Goal: Task Accomplishment & Management: Complete application form

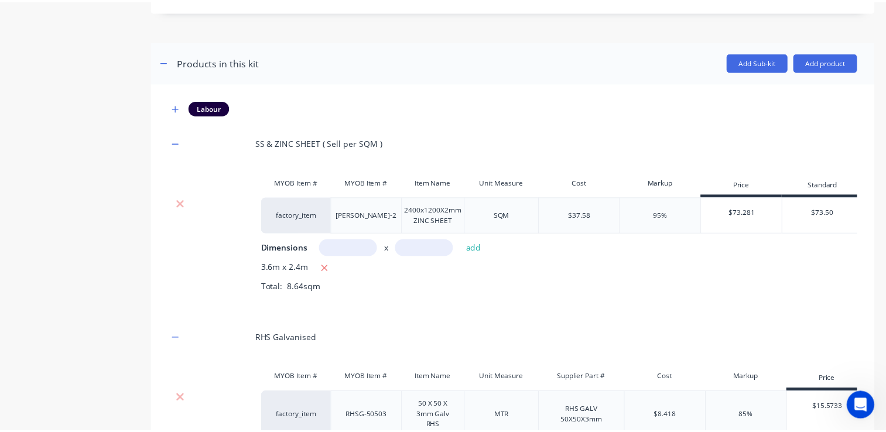
scroll to position [541, 0]
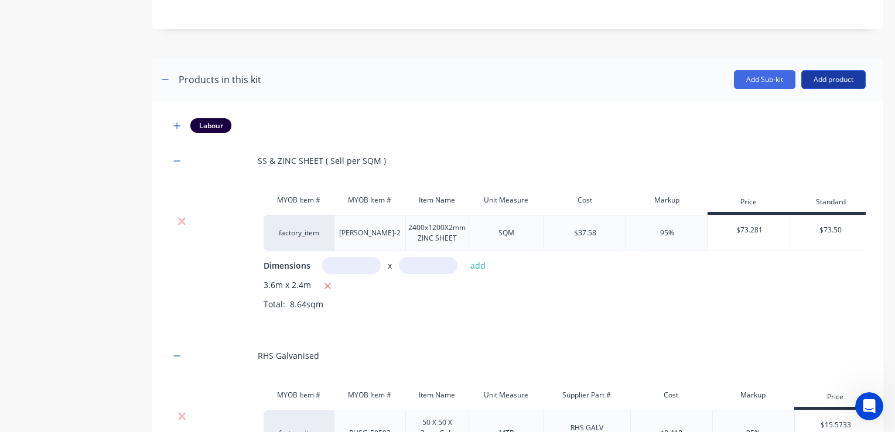
click at [815, 81] on button "Add product" at bounding box center [833, 79] width 64 height 19
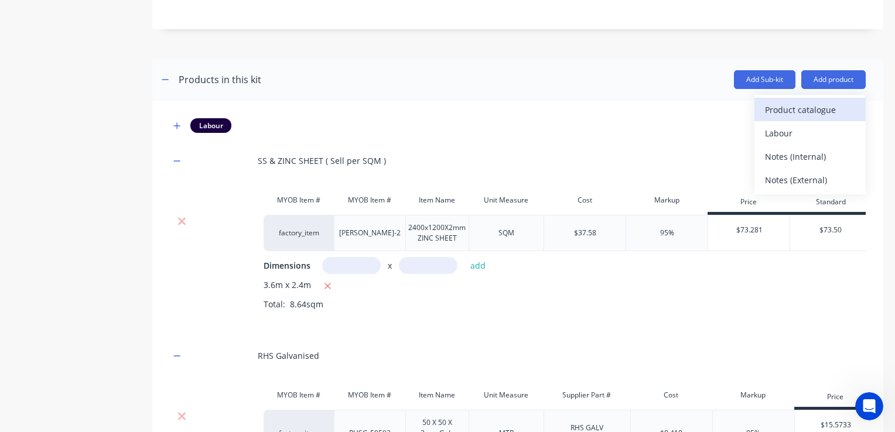
click at [776, 114] on div "Product catalogue" at bounding box center [810, 109] width 90 height 17
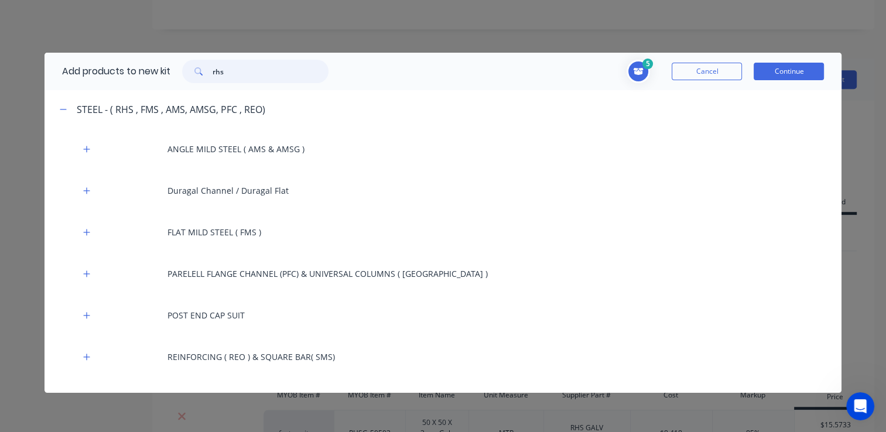
drag, startPoint x: 256, startPoint y: 76, endPoint x: 209, endPoint y: 81, distance: 47.2
click at [209, 81] on div "rhs" at bounding box center [255, 71] width 146 height 23
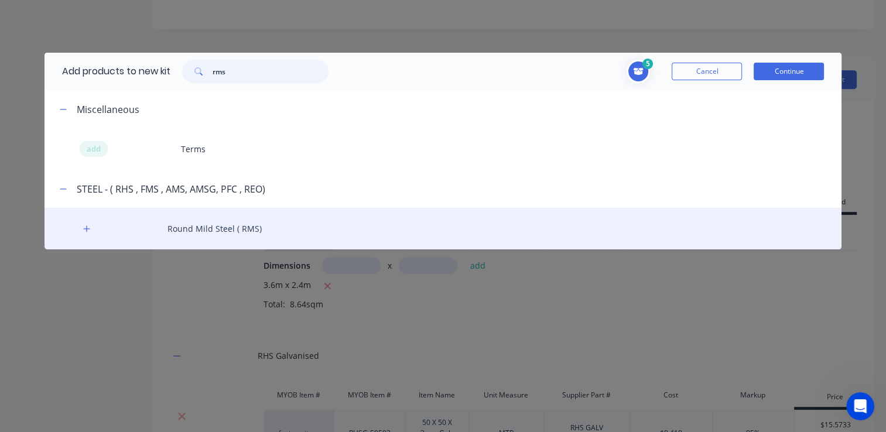
type input "rms"
click at [214, 230] on div "Round Mild Steel ( RMS)" at bounding box center [444, 229] width 798 height 42
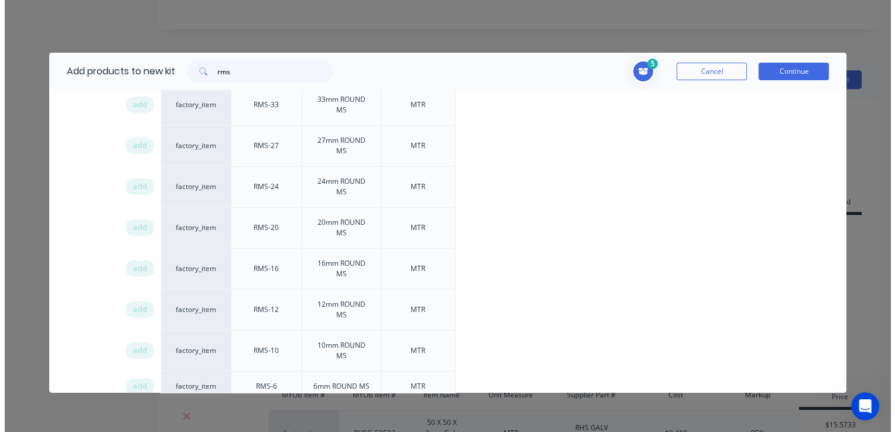
scroll to position [351, 0]
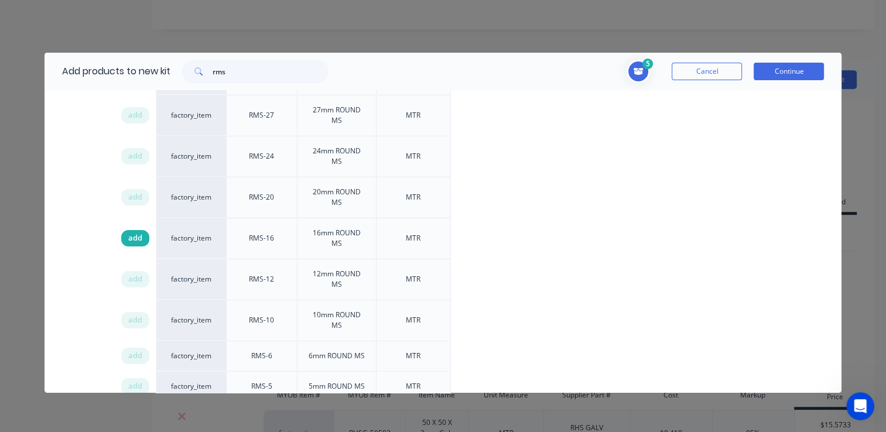
click at [146, 237] on div "add" at bounding box center [135, 238] width 28 height 16
click at [128, 274] on span "add" at bounding box center [135, 280] width 14 height 12
drag, startPoint x: 778, startPoint y: 72, endPoint x: 599, endPoint y: 115, distance: 184.8
click at [778, 72] on button "Continue" at bounding box center [789, 72] width 70 height 18
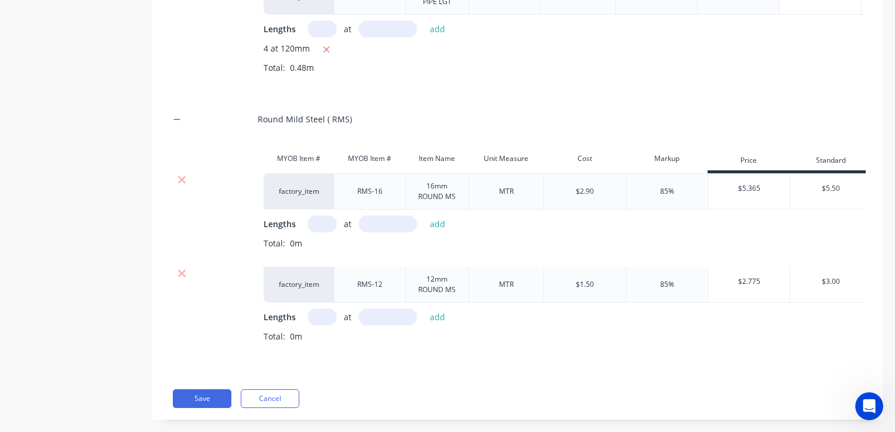
scroll to position [1537, 0]
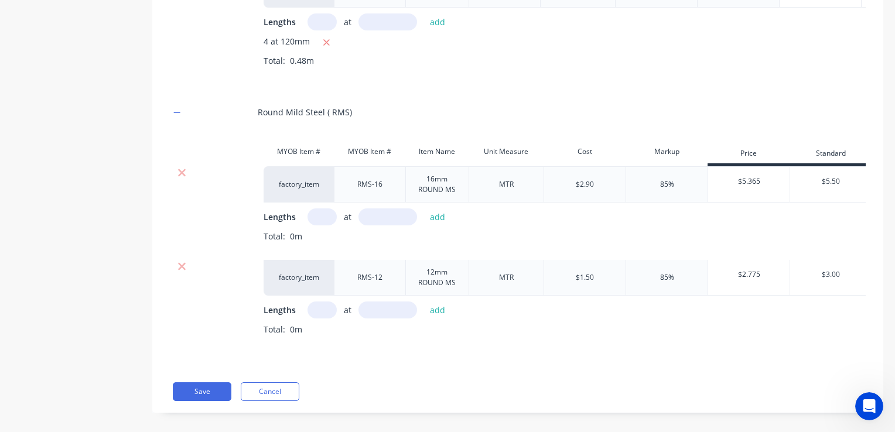
click at [324, 226] on input "text" at bounding box center [322, 217] width 29 height 17
type input "2"
type input "1755"
click at [444, 225] on button "add" at bounding box center [438, 217] width 28 height 16
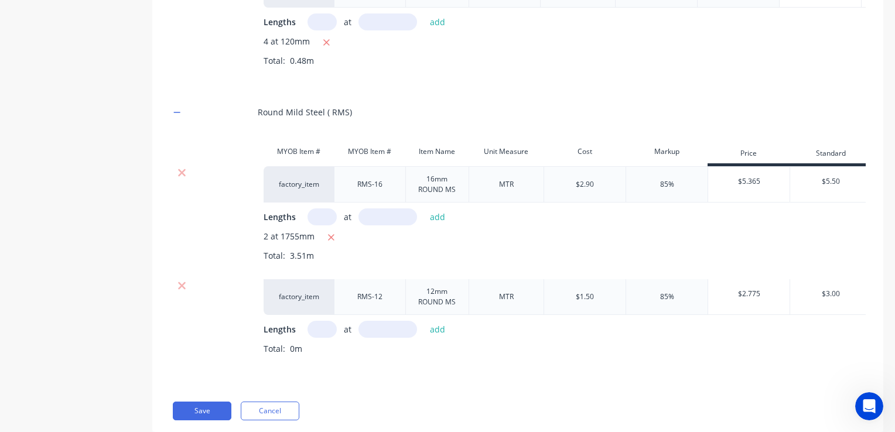
click at [315, 226] on input "text" at bounding box center [322, 217] width 29 height 17
type input "1"
type input "1208"
click at [431, 225] on button "add" at bounding box center [438, 217] width 28 height 16
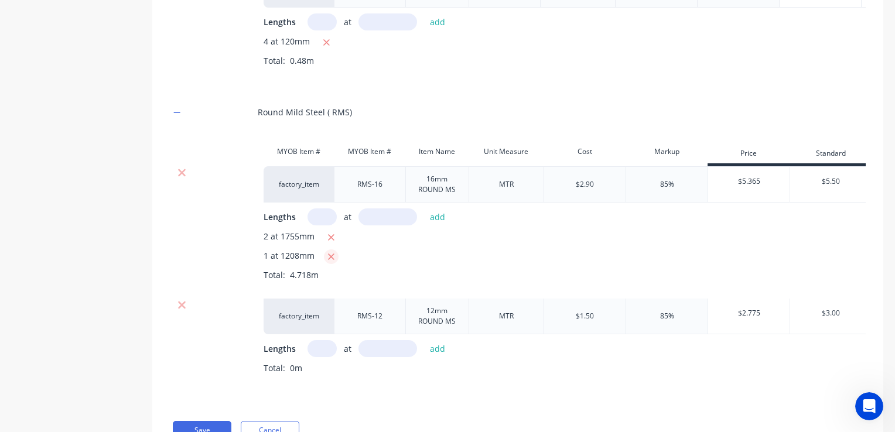
click at [333, 262] on icon "button" at bounding box center [331, 257] width 8 height 11
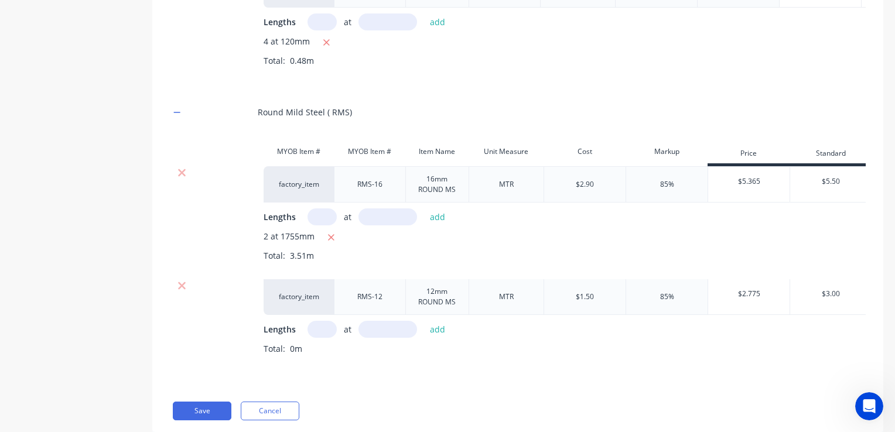
click at [330, 226] on input "text" at bounding box center [322, 217] width 29 height 17
type input "2"
type input "1208"
click at [435, 225] on button "add" at bounding box center [438, 217] width 28 height 16
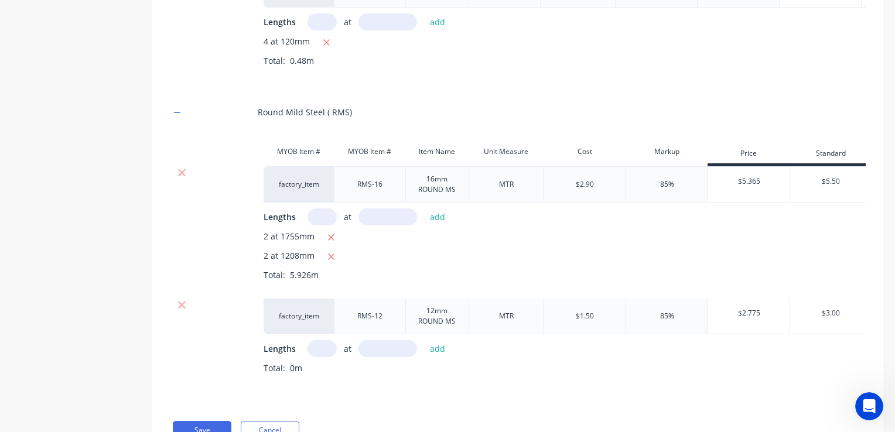
click at [324, 357] on input "text" at bounding box center [322, 348] width 29 height 17
click at [323, 357] on input "text" at bounding box center [322, 348] width 29 height 17
type input "16"
type input "50"
click at [436, 357] on button "add" at bounding box center [438, 349] width 28 height 16
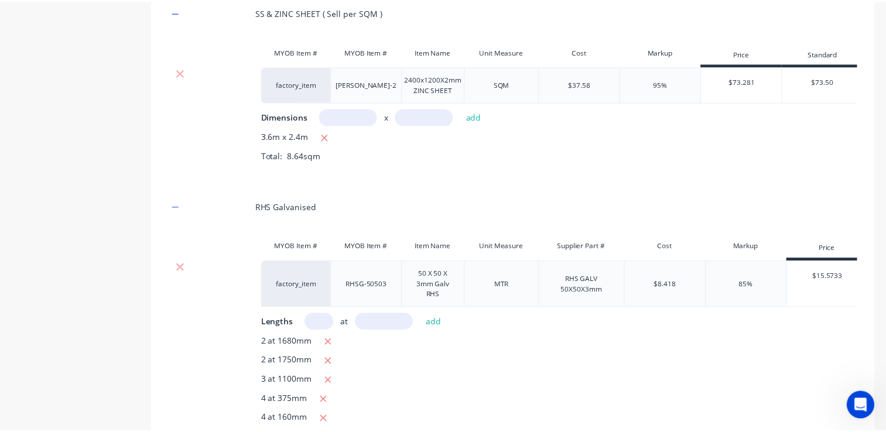
scroll to position [424, 0]
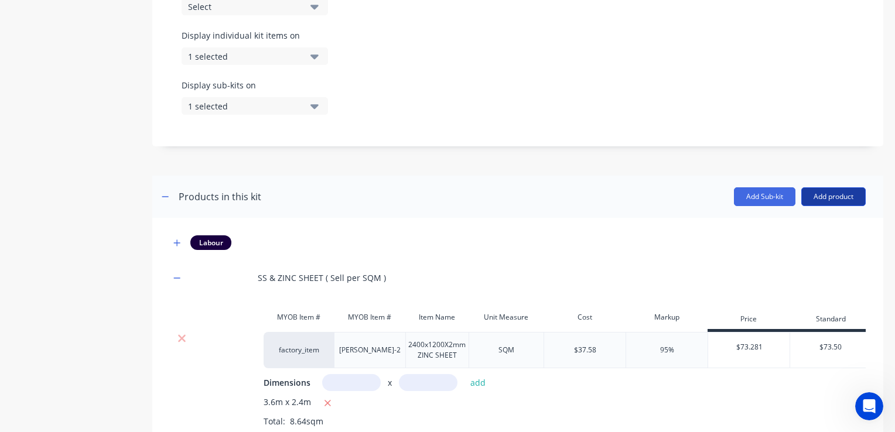
click at [825, 198] on button "Add product" at bounding box center [833, 196] width 64 height 19
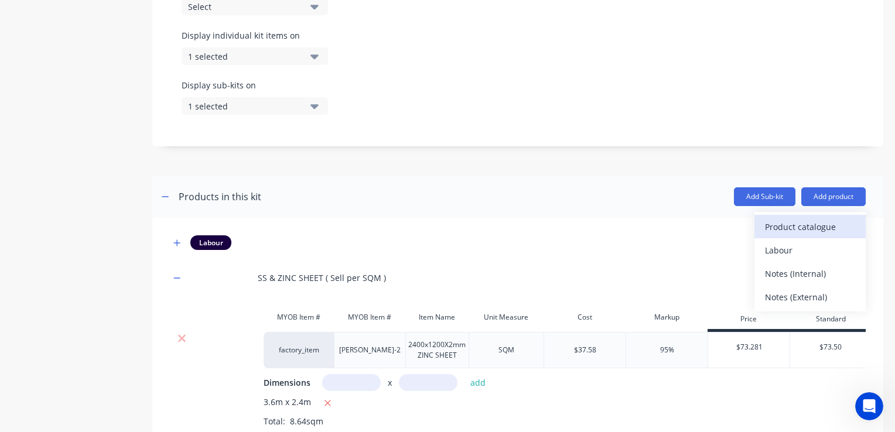
click at [791, 228] on div "Product catalogue" at bounding box center [810, 226] width 90 height 17
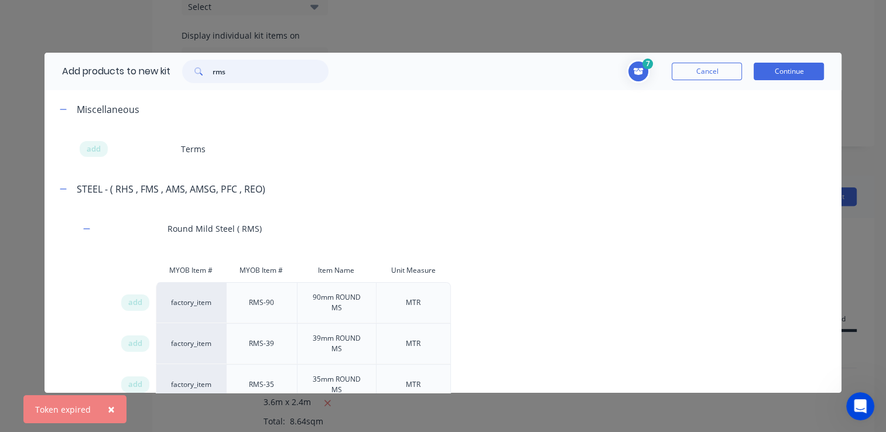
drag, startPoint x: 240, startPoint y: 74, endPoint x: 199, endPoint y: 74, distance: 41.6
click at [199, 74] on div "rms" at bounding box center [255, 71] width 146 height 23
type input "plate"
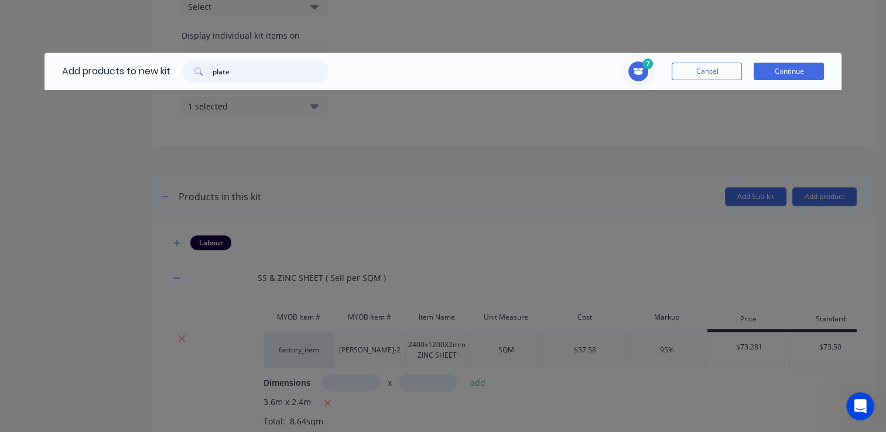
click at [241, 71] on input "plate" at bounding box center [271, 71] width 116 height 23
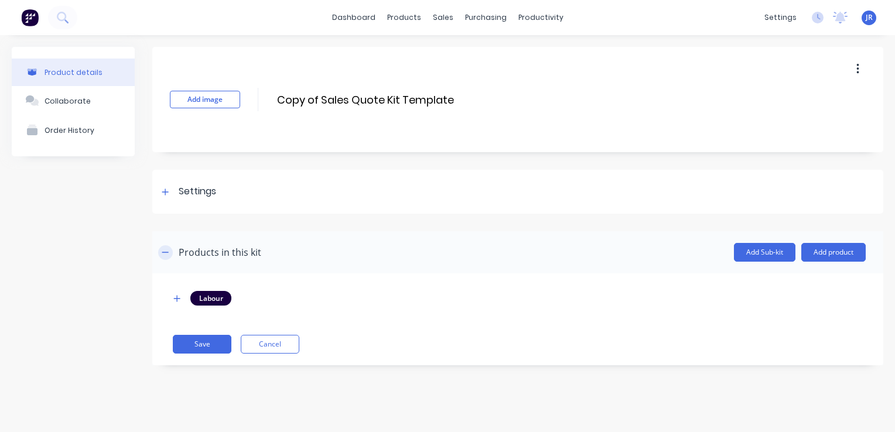
click at [163, 250] on icon "button" at bounding box center [165, 252] width 7 height 8
click at [429, 51] on div "Product Catalogue" at bounding box center [455, 56] width 73 height 11
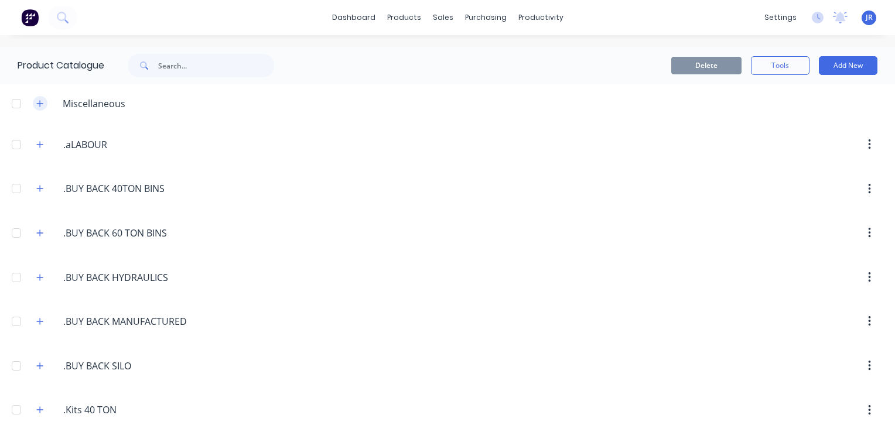
click at [43, 104] on icon "button" at bounding box center [39, 104] width 7 height 8
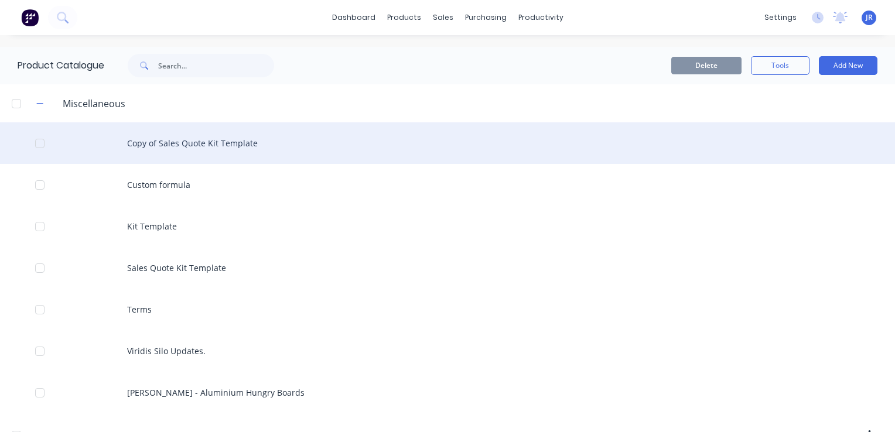
click at [152, 139] on div "Copy of Sales Quote Kit Template" at bounding box center [447, 143] width 895 height 42
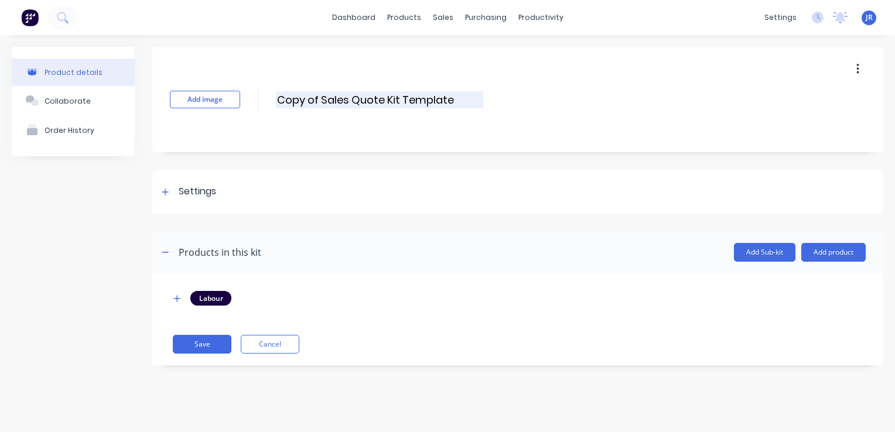
click at [473, 97] on input "Copy of Sales Quote Kit Template" at bounding box center [379, 99] width 207 height 17
drag, startPoint x: 472, startPoint y: 98, endPoint x: 319, endPoint y: 93, distance: 152.9
click at [319, 93] on input "Copy of Sales Quote Kit Template" at bounding box center [379, 99] width 207 height 17
click at [319, 94] on input "Copy of Sales Quote Kit Template" at bounding box center [379, 99] width 207 height 17
drag, startPoint x: 389, startPoint y: 103, endPoint x: 251, endPoint y: 113, distance: 138.6
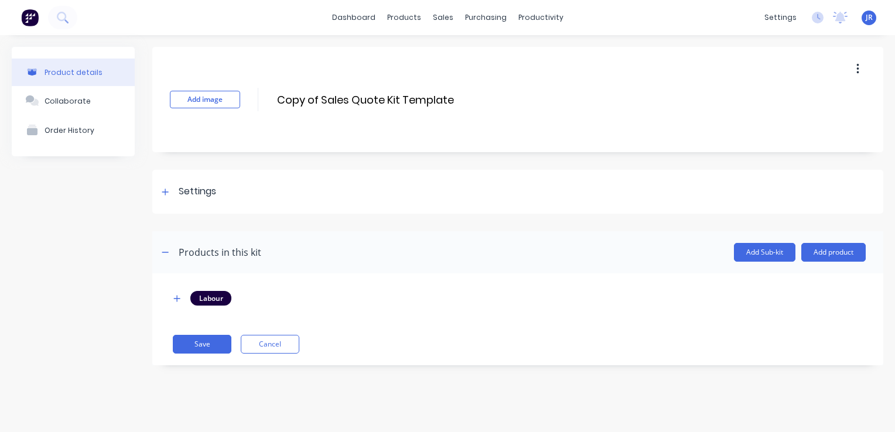
click at [251, 113] on div "Add image Copy of Sales Quote Kit Template Copy of Sales Quote Kit Template Ent…" at bounding box center [517, 99] width 731 height 105
type input "[PERSON_NAME] - trailer"
click at [217, 341] on button "Save" at bounding box center [202, 344] width 59 height 19
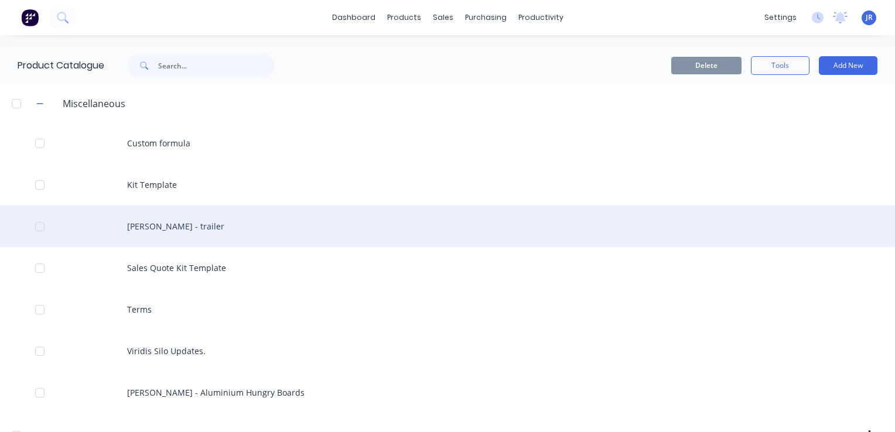
click at [201, 225] on div "[PERSON_NAME] - trailer" at bounding box center [447, 227] width 895 height 42
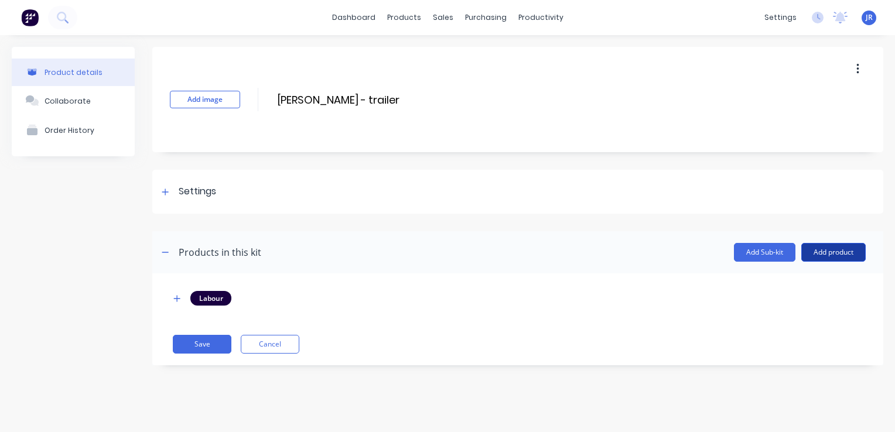
click at [825, 250] on button "Add product" at bounding box center [833, 252] width 64 height 19
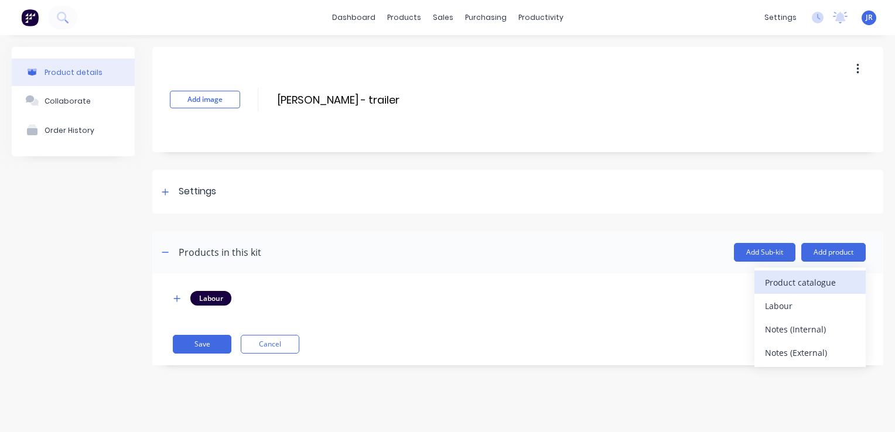
click at [808, 282] on div "Product catalogue" at bounding box center [810, 282] width 90 height 17
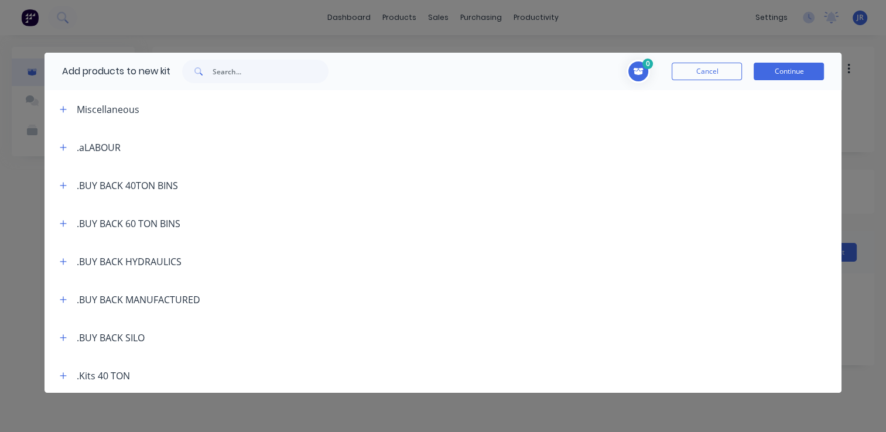
click at [271, 84] on div "Add products to new kit" at bounding box center [193, 71] width 296 height 37
click at [265, 74] on input "text" at bounding box center [271, 71] width 116 height 23
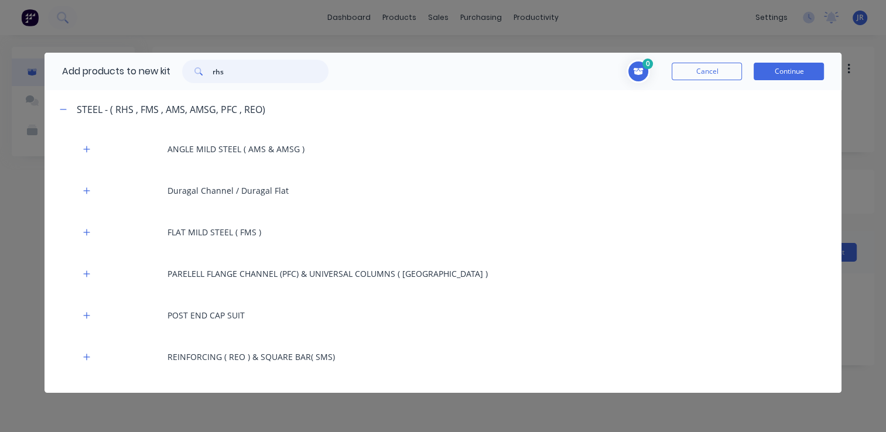
type input "rhs"
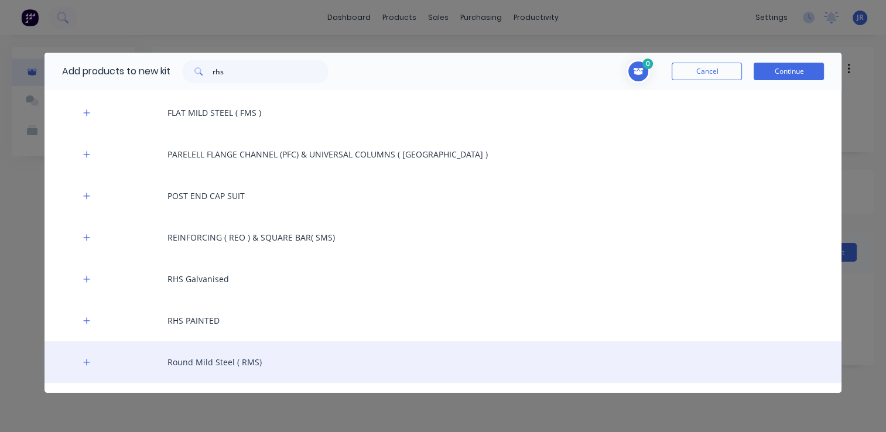
scroll to position [176, 0]
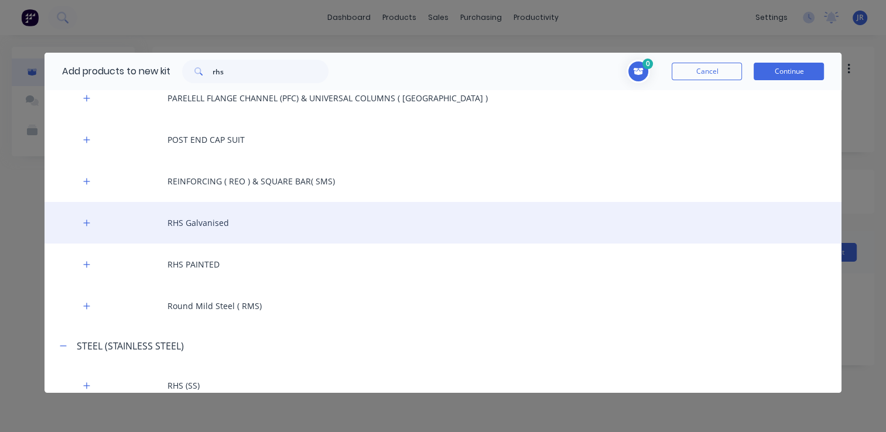
click at [192, 228] on div "RHS Galvanised" at bounding box center [444, 223] width 798 height 42
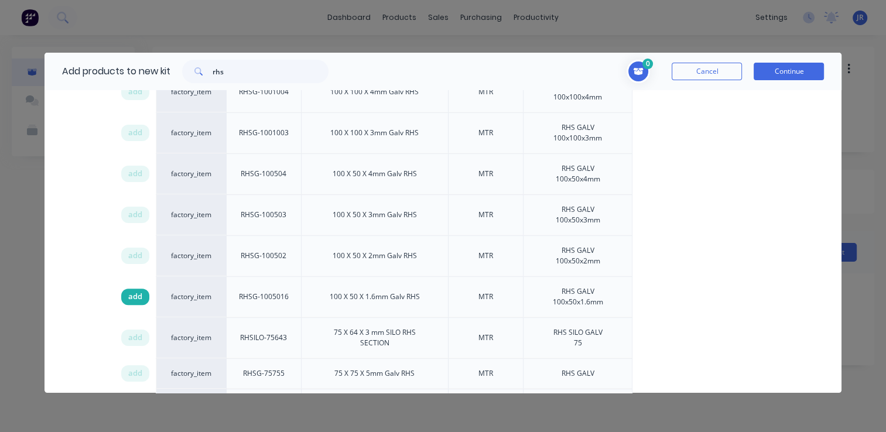
scroll to position [703, 0]
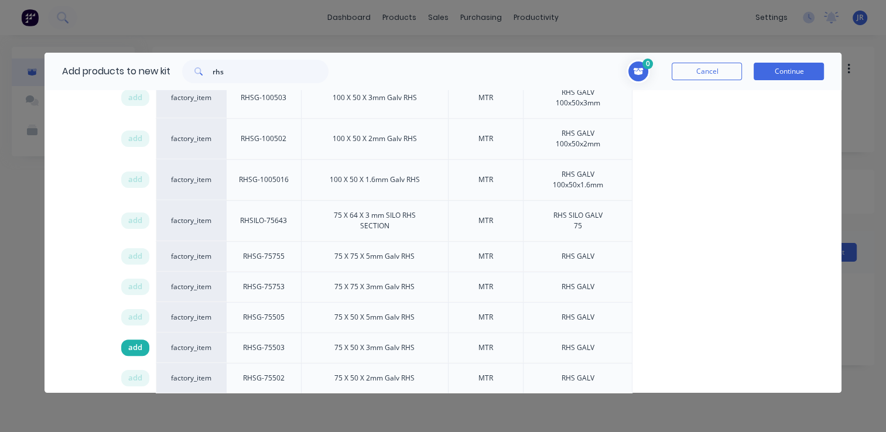
click at [138, 342] on span "add" at bounding box center [135, 348] width 14 height 12
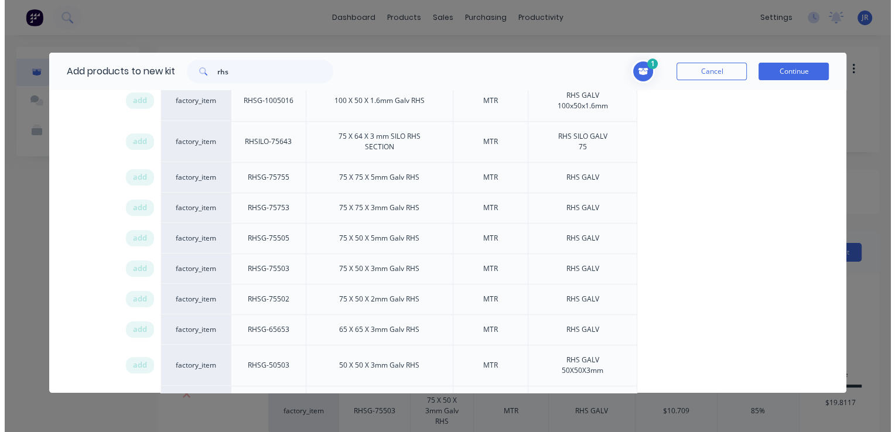
scroll to position [879, 0]
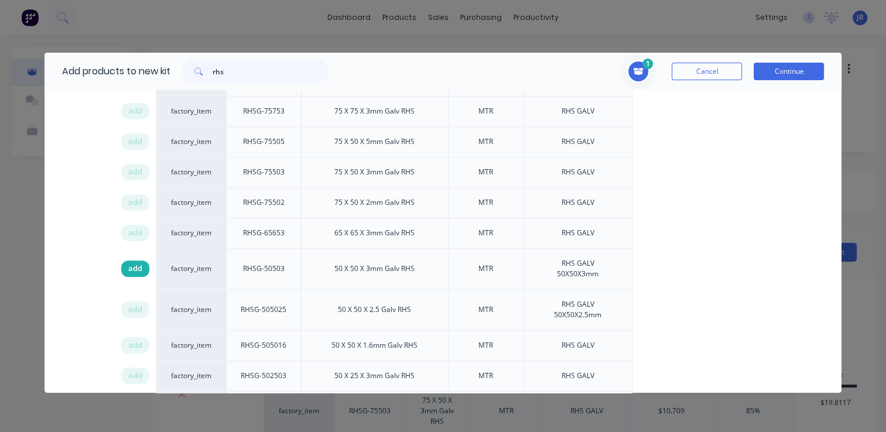
click at [136, 264] on span "add" at bounding box center [135, 269] width 14 height 12
click at [136, 373] on span "add" at bounding box center [135, 376] width 14 height 12
click at [771, 72] on button "Continue" at bounding box center [789, 72] width 70 height 18
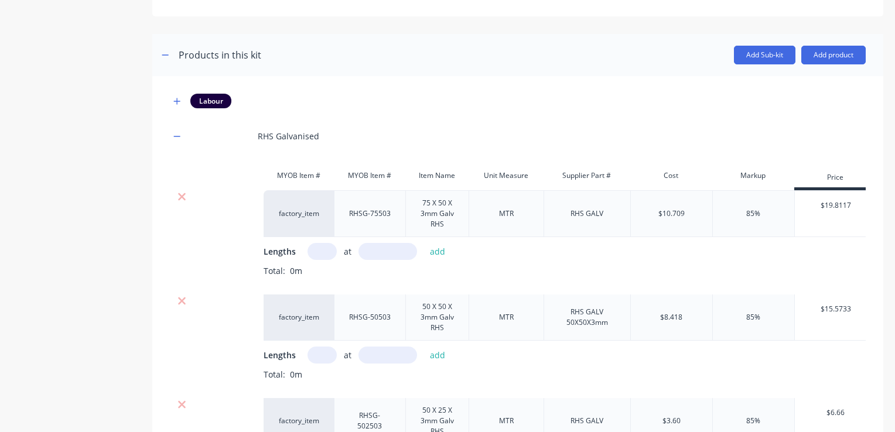
scroll to position [234, 0]
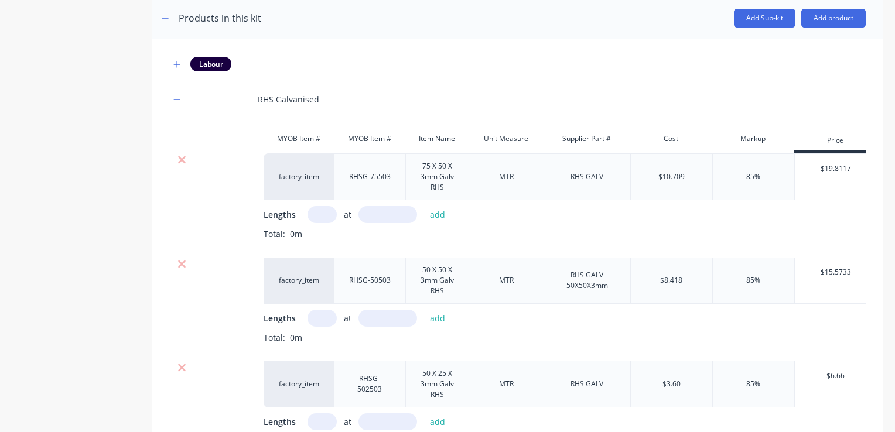
click at [319, 218] on input "text" at bounding box center [322, 214] width 29 height 17
type input "2"
type input "1920"
click at [442, 212] on button "add" at bounding box center [438, 215] width 28 height 16
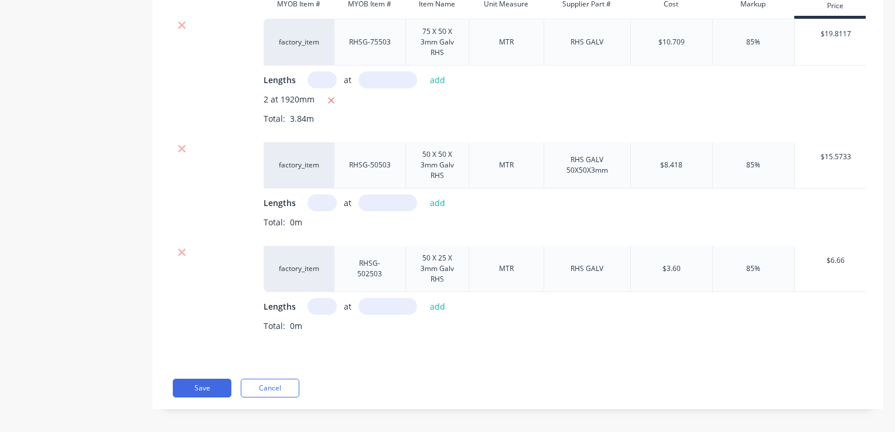
scroll to position [383, 0]
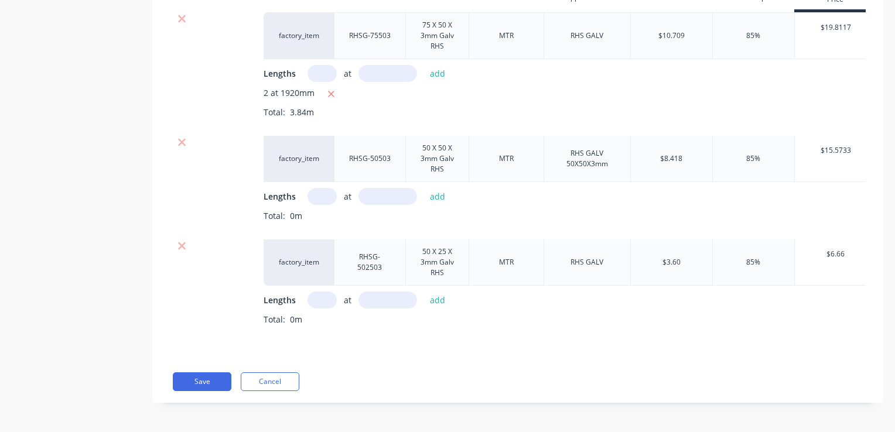
click at [316, 292] on input "text" at bounding box center [322, 300] width 29 height 17
type input "2"
type input "1680"
click at [442, 292] on button "add" at bounding box center [438, 300] width 28 height 16
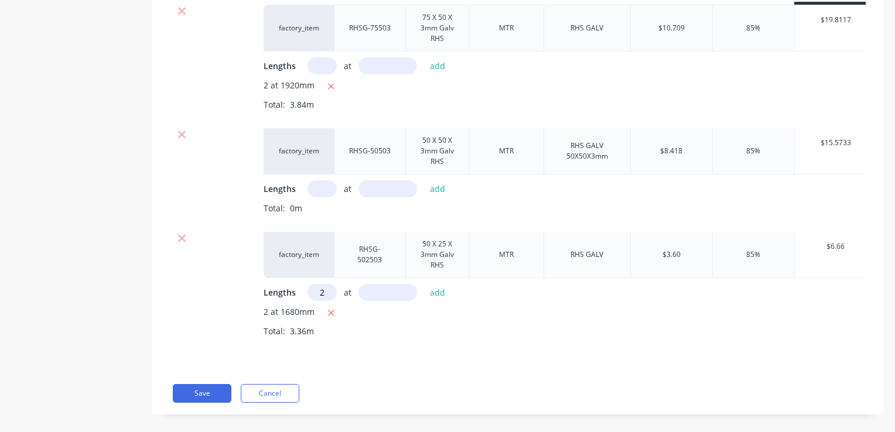
type input "2"
type input "1750"
click at [436, 288] on button "add" at bounding box center [438, 293] width 28 height 16
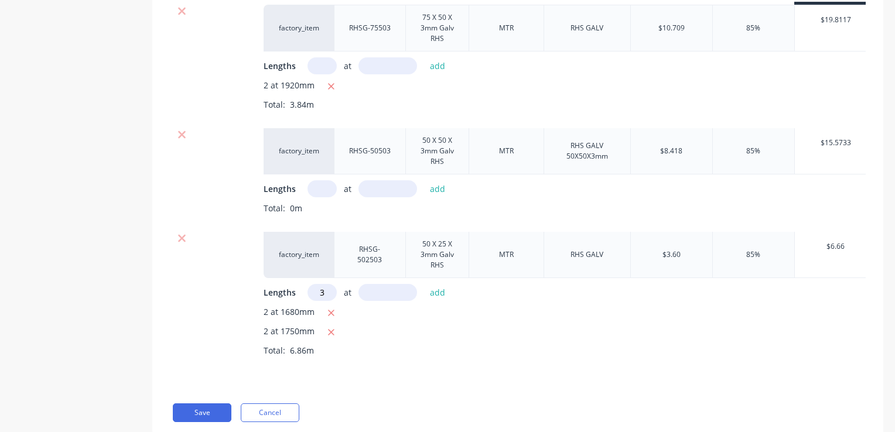
type input "3"
type input "1100"
click at [432, 293] on button "add" at bounding box center [438, 293] width 28 height 16
type input "4"
type input "375"
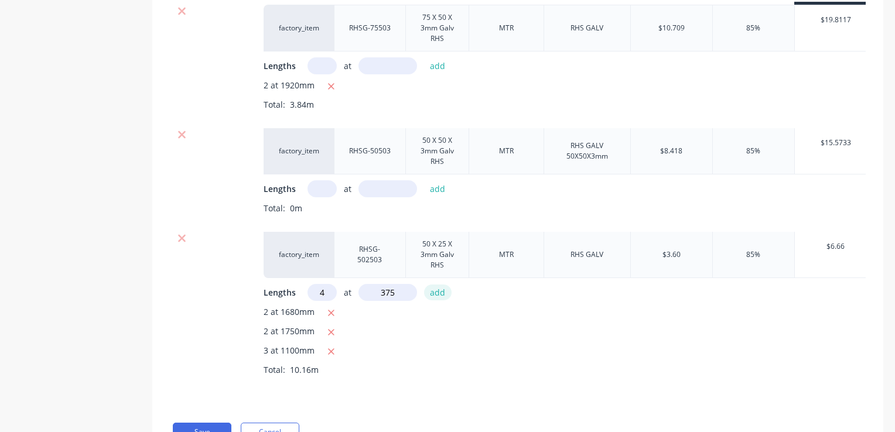
click at [440, 294] on button "add" at bounding box center [438, 293] width 28 height 16
type input "4"
type input "160"
click at [440, 294] on button "add" at bounding box center [438, 293] width 28 height 16
click at [323, 189] on input "text" at bounding box center [322, 188] width 29 height 17
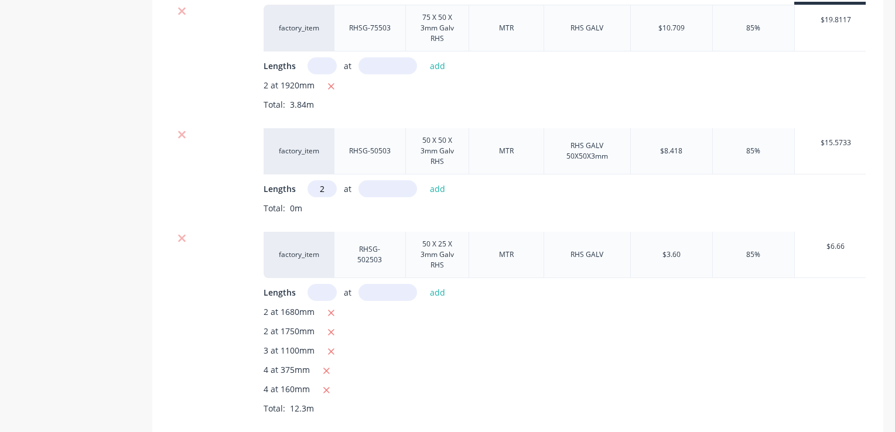
type input "2"
type input "1850"
click at [439, 181] on button "add" at bounding box center [438, 189] width 28 height 16
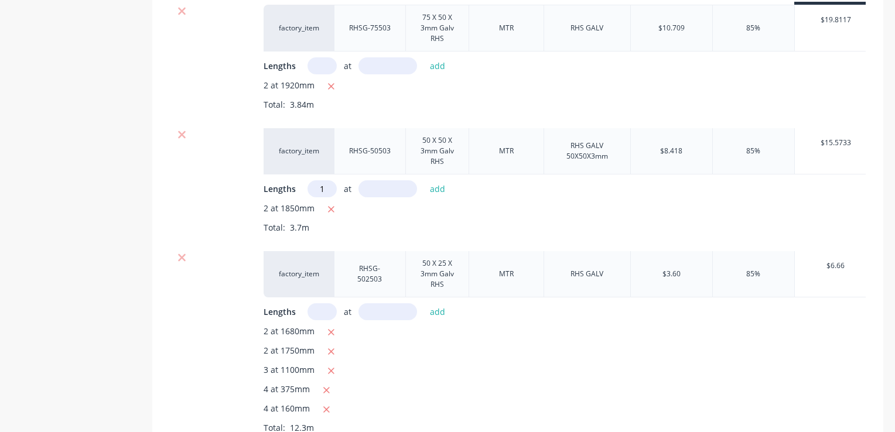
type input "1"
type input "1300"
click at [433, 187] on button "add" at bounding box center [438, 189] width 28 height 16
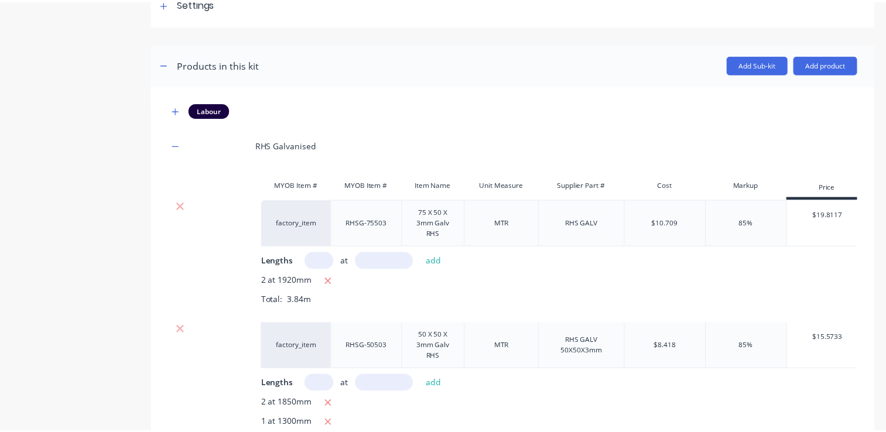
scroll to position [149, 0]
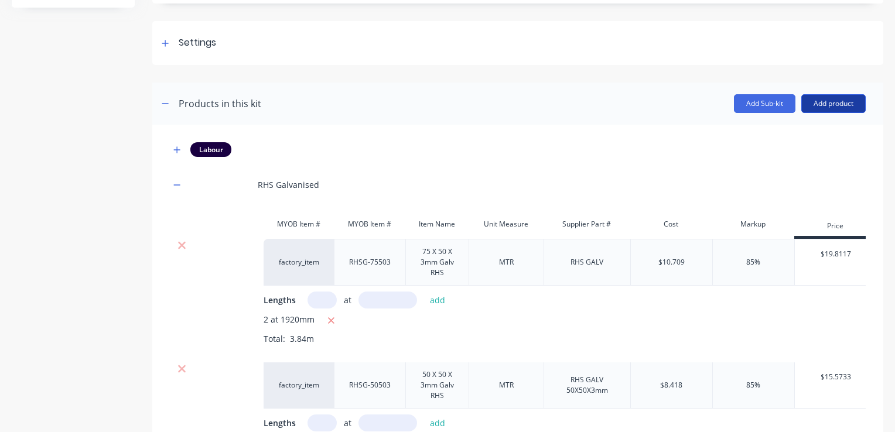
click at [801, 104] on button "Add product" at bounding box center [833, 103] width 64 height 19
drag, startPoint x: 741, startPoint y: 133, endPoint x: 754, endPoint y: 137, distance: 14.1
drag, startPoint x: 802, startPoint y: 108, endPoint x: 801, endPoint y: 116, distance: 8.3
click at [802, 107] on button "Add product" at bounding box center [833, 103] width 64 height 19
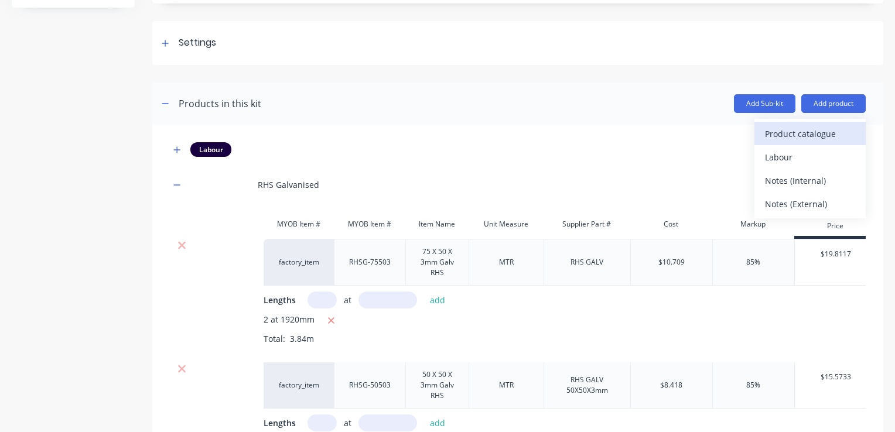
click at [799, 127] on div "Product catalogue" at bounding box center [810, 133] width 90 height 17
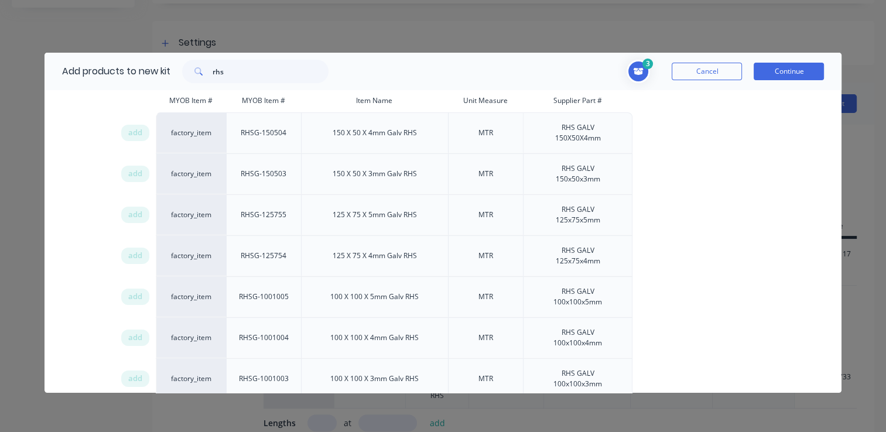
scroll to position [0, 0]
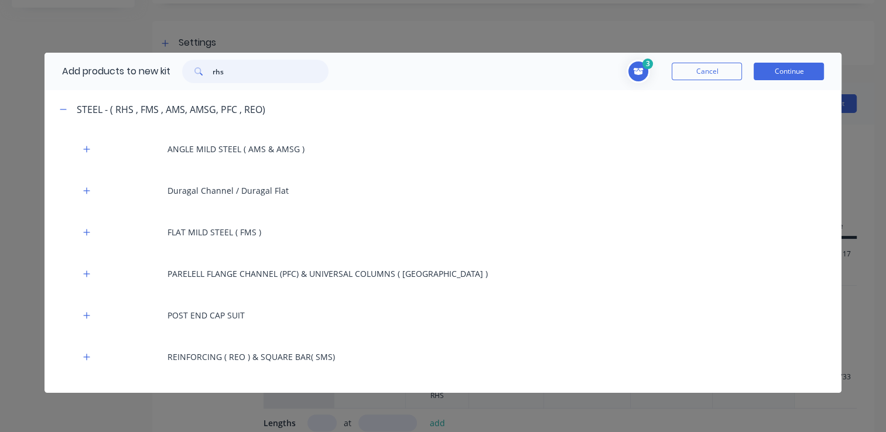
drag, startPoint x: 241, startPoint y: 71, endPoint x: 194, endPoint y: 80, distance: 47.7
click at [194, 80] on div "rhs" at bounding box center [255, 71] width 146 height 23
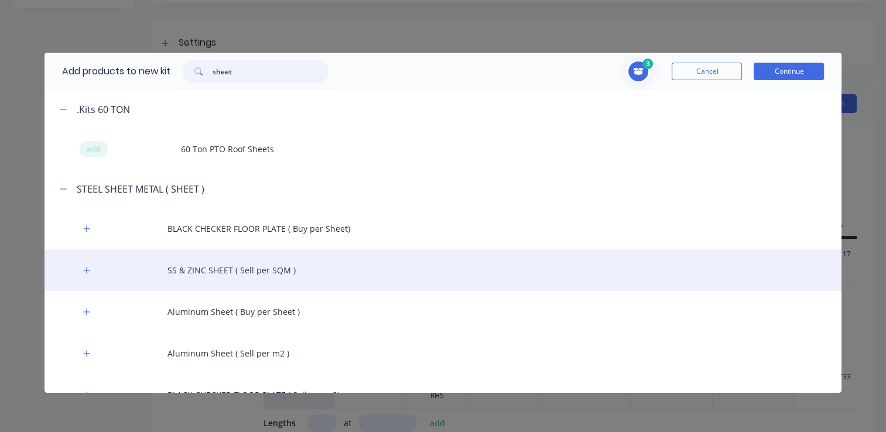
type input "sheet"
click at [226, 264] on div "SS & ZINC SHEET ( Sell per SQM )" at bounding box center [444, 271] width 798 height 42
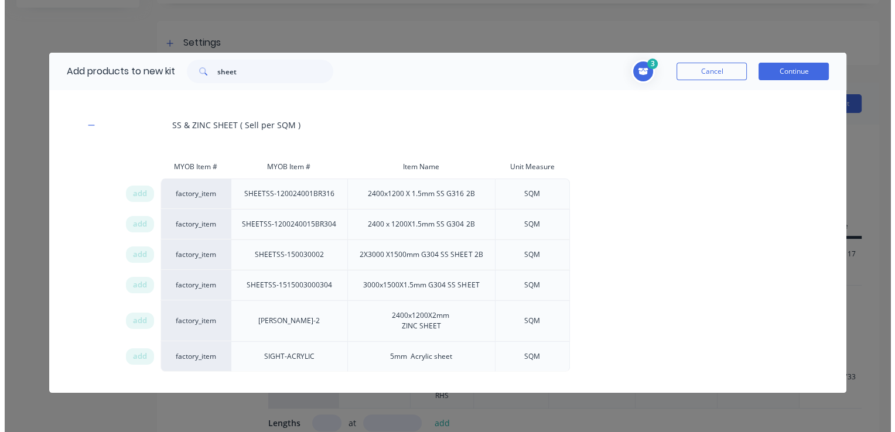
scroll to position [176, 0]
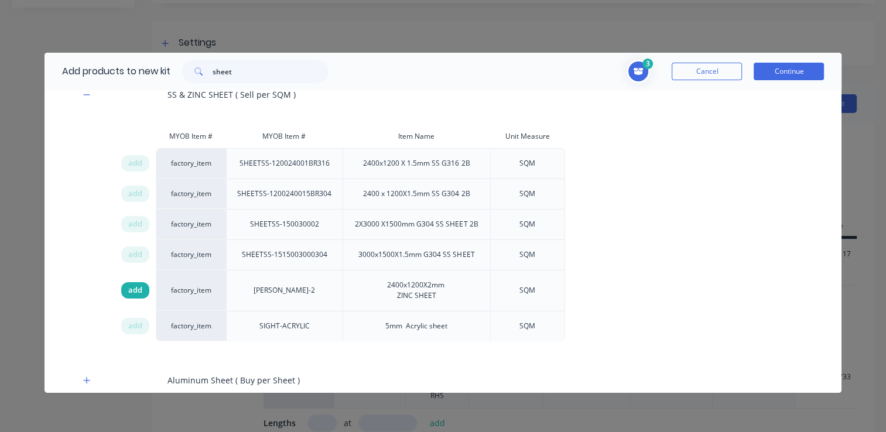
click at [137, 289] on span "add" at bounding box center [135, 291] width 14 height 12
click at [761, 73] on button "Continue" at bounding box center [789, 72] width 70 height 18
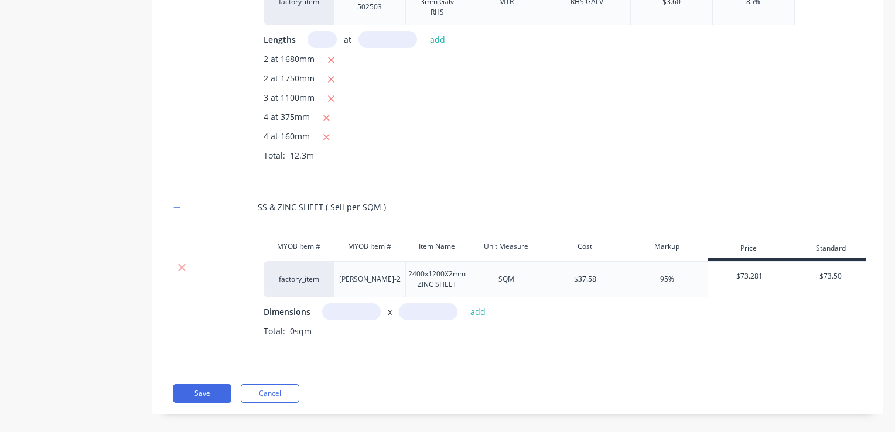
scroll to position [703, 0]
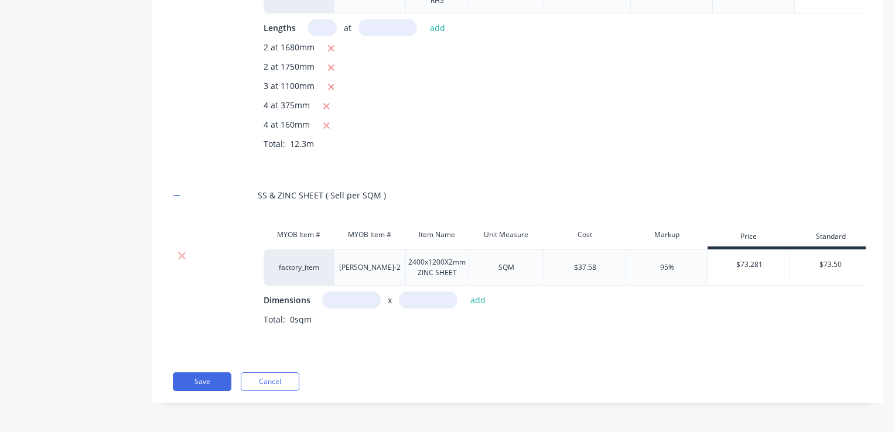
click at [360, 292] on input "text" at bounding box center [351, 300] width 59 height 17
type input "3.6m"
type input "2.4m"
click at [479, 292] on button "add" at bounding box center [478, 300] width 28 height 16
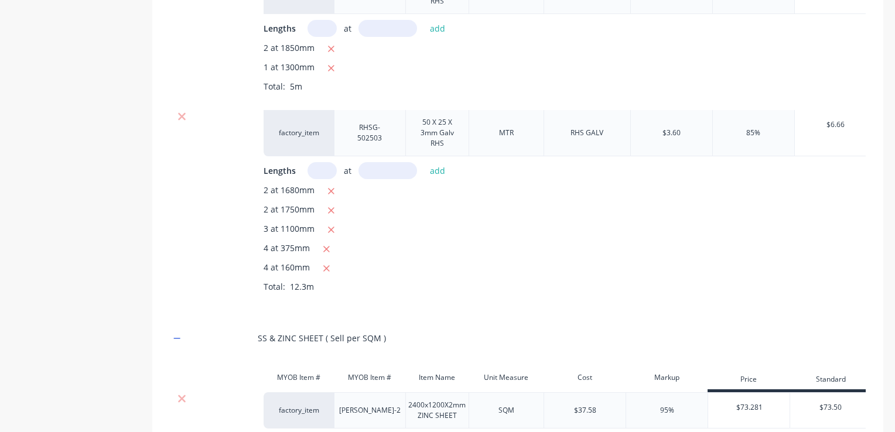
scroll to position [722, 0]
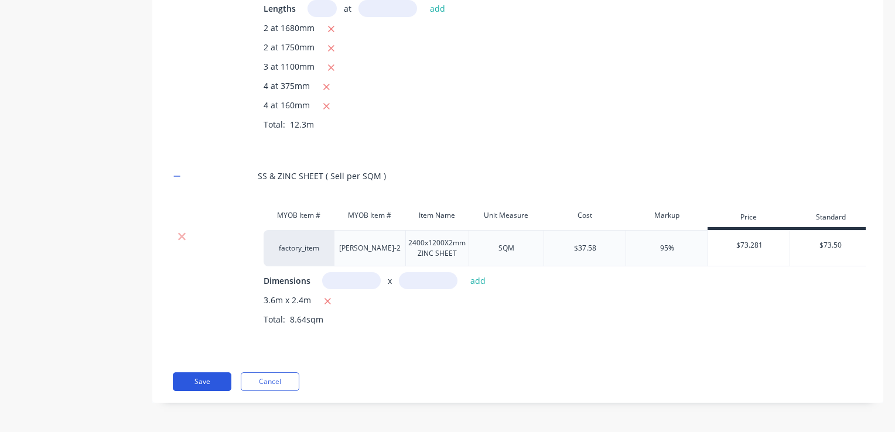
click at [203, 383] on button "Save" at bounding box center [202, 382] width 59 height 19
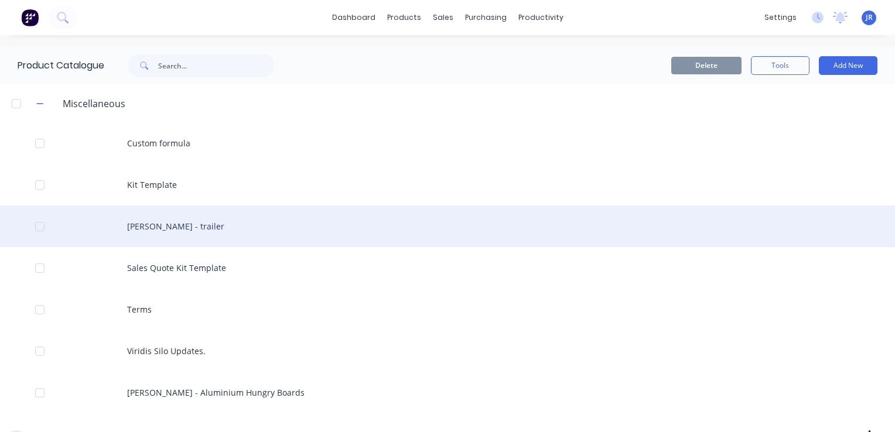
click at [218, 227] on div "[PERSON_NAME] - trailer" at bounding box center [447, 227] width 895 height 42
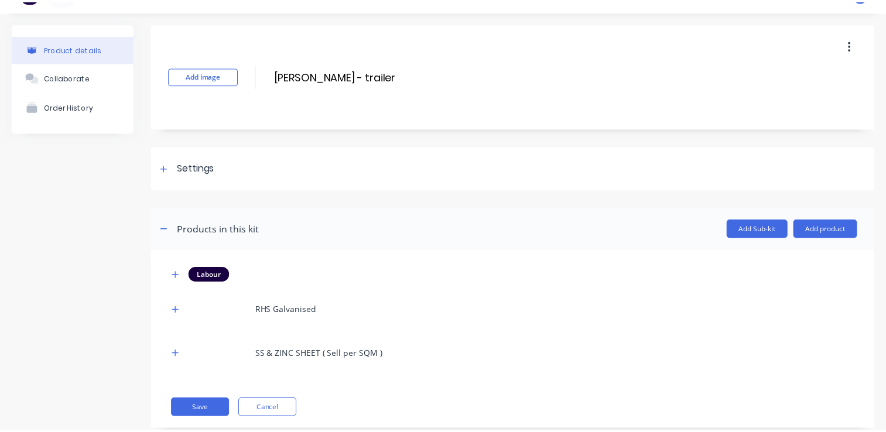
scroll to position [49, 0]
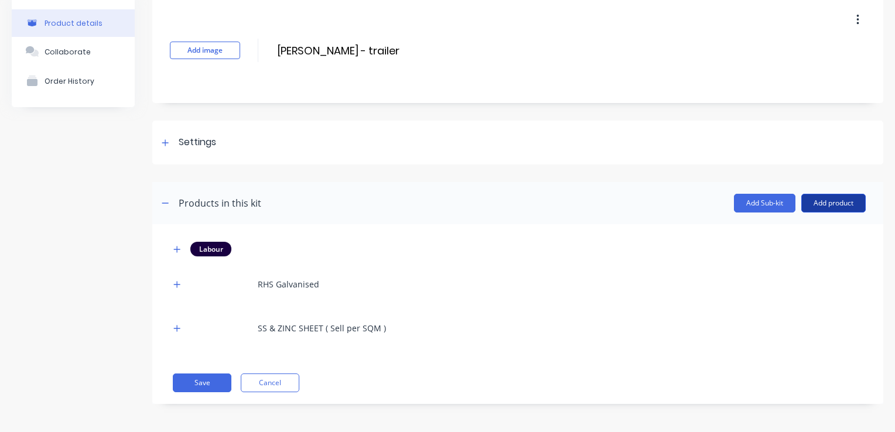
click at [814, 206] on button "Add product" at bounding box center [833, 203] width 64 height 19
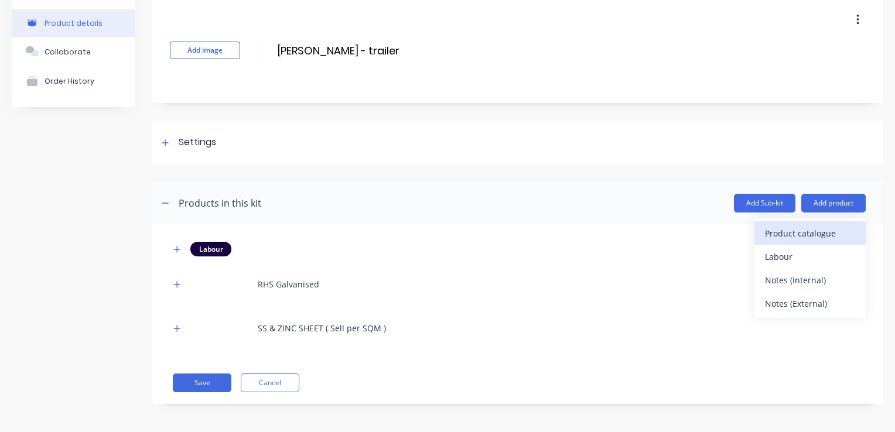
click at [798, 231] on div "Product catalogue" at bounding box center [810, 233] width 90 height 17
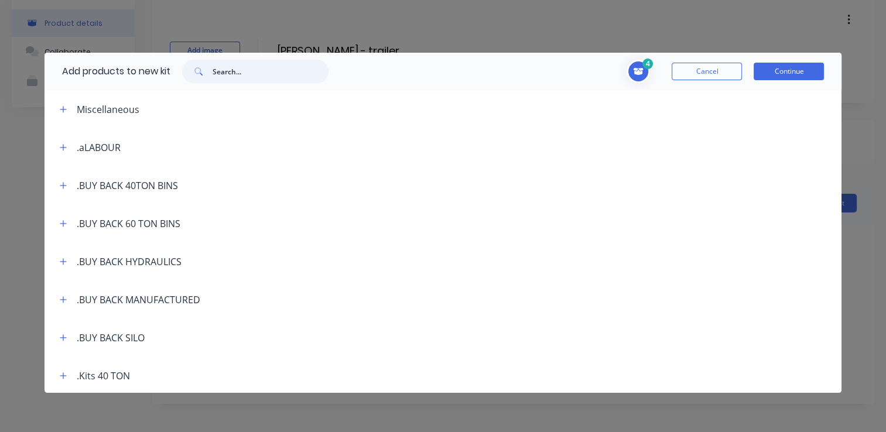
click at [284, 71] on input "text" at bounding box center [271, 71] width 116 height 23
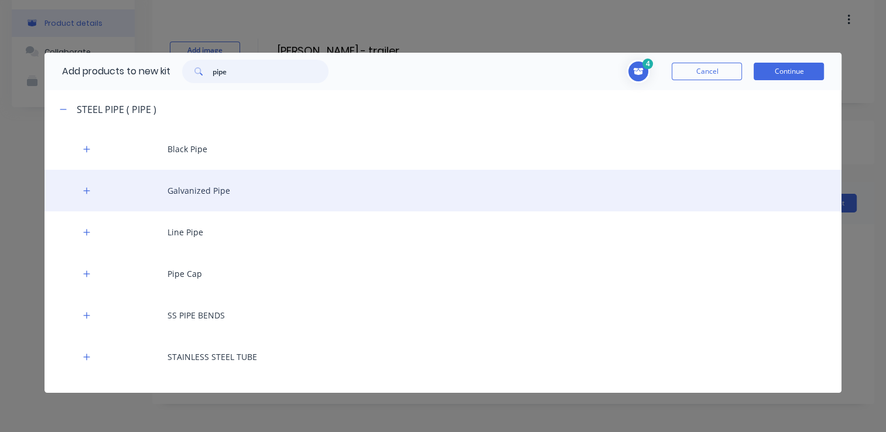
type input "pipe"
click at [206, 190] on div "Galvanized Pipe" at bounding box center [444, 191] width 798 height 42
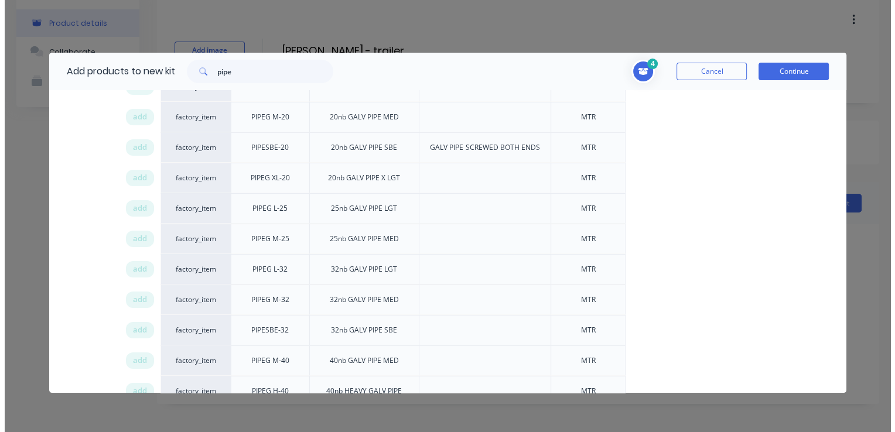
scroll to position [234, 0]
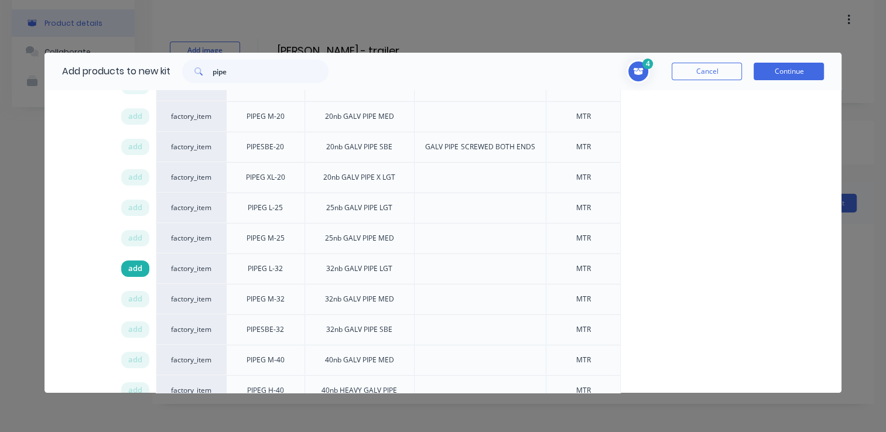
click at [134, 267] on span "add" at bounding box center [135, 269] width 14 height 12
click at [134, 207] on span "add" at bounding box center [135, 208] width 14 height 12
click at [771, 74] on button "Continue" at bounding box center [789, 72] width 70 height 18
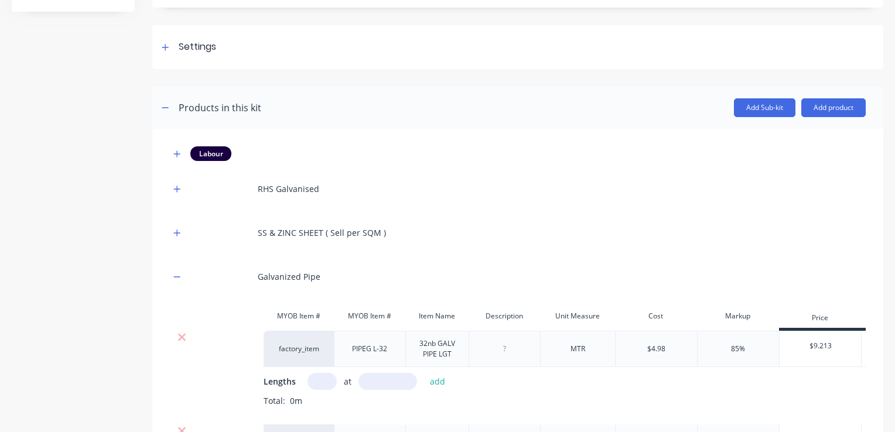
scroll to position [283, 0]
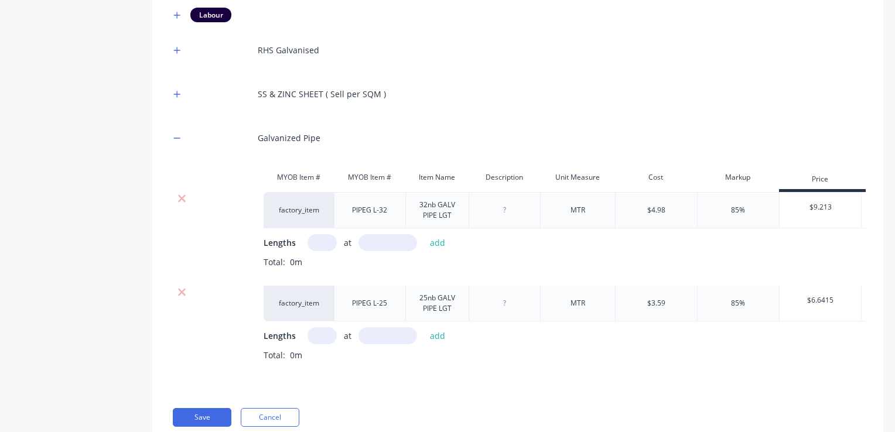
click at [313, 247] on input "text" at bounding box center [322, 242] width 29 height 17
type input "2"
type input "3300"
click at [437, 242] on button "add" at bounding box center [438, 243] width 28 height 16
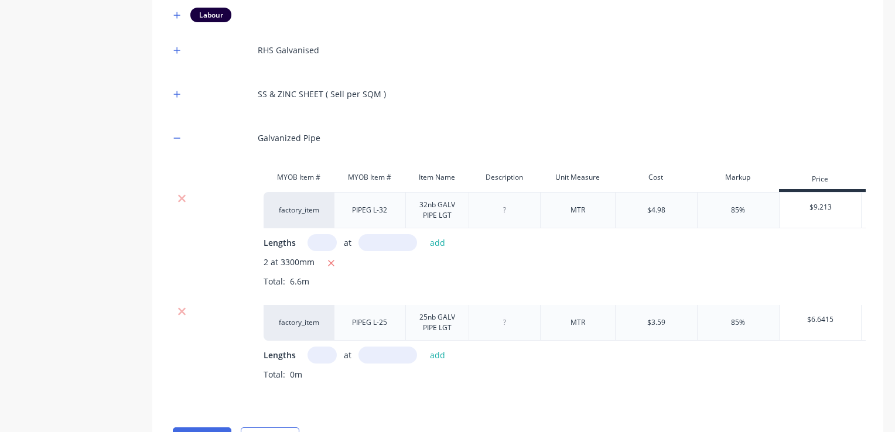
click at [323, 354] on input "text" at bounding box center [322, 355] width 29 height 17
type input "4"
type input "120"
drag, startPoint x: 437, startPoint y: 357, endPoint x: 417, endPoint y: 323, distance: 38.9
click at [437, 356] on button "add" at bounding box center [438, 355] width 28 height 16
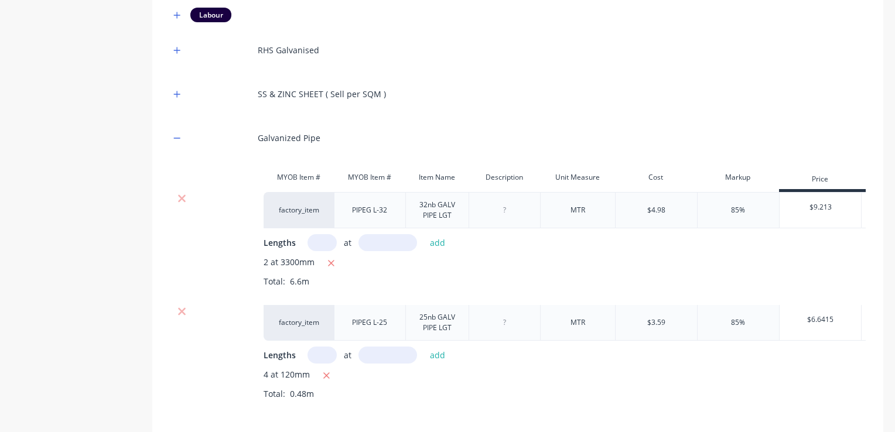
click at [323, 245] on input "text" at bounding box center [322, 242] width 29 height 17
type input "4"
type input "65"
click at [437, 245] on button "add" at bounding box center [438, 243] width 28 height 16
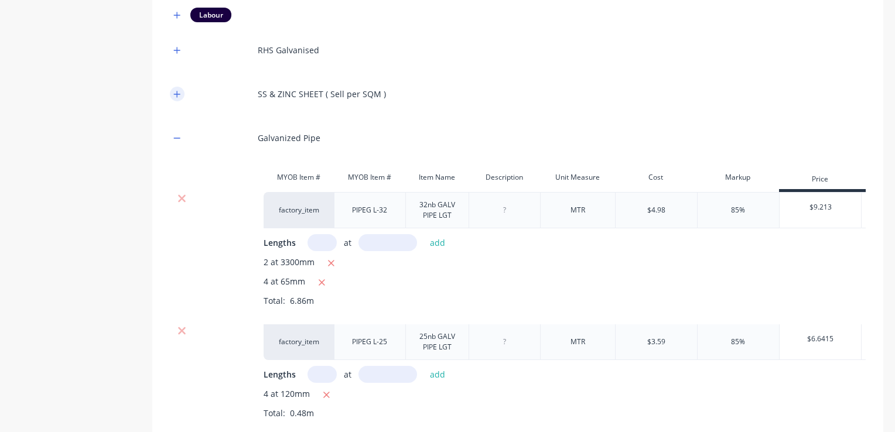
click at [176, 93] on icon "button" at bounding box center [176, 94] width 7 height 8
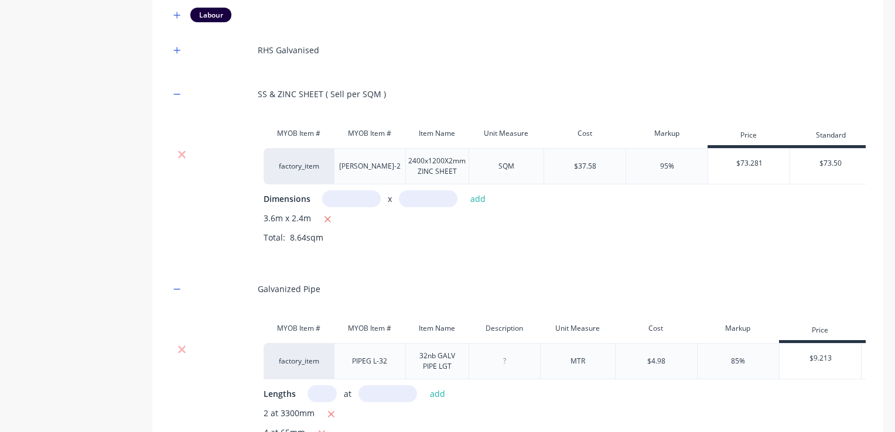
click at [354, 199] on input "text" at bounding box center [351, 198] width 59 height 17
type input "1.2m"
type input "2.4m"
click at [472, 200] on button "add" at bounding box center [478, 199] width 28 height 16
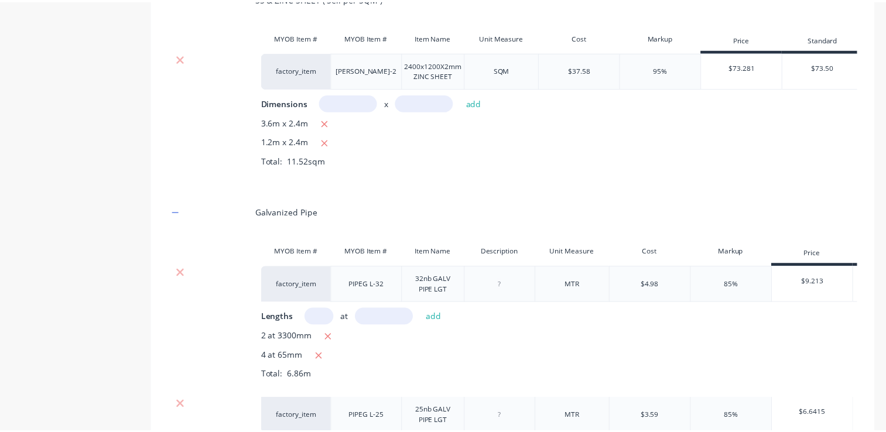
scroll to position [154, 0]
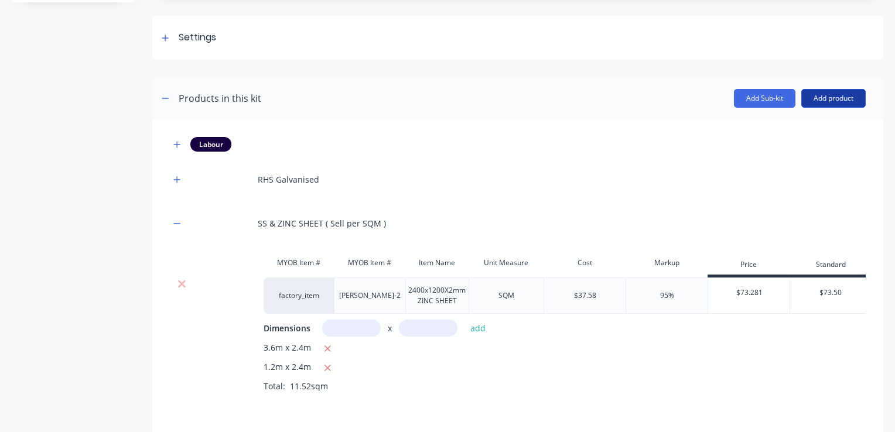
click at [822, 100] on button "Add product" at bounding box center [833, 98] width 64 height 19
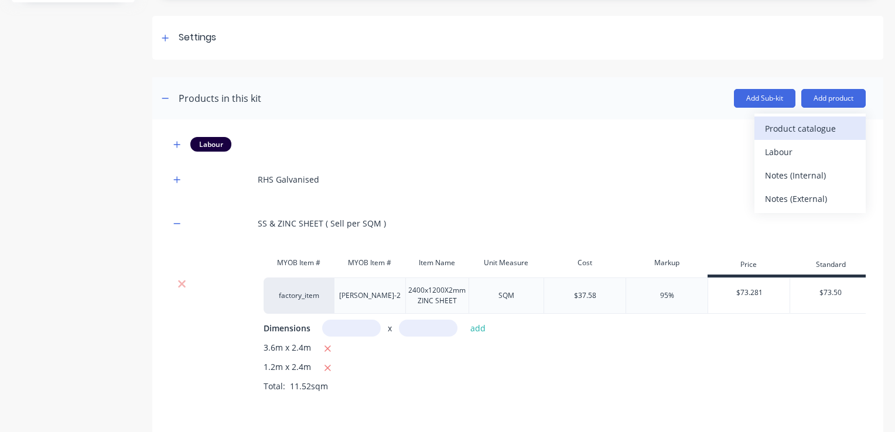
click at [808, 128] on div "Product catalogue" at bounding box center [810, 128] width 90 height 17
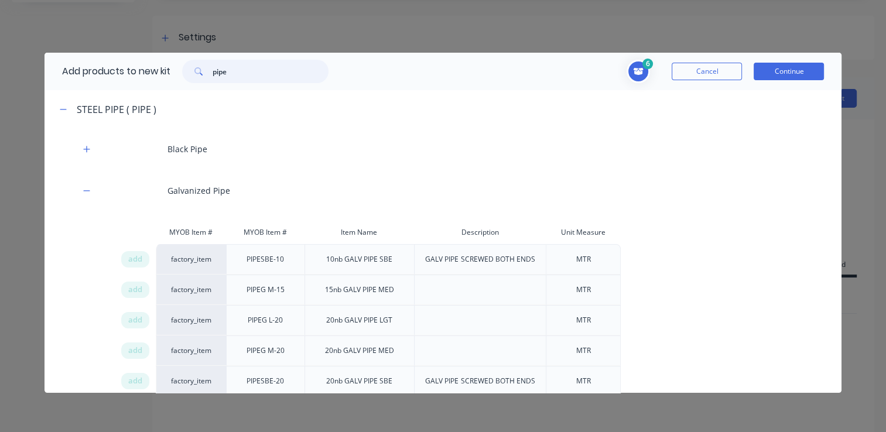
drag, startPoint x: 250, startPoint y: 81, endPoint x: 180, endPoint y: 86, distance: 69.9
click at [180, 86] on div "Add products to new kit pipe" at bounding box center [193, 71] width 296 height 37
type input "rms"
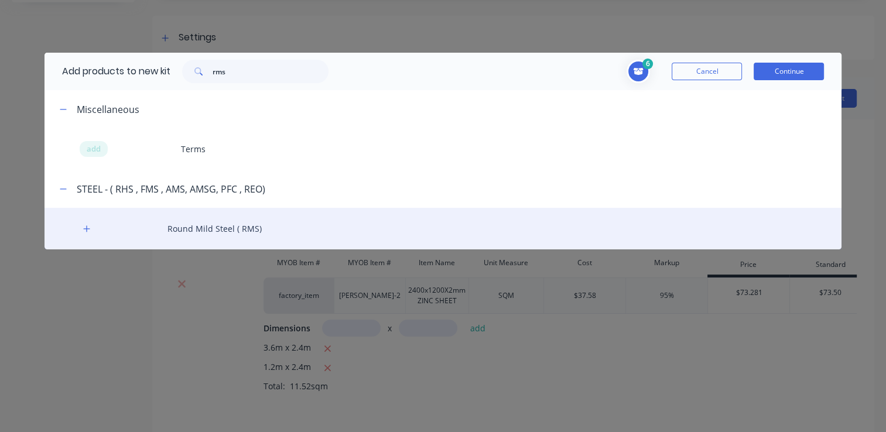
click at [95, 230] on div "Round Mild Steel ( RMS)" at bounding box center [444, 229] width 798 height 42
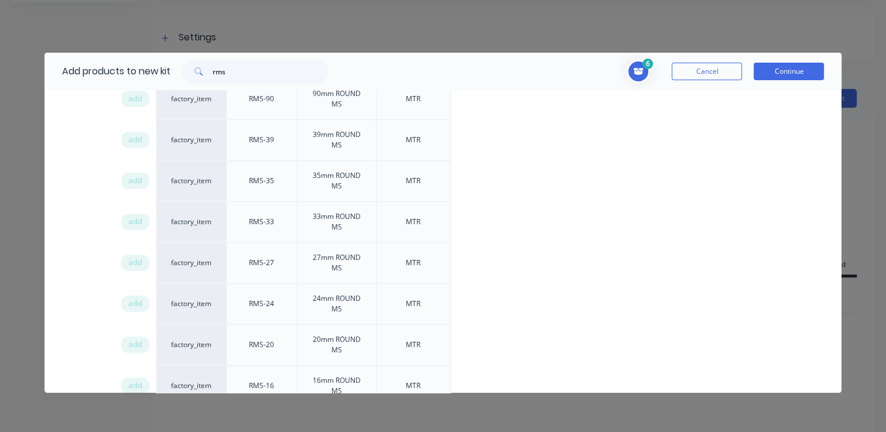
scroll to position [234, 0]
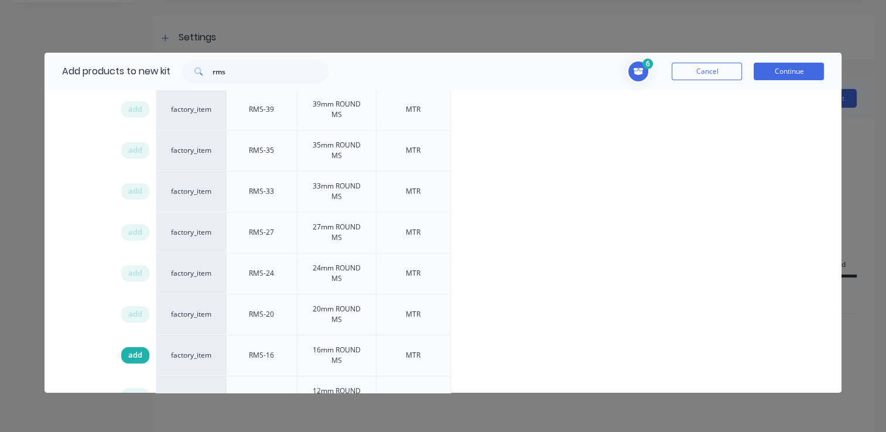
click at [138, 353] on span "add" at bounding box center [135, 356] width 14 height 12
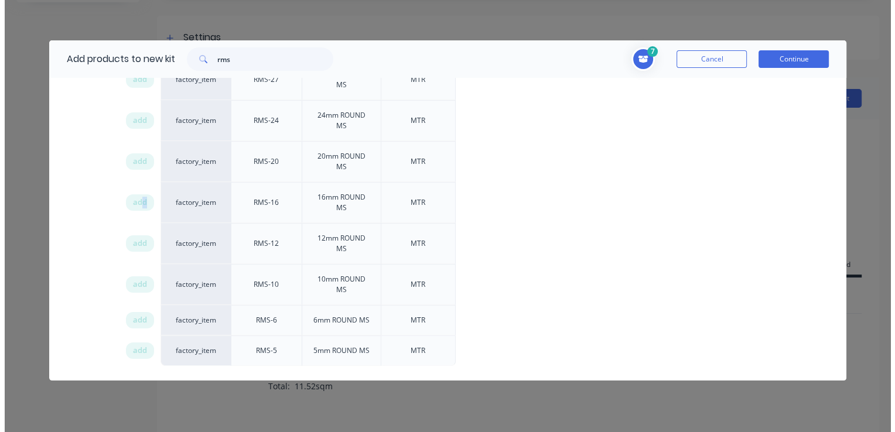
scroll to position [13, 0]
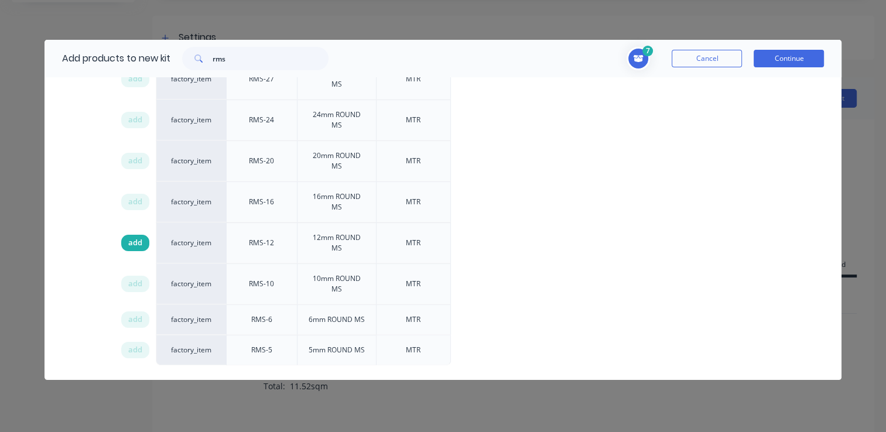
click at [128, 238] on span "add" at bounding box center [135, 243] width 14 height 12
click at [764, 57] on button "Continue" at bounding box center [789, 59] width 70 height 18
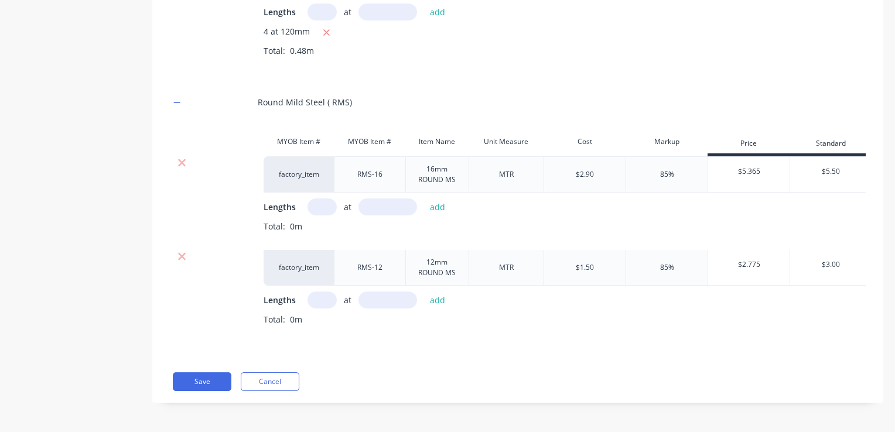
scroll to position [841, 0]
click at [328, 199] on input "text" at bounding box center [322, 207] width 29 height 17
click at [329, 199] on input "text" at bounding box center [322, 207] width 29 height 17
type input "2"
type input "1755"
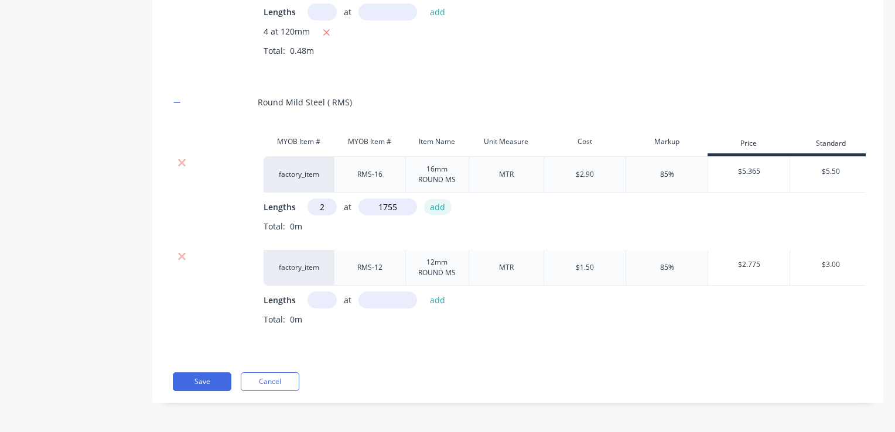
click at [436, 199] on button "add" at bounding box center [438, 207] width 28 height 16
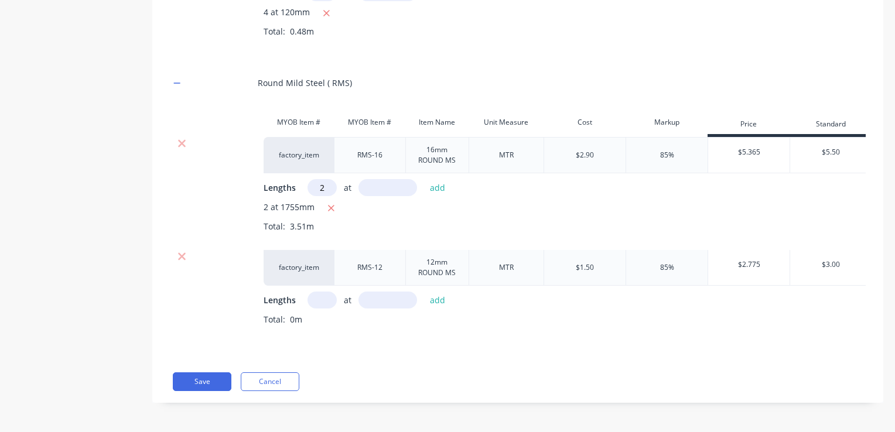
type input "2"
click at [380, 196] on input "text" at bounding box center [387, 187] width 59 height 17
type input "1210"
click at [435, 193] on button "add" at bounding box center [438, 188] width 28 height 16
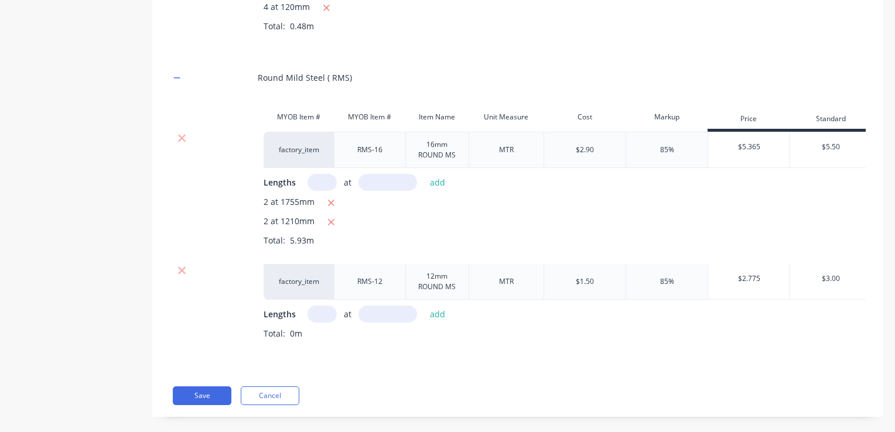
click at [319, 323] on input "text" at bounding box center [322, 314] width 29 height 17
type input "16"
type input "50"
click at [442, 322] on button "add" at bounding box center [438, 314] width 28 height 16
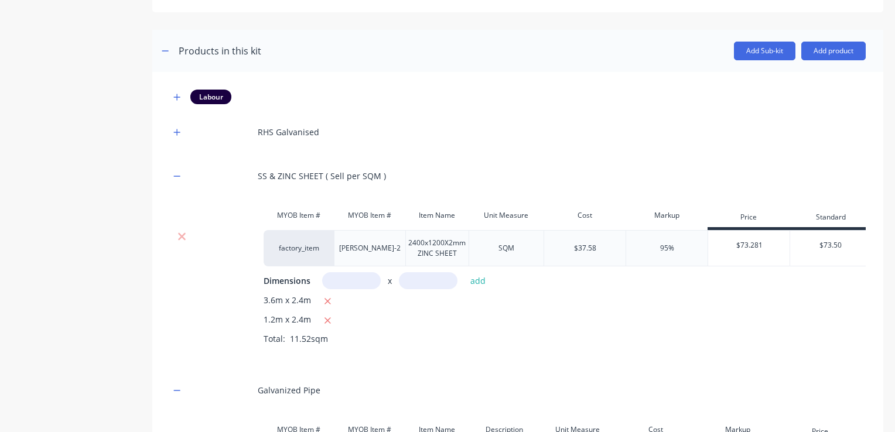
scroll to position [234, 0]
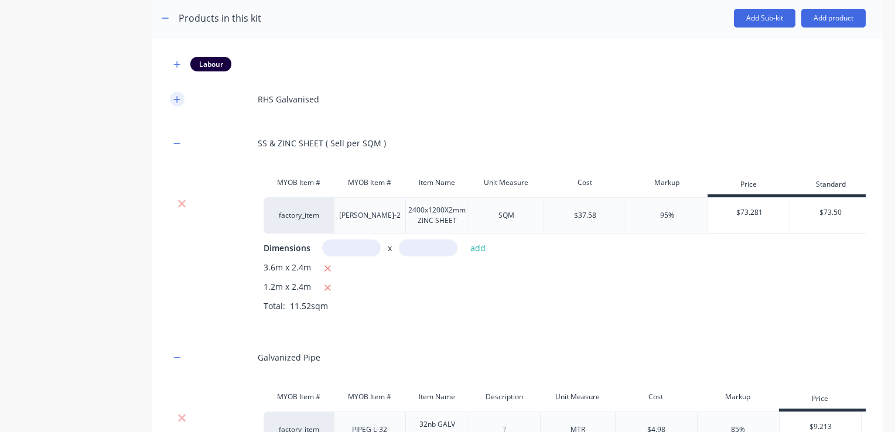
click at [177, 104] on button "button" at bounding box center [177, 99] width 15 height 15
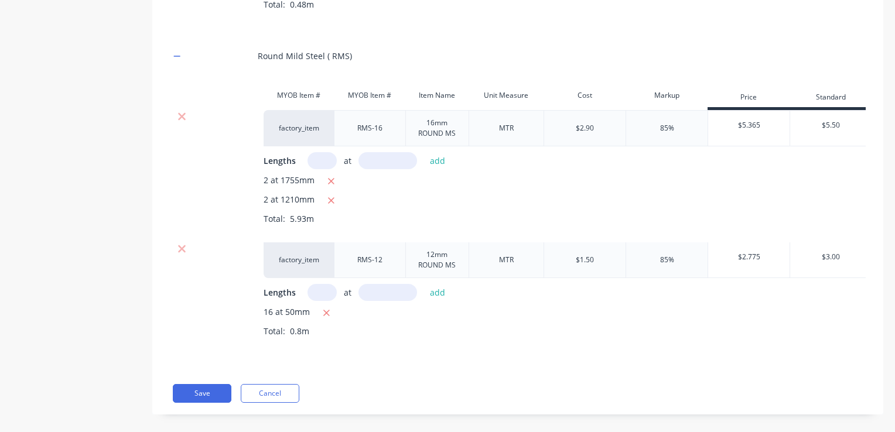
scroll to position [1412, 0]
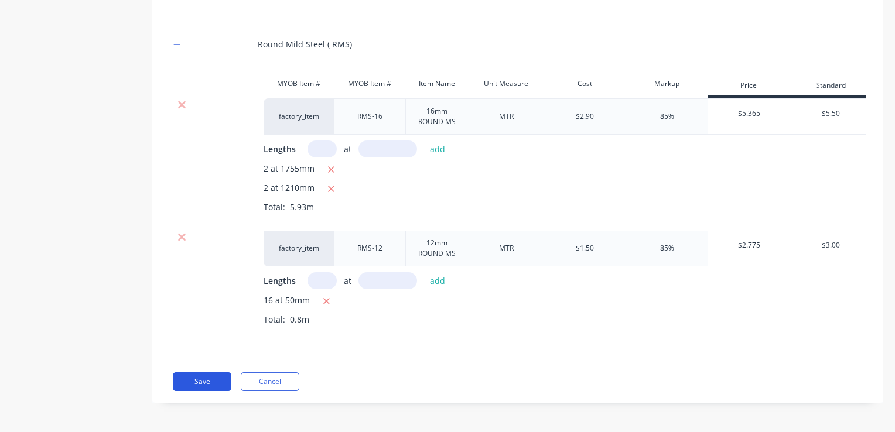
click at [208, 379] on button "Save" at bounding box center [202, 382] width 59 height 19
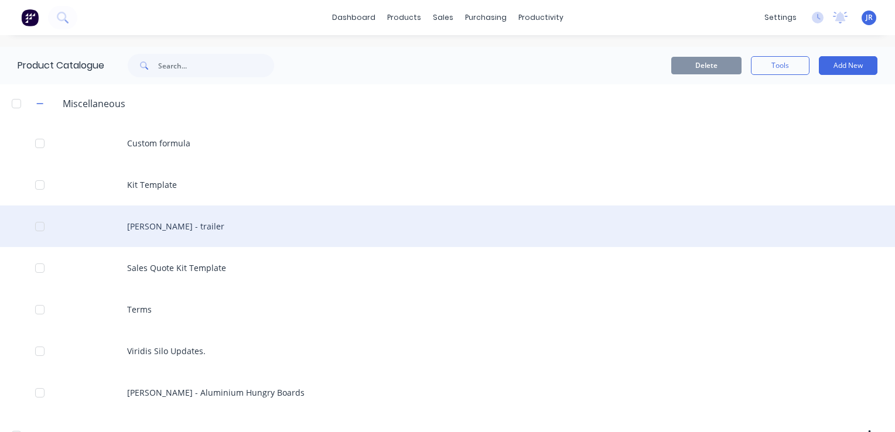
click at [168, 225] on div "[PERSON_NAME] - trailer" at bounding box center [447, 227] width 895 height 42
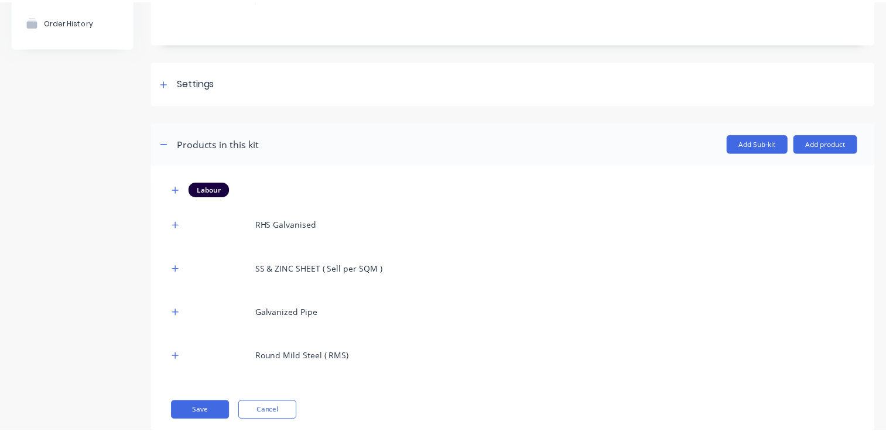
scroll to position [138, 0]
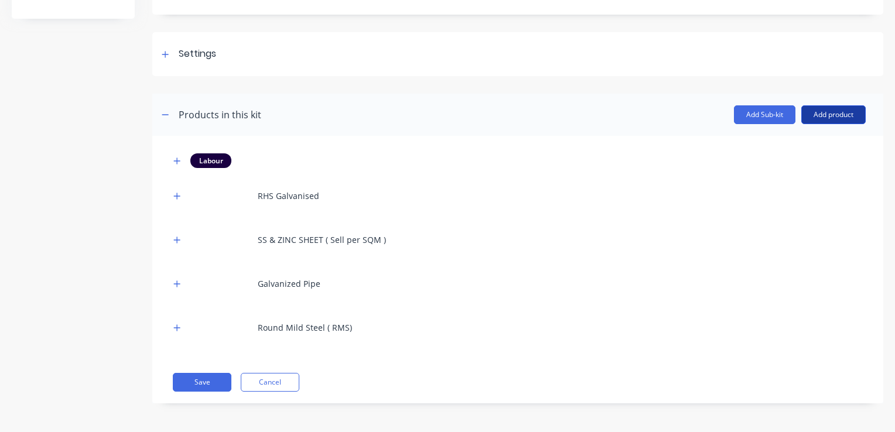
click at [843, 118] on button "Add product" at bounding box center [833, 114] width 64 height 19
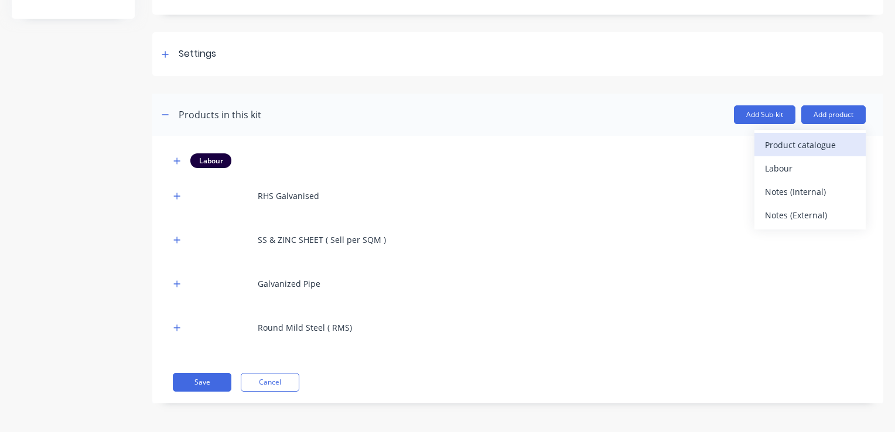
click at [754, 151] on button "Product catalogue" at bounding box center [809, 144] width 111 height 23
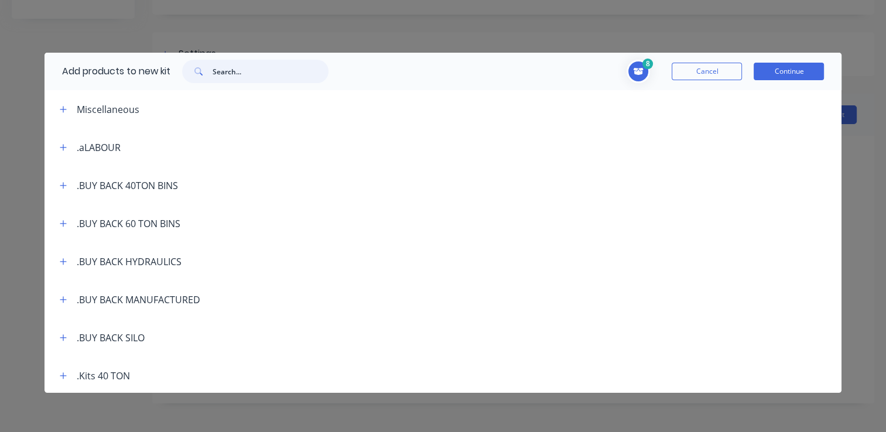
click at [299, 78] on input "text" at bounding box center [271, 71] width 116 height 23
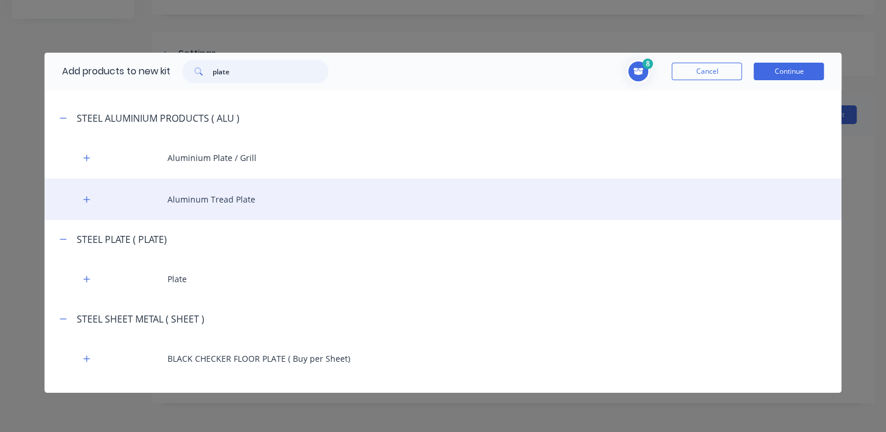
scroll to position [1031, 0]
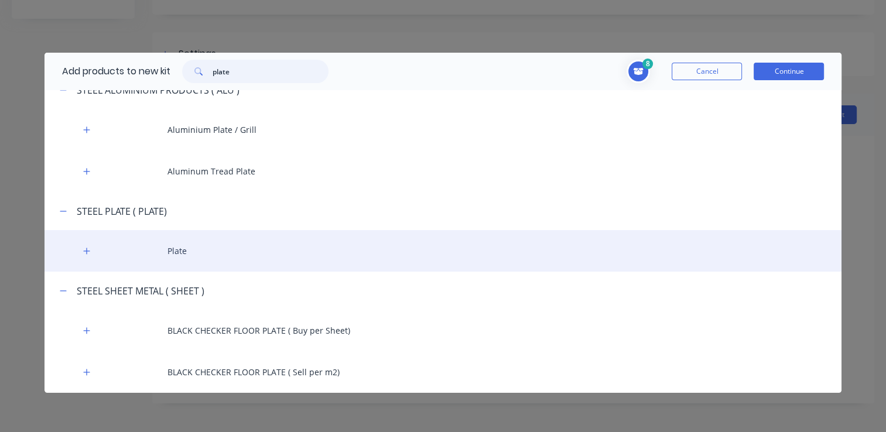
type input "plate"
click at [146, 257] on div "Plate" at bounding box center [444, 251] width 798 height 42
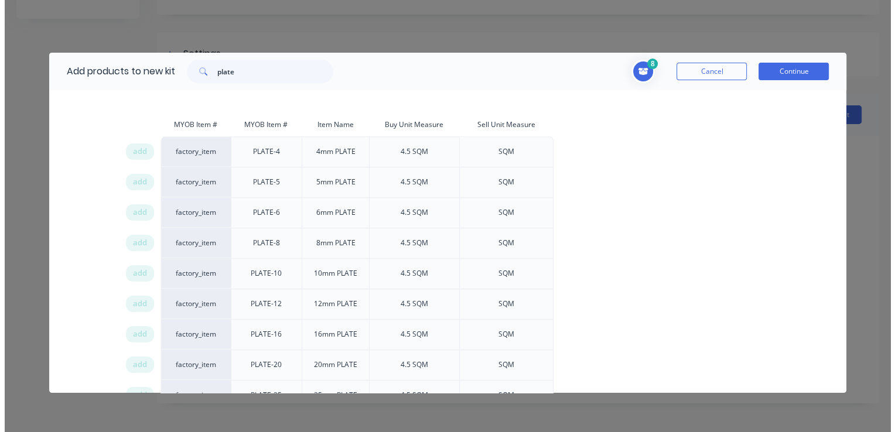
scroll to position [1207, 0]
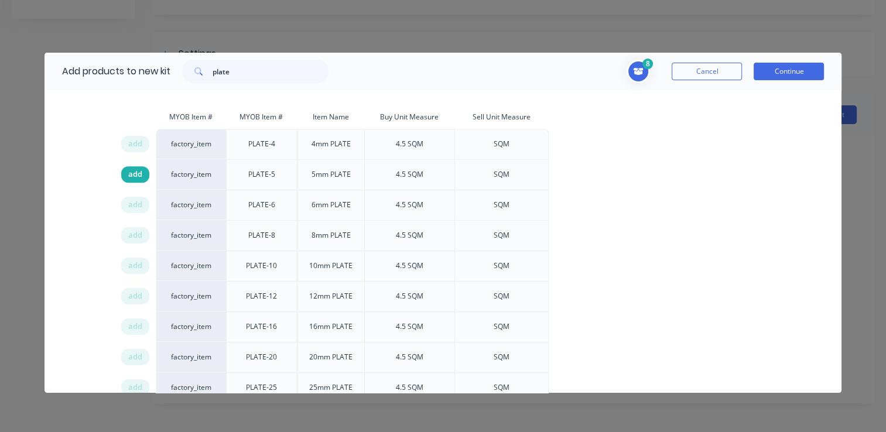
click at [136, 175] on span "add" at bounding box center [135, 175] width 14 height 12
click at [776, 71] on button "Continue" at bounding box center [789, 72] width 70 height 18
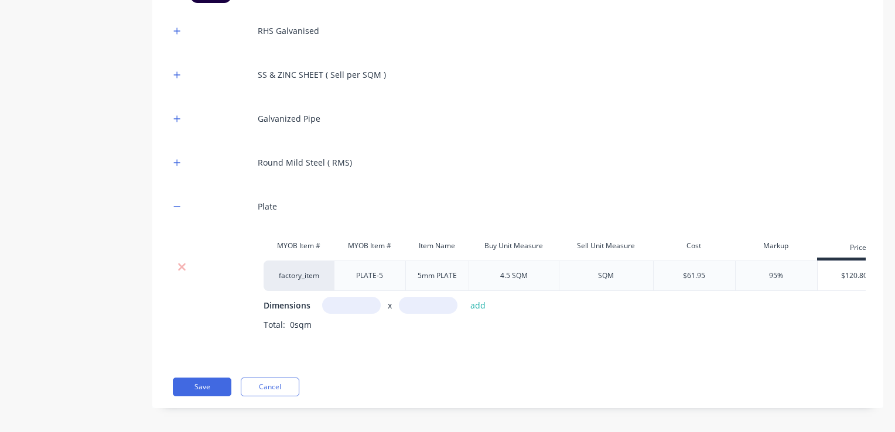
scroll to position [313, 0]
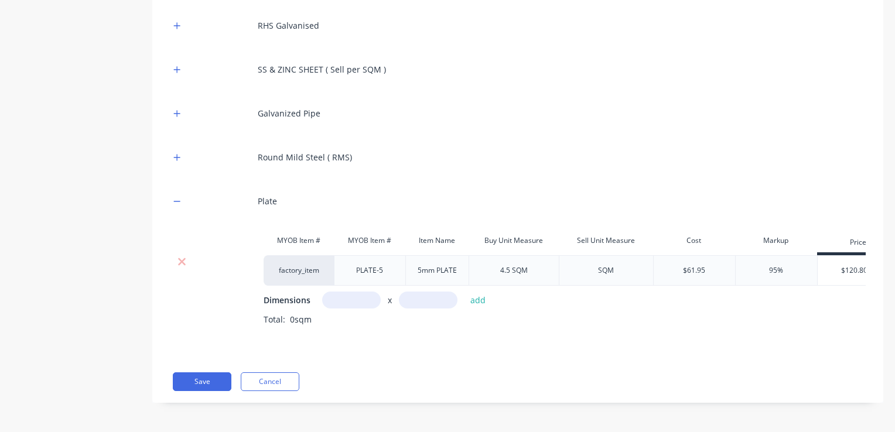
click at [356, 299] on input "text" at bounding box center [351, 300] width 59 height 17
type input "0.35m"
type input "0.265m"
click at [476, 293] on button "add" at bounding box center [478, 300] width 28 height 16
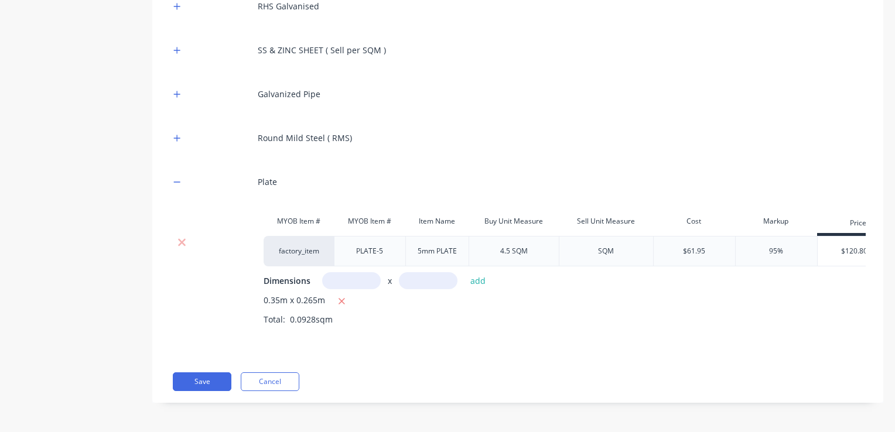
scroll to position [335, 0]
drag, startPoint x: 490, startPoint y: 332, endPoint x: 520, endPoint y: 343, distance: 32.4
click at [520, 343] on div "MYOB Item # MYOB Item # Item Name Buy Unit Measure Sell Unit Measure Cost Marku…" at bounding box center [518, 277] width 696 height 134
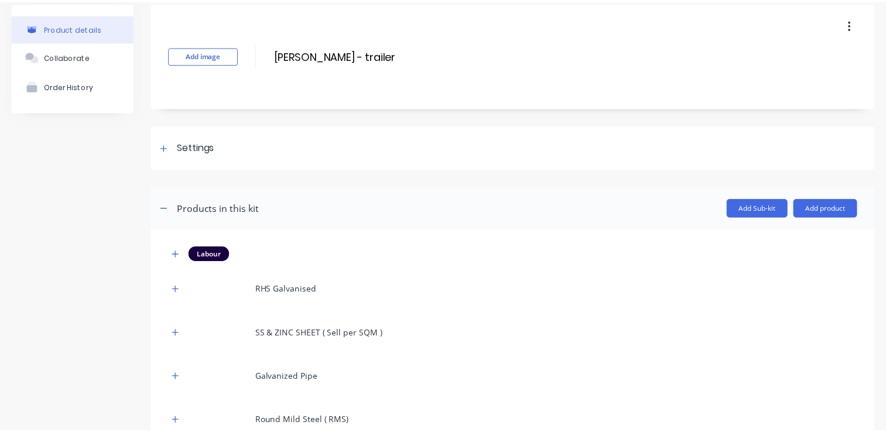
scroll to position [42, 0]
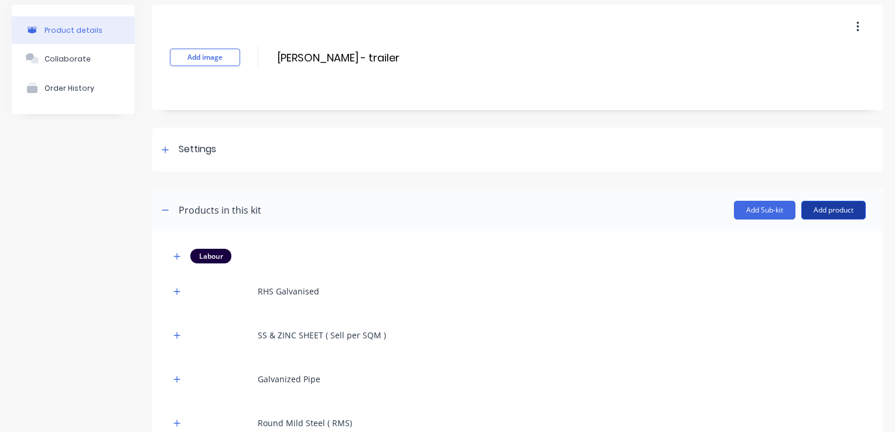
click at [817, 208] on button "Add product" at bounding box center [833, 210] width 64 height 19
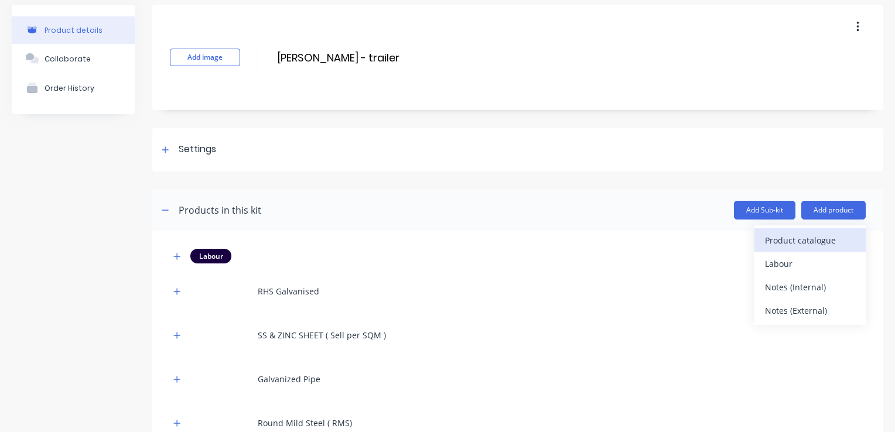
click at [773, 241] on div "Product catalogue" at bounding box center [810, 240] width 90 height 17
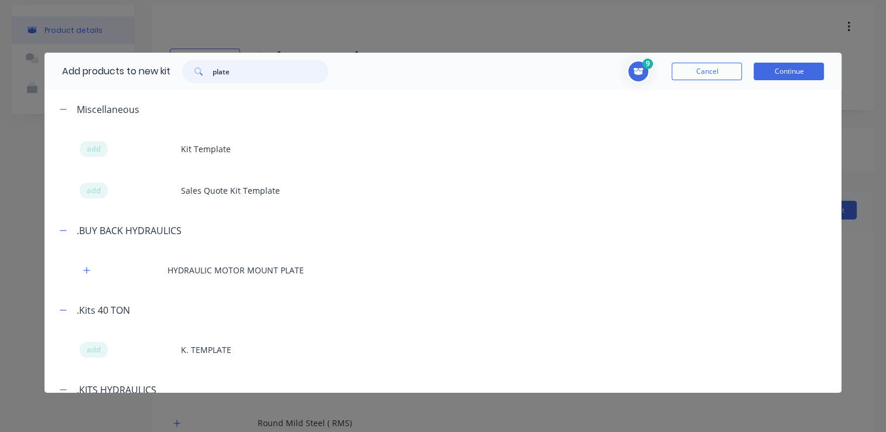
drag, startPoint x: 300, startPoint y: 71, endPoint x: 203, endPoint y: 81, distance: 97.7
click at [203, 81] on div "plate" at bounding box center [255, 71] width 146 height 23
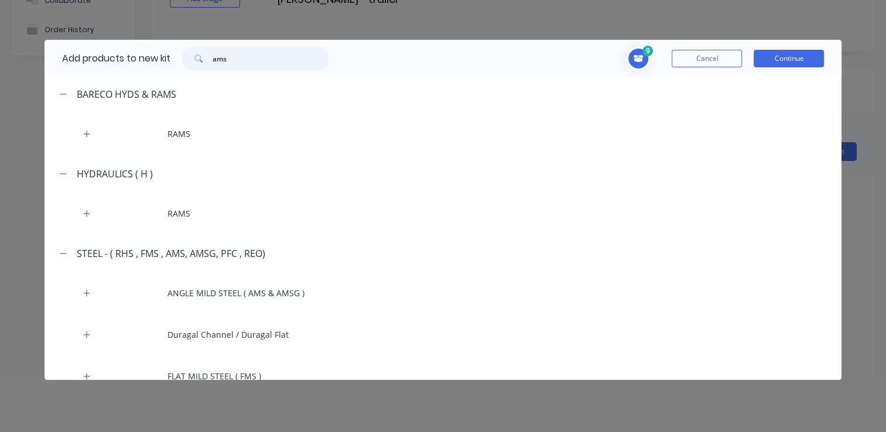
scroll to position [0, 0]
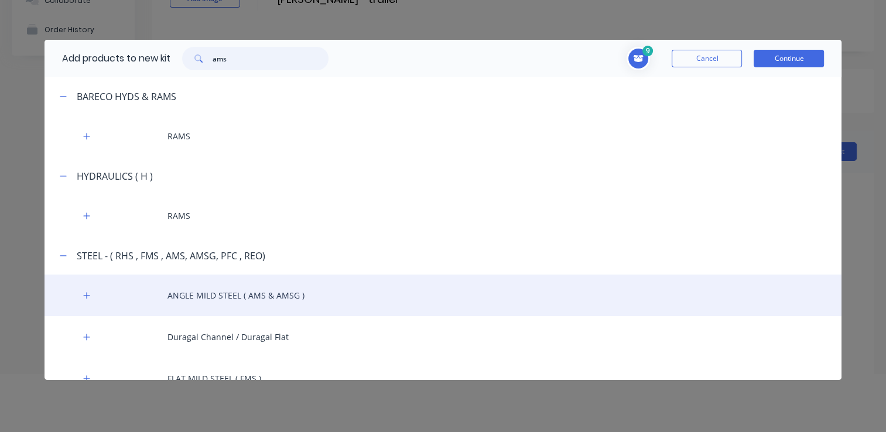
type input "ams"
click at [237, 299] on div "ANGLE MILD STEEL ( AMS & AMSG )" at bounding box center [444, 296] width 798 height 42
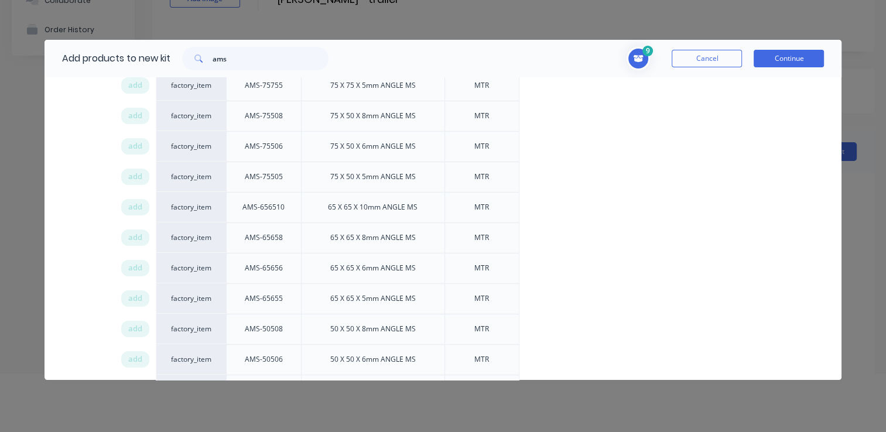
scroll to position [644, 0]
click at [136, 324] on span "add" at bounding box center [135, 329] width 14 height 12
click at [136, 293] on span "add" at bounding box center [135, 299] width 14 height 12
click at [778, 56] on button "Continue" at bounding box center [789, 59] width 70 height 18
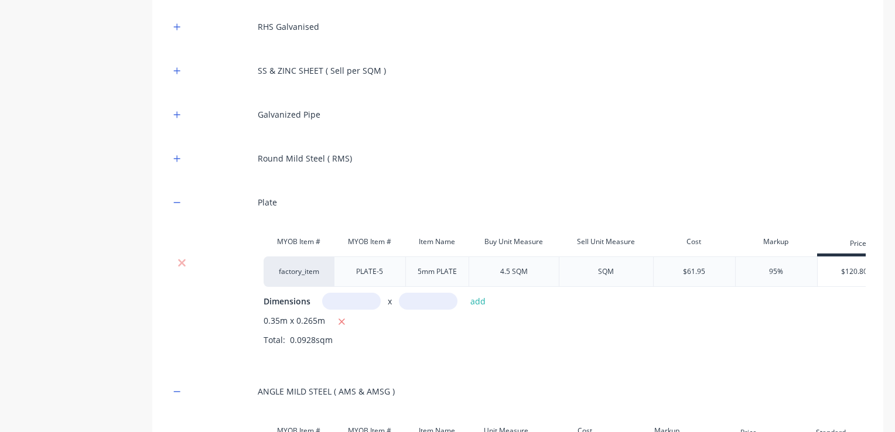
scroll to position [276, 0]
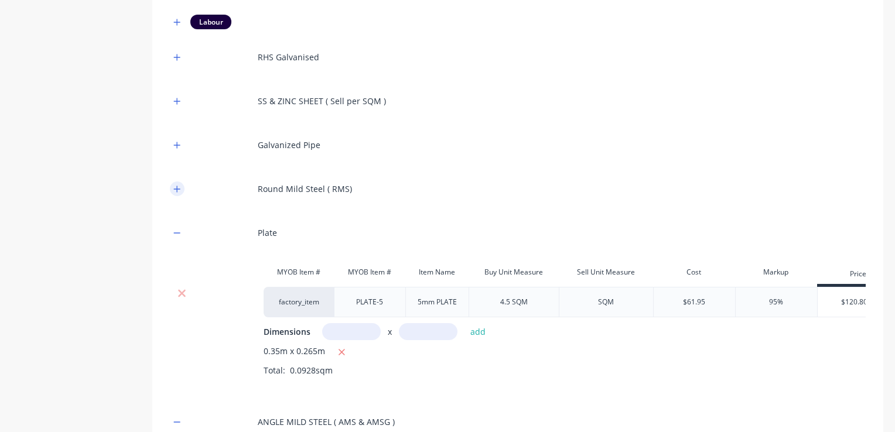
click at [179, 193] on button "button" at bounding box center [177, 189] width 15 height 15
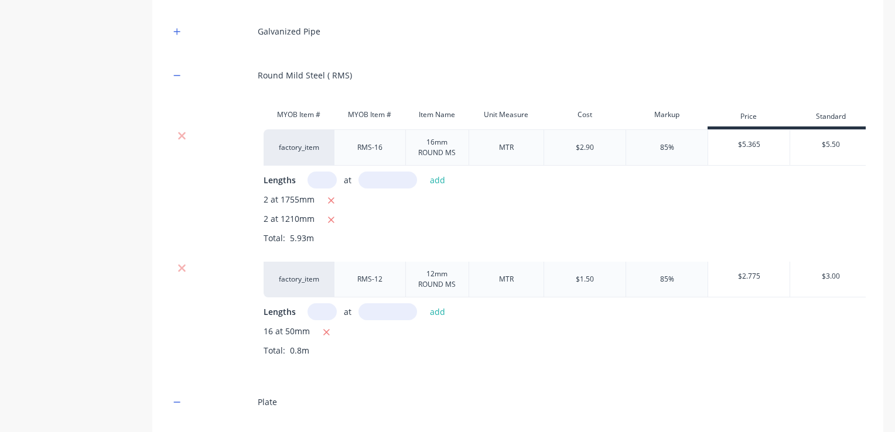
scroll to position [394, 0]
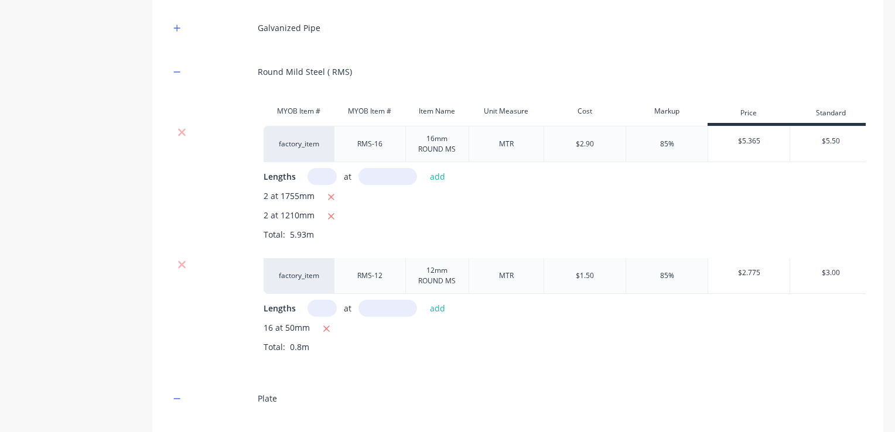
click at [317, 307] on input "text" at bounding box center [322, 308] width 29 height 17
type input "1"
type input "100"
drag, startPoint x: 437, startPoint y: 309, endPoint x: 355, endPoint y: 307, distance: 82.0
click at [436, 309] on button "add" at bounding box center [438, 308] width 28 height 16
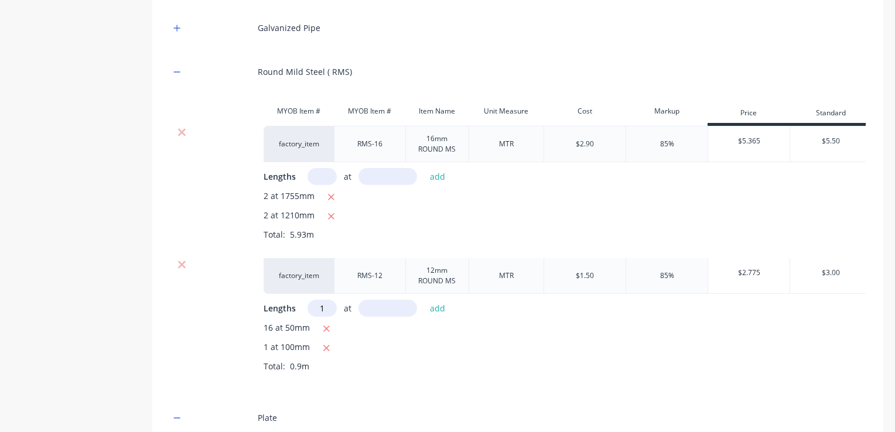
type input "1"
type input "120"
drag, startPoint x: 436, startPoint y: 312, endPoint x: 403, endPoint y: 315, distance: 33.0
click at [437, 311] on button "add" at bounding box center [438, 308] width 28 height 16
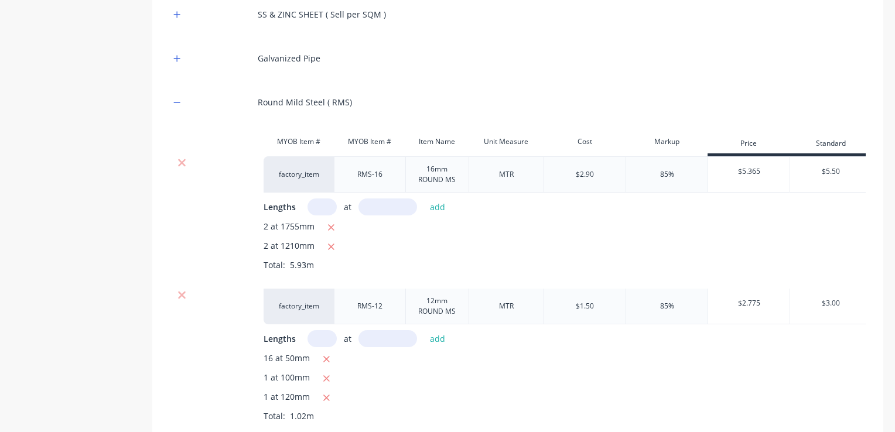
scroll to position [159, 0]
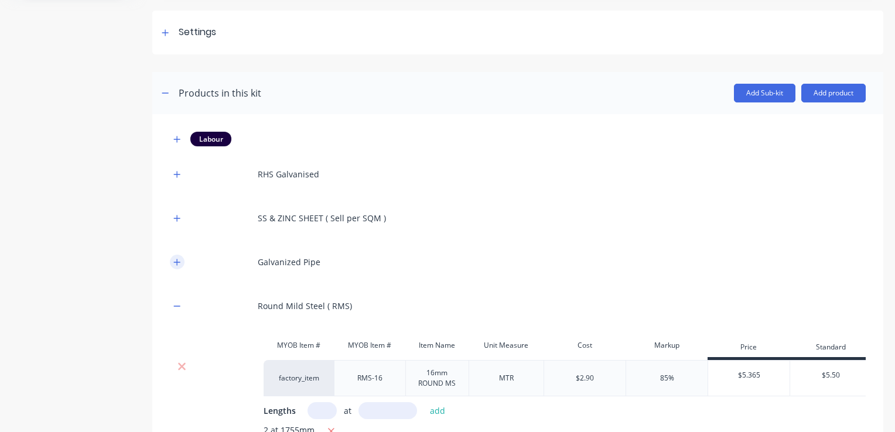
click at [180, 266] on button "button" at bounding box center [177, 262] width 15 height 15
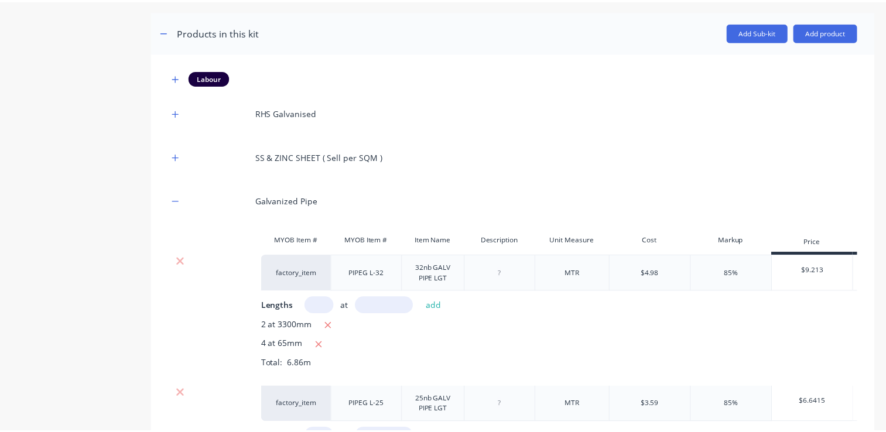
scroll to position [218, 0]
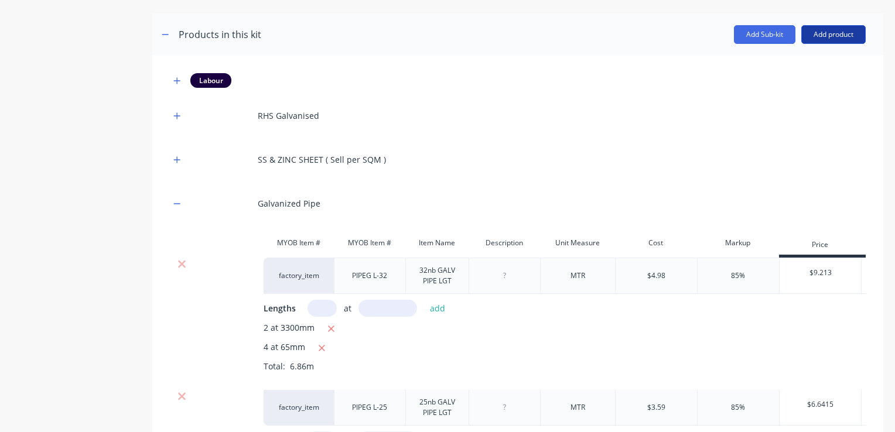
click at [808, 32] on button "Add product" at bounding box center [833, 34] width 64 height 19
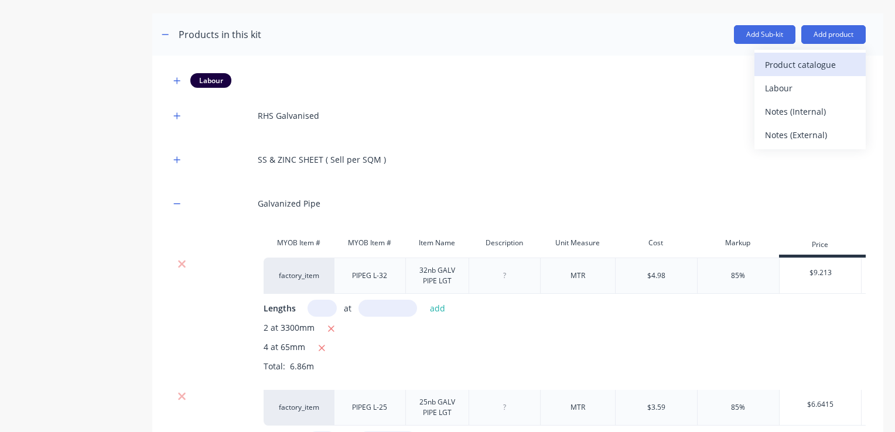
click at [806, 73] on button "Product catalogue" at bounding box center [809, 64] width 111 height 23
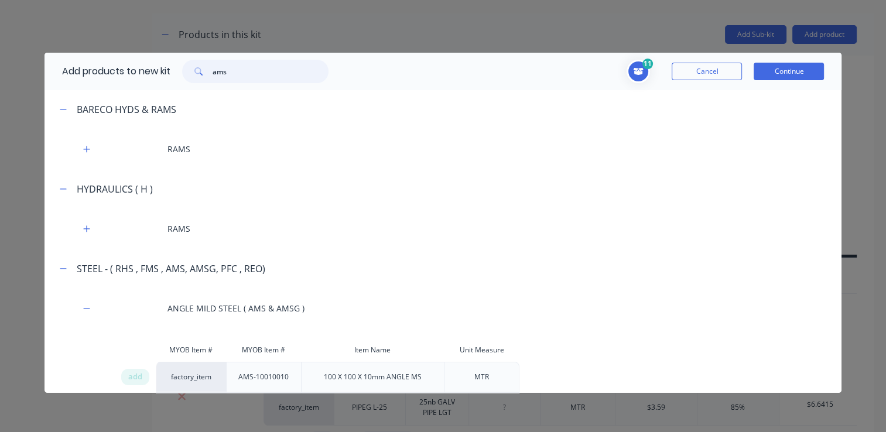
drag, startPoint x: 259, startPoint y: 76, endPoint x: 189, endPoint y: 77, distance: 70.3
click at [187, 78] on div "ams" at bounding box center [255, 71] width 146 height 23
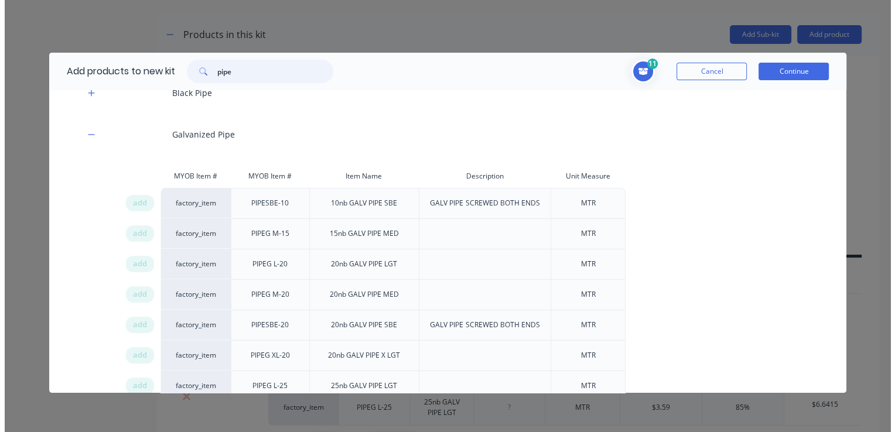
scroll to position [59, 0]
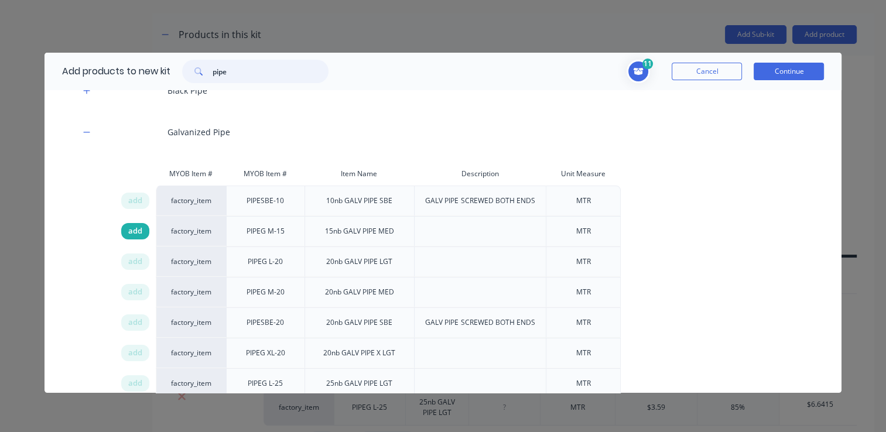
type input "pipe"
click at [144, 233] on div "add" at bounding box center [135, 231] width 28 height 16
click at [778, 70] on button "Continue" at bounding box center [789, 72] width 70 height 18
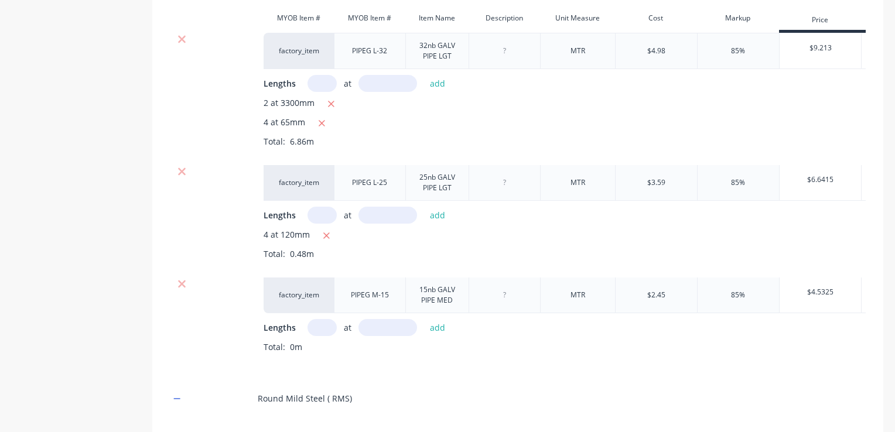
scroll to position [452, 0]
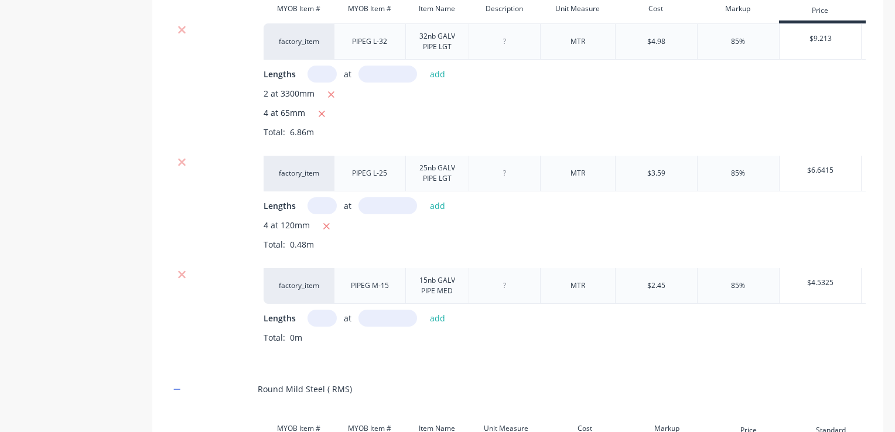
click at [322, 319] on input "text" at bounding box center [322, 318] width 29 height 17
type input "2"
type input "50"
click at [442, 319] on button "add" at bounding box center [438, 318] width 28 height 16
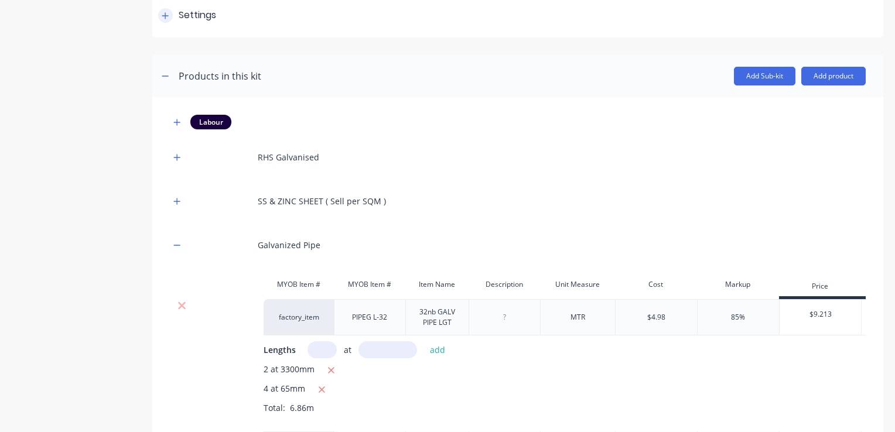
scroll to position [0, 0]
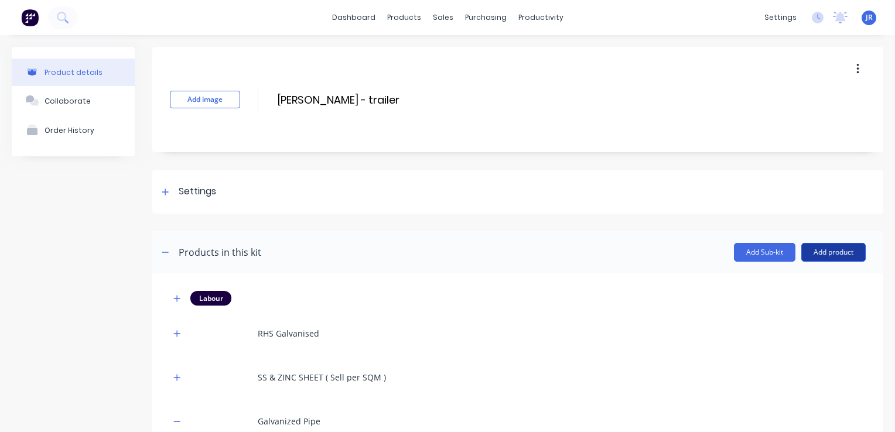
click at [808, 248] on button "Add product" at bounding box center [833, 252] width 64 height 19
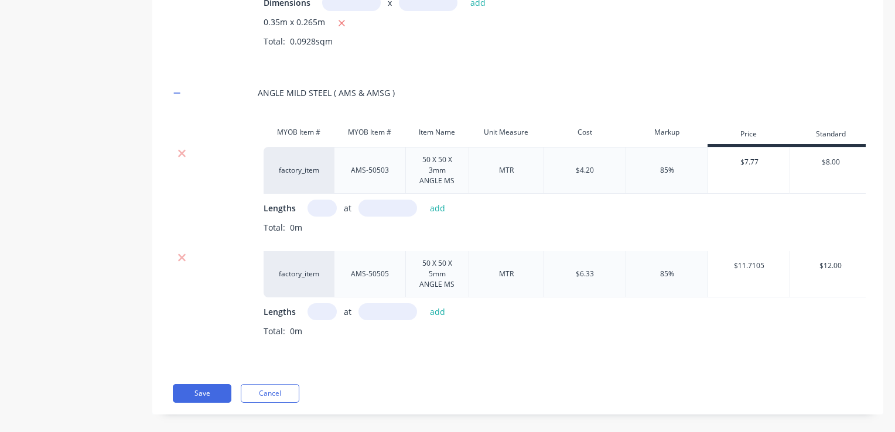
scroll to position [1368, 0]
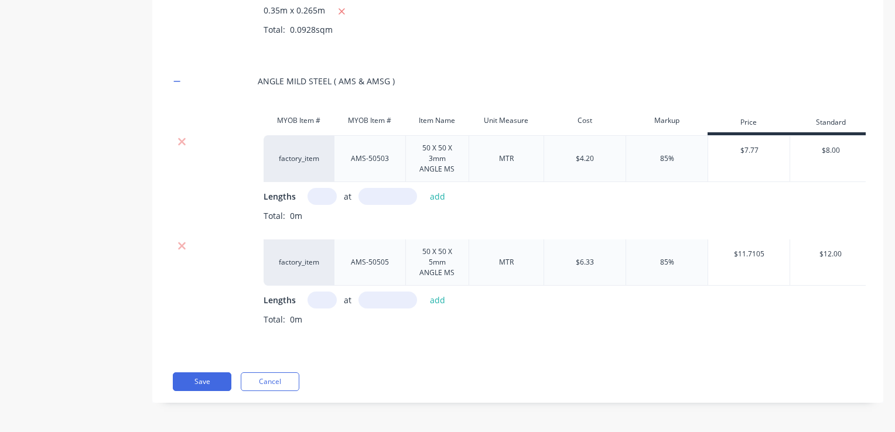
click at [309, 293] on input "text" at bounding box center [322, 300] width 29 height 17
type input "2"
type input "425"
click at [436, 292] on button "add" at bounding box center [438, 300] width 28 height 16
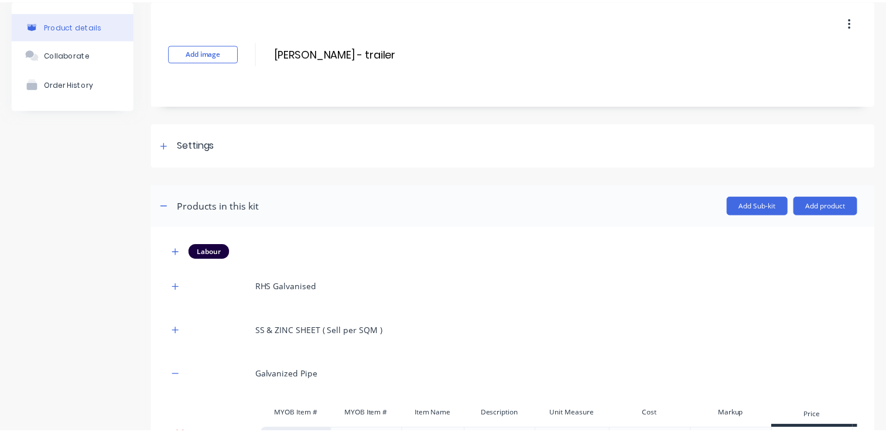
scroll to position [40, 0]
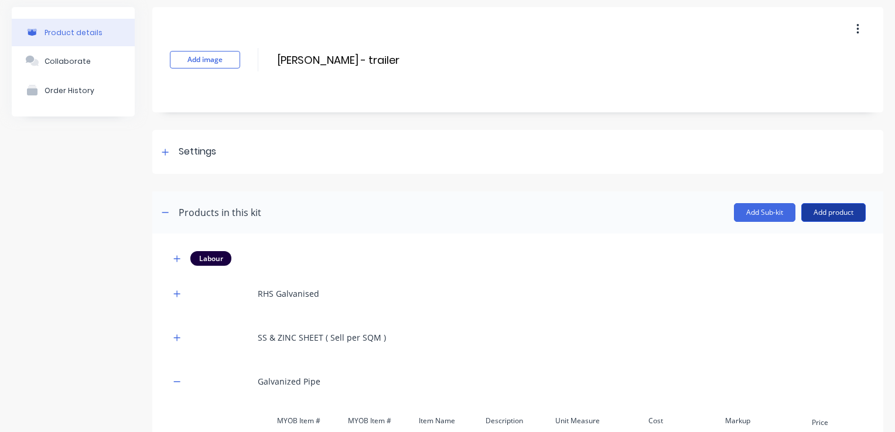
click at [824, 208] on button "Add product" at bounding box center [833, 212] width 64 height 19
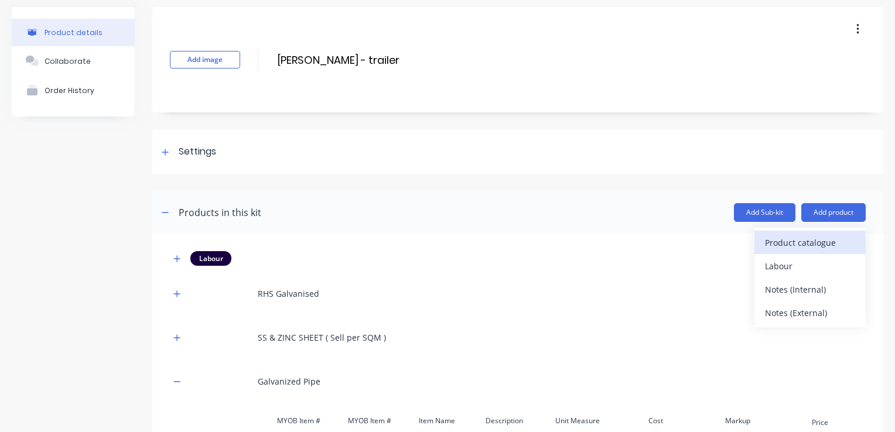
drag, startPoint x: 764, startPoint y: 243, endPoint x: 757, endPoint y: 245, distance: 7.2
click at [765, 245] on div "Product catalogue" at bounding box center [810, 242] width 90 height 17
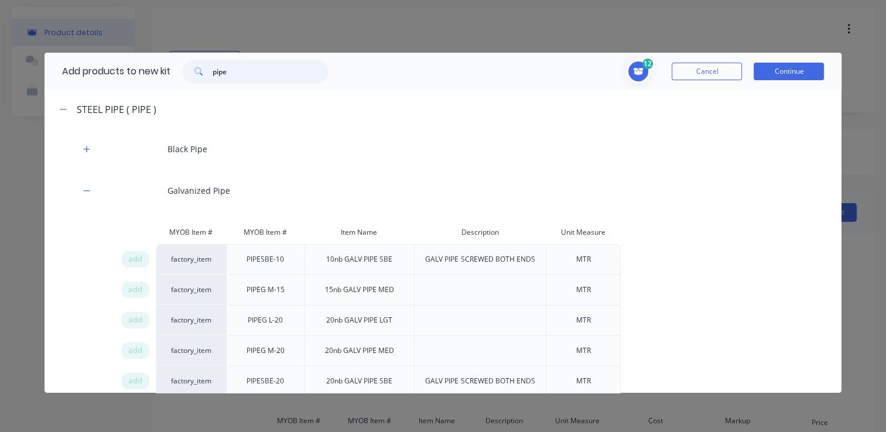
drag, startPoint x: 257, startPoint y: 76, endPoint x: 201, endPoint y: 82, distance: 55.4
click at [201, 82] on div "pipe" at bounding box center [255, 71] width 146 height 23
type input "ams"
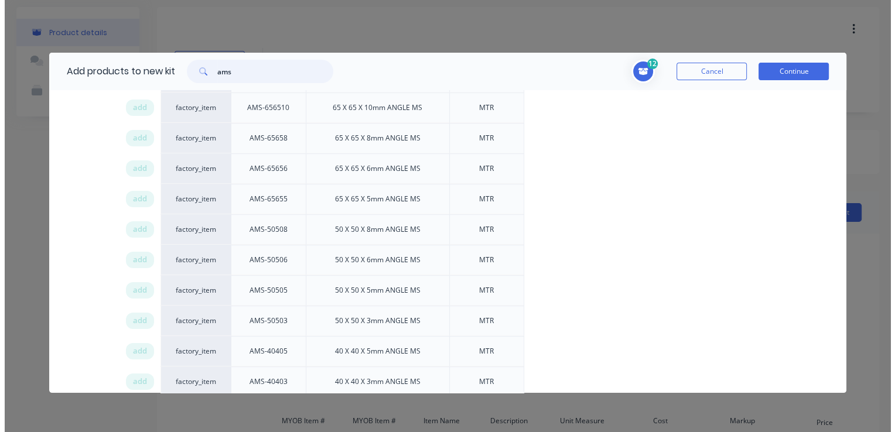
scroll to position [703, 0]
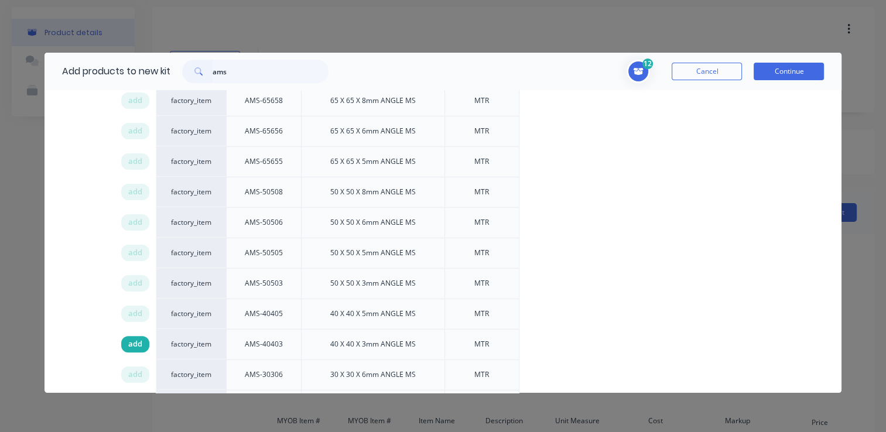
click at [129, 339] on span "add" at bounding box center [135, 345] width 14 height 12
drag, startPoint x: 773, startPoint y: 79, endPoint x: 764, endPoint y: 81, distance: 9.1
click at [772, 79] on button "Continue" at bounding box center [789, 72] width 70 height 18
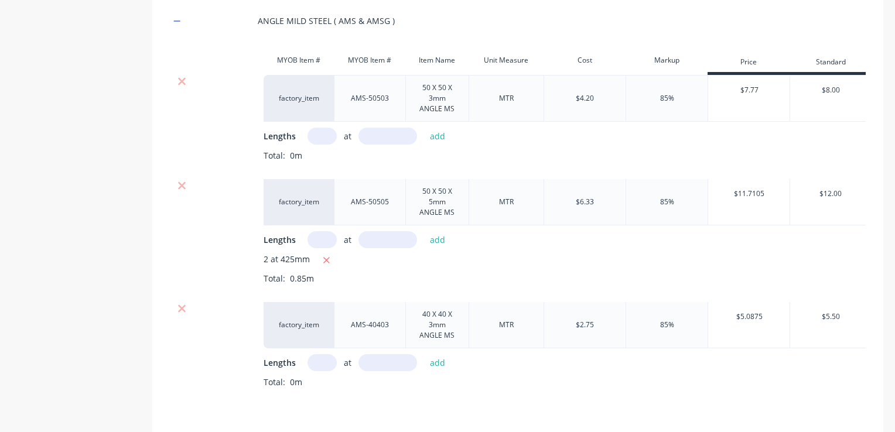
scroll to position [1490, 0]
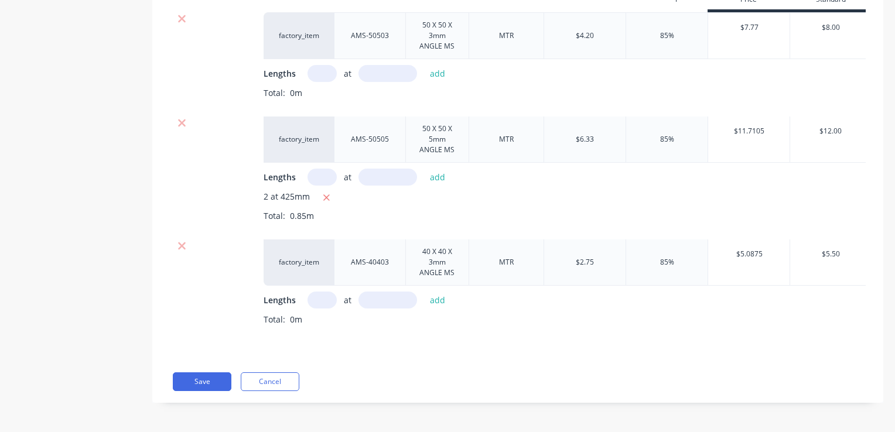
click at [323, 293] on input "text" at bounding box center [322, 300] width 29 height 17
type input "2"
type input "250"
click at [445, 294] on button "add" at bounding box center [438, 300] width 28 height 16
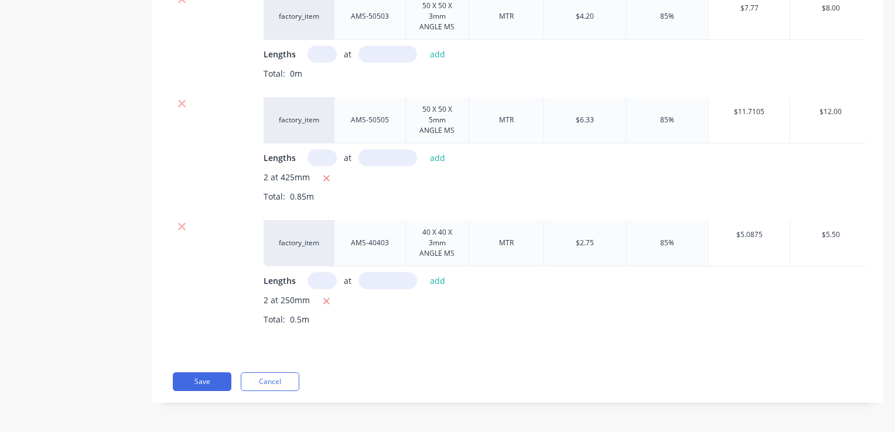
click at [330, 289] on input "text" at bounding box center [322, 280] width 29 height 17
type input "2"
type input "320"
drag, startPoint x: 439, startPoint y: 296, endPoint x: 408, endPoint y: 292, distance: 32.0
click at [438, 289] on button "add" at bounding box center [438, 281] width 28 height 16
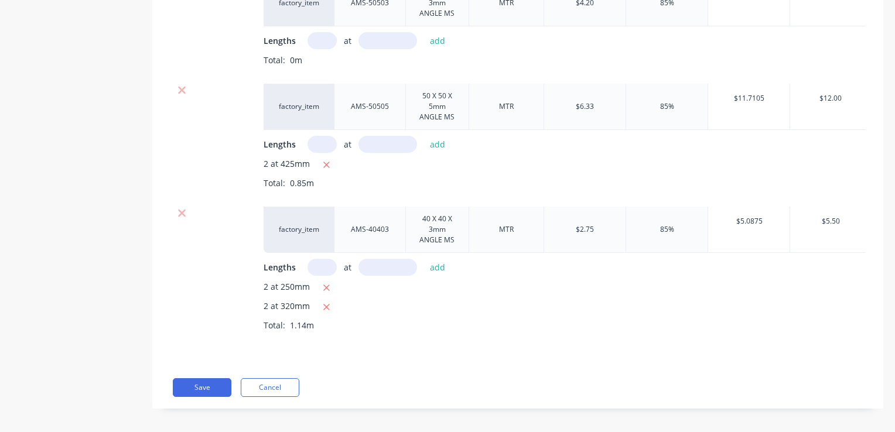
click at [328, 276] on input "text" at bounding box center [322, 267] width 29 height 17
type input "2"
type input "240"
click at [433, 275] on button "add" at bounding box center [438, 267] width 28 height 16
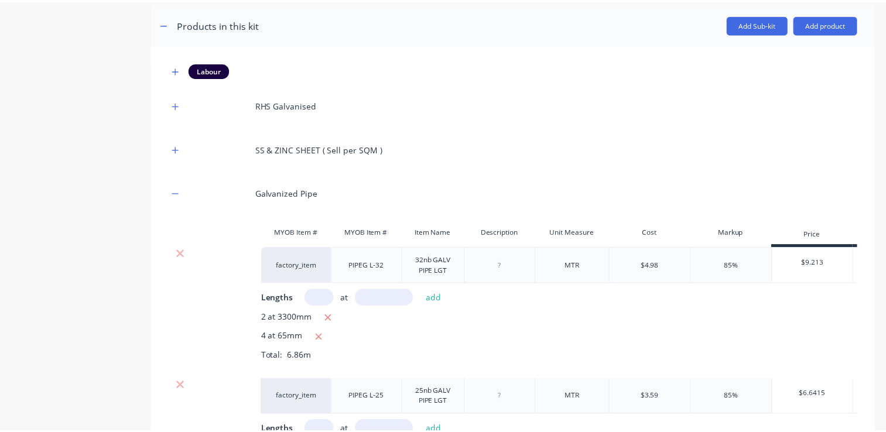
scroll to position [143, 0]
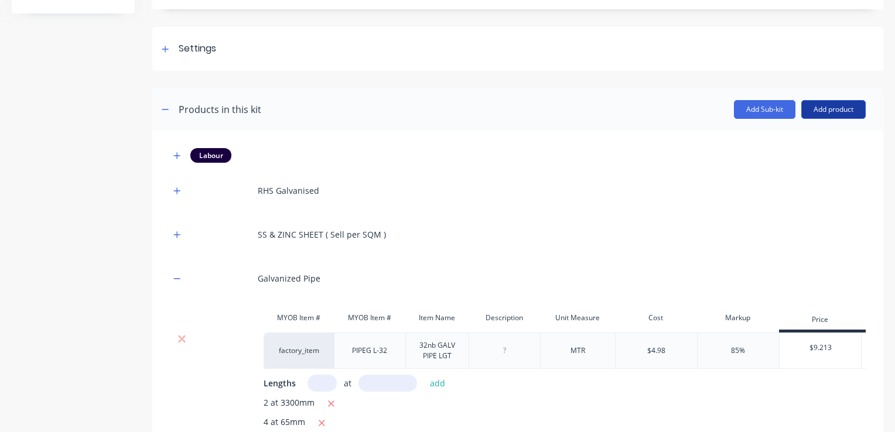
click at [811, 110] on button "Add product" at bounding box center [833, 109] width 64 height 19
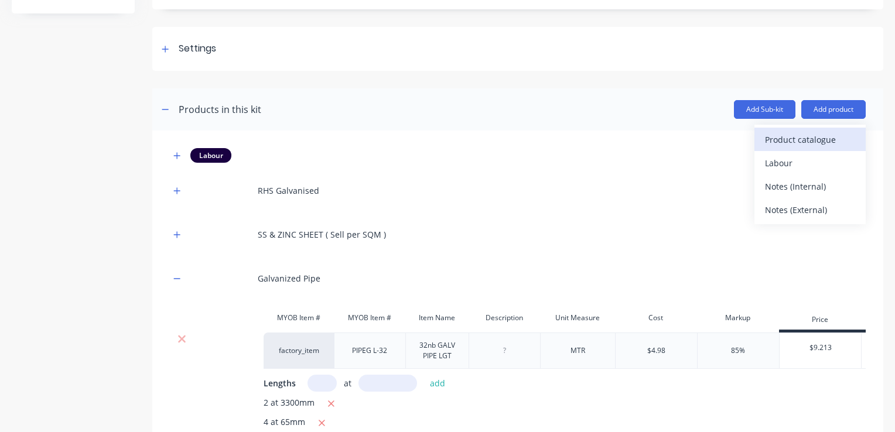
click at [765, 146] on div "Product catalogue" at bounding box center [810, 139] width 90 height 17
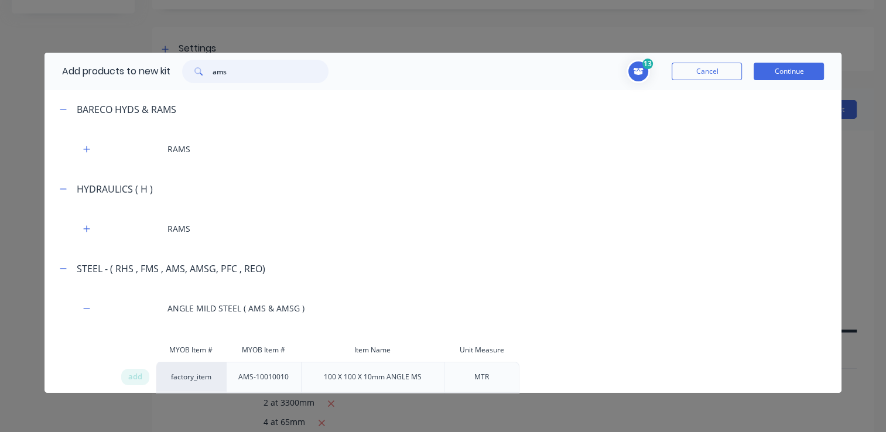
drag, startPoint x: 230, startPoint y: 71, endPoint x: 206, endPoint y: 73, distance: 24.0
click at [206, 73] on div "ams" at bounding box center [255, 71] width 146 height 23
type input "fms"
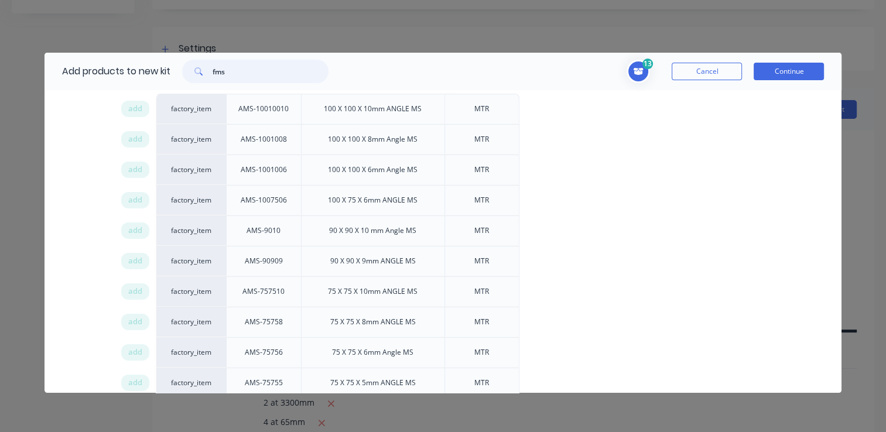
scroll to position [0, 0]
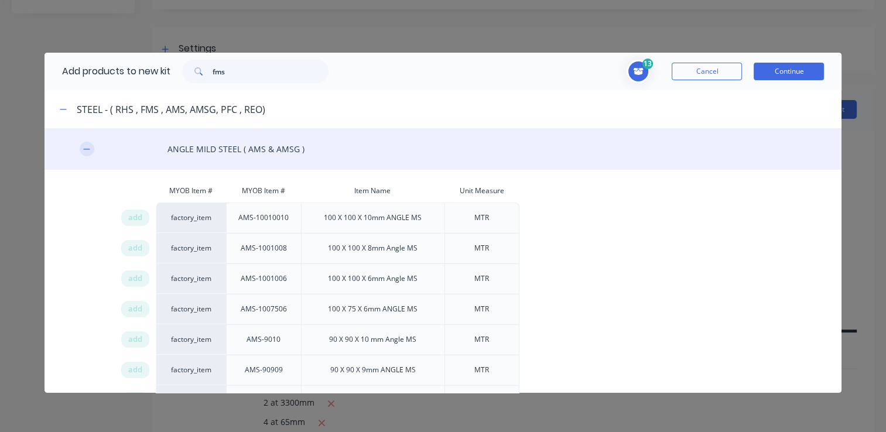
click at [88, 148] on icon "button" at bounding box center [86, 149] width 7 height 8
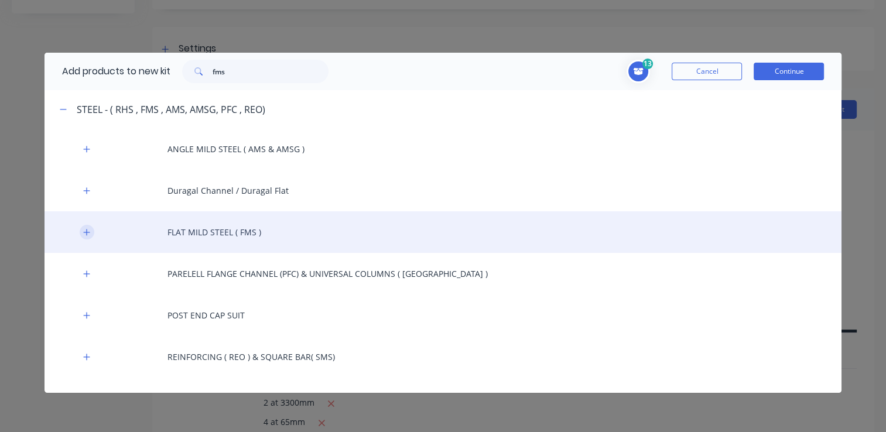
click at [88, 235] on icon "button" at bounding box center [86, 232] width 7 height 8
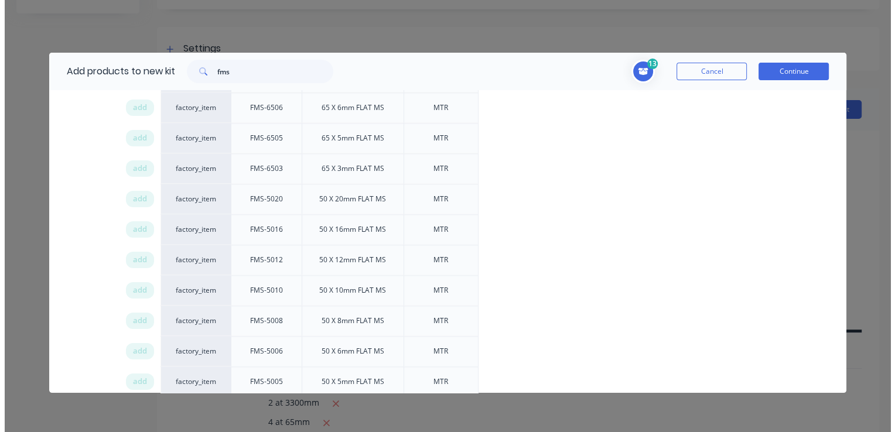
scroll to position [1640, 0]
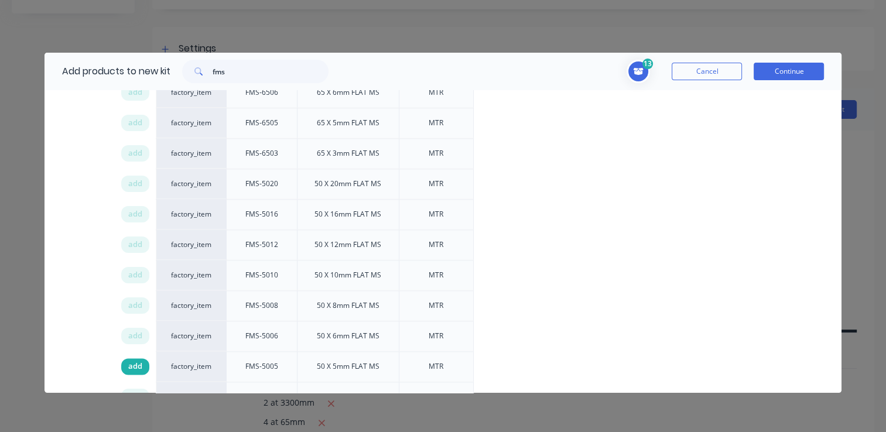
click at [137, 361] on span "add" at bounding box center [135, 367] width 14 height 12
drag, startPoint x: 771, startPoint y: 71, endPoint x: 748, endPoint y: 77, distance: 24.2
click at [771, 71] on button "Continue" at bounding box center [789, 72] width 70 height 18
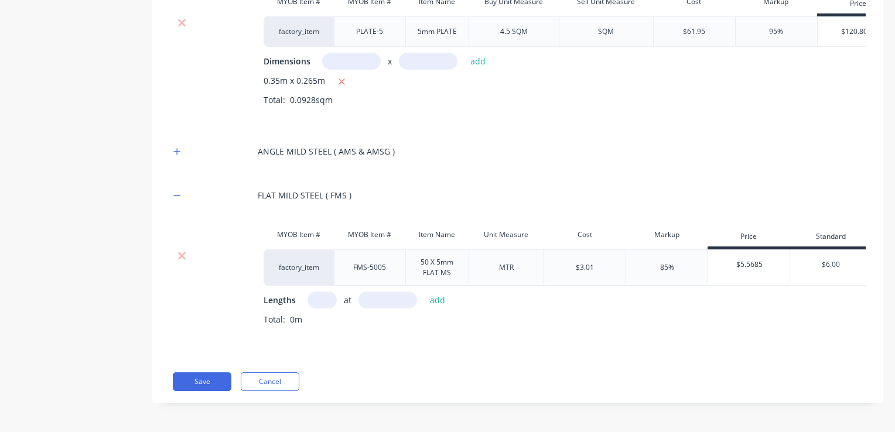
scroll to position [1297, 0]
click at [327, 294] on input "text" at bounding box center [322, 300] width 29 height 17
type input "2"
type input "185"
click at [433, 292] on button "add" at bounding box center [438, 300] width 28 height 16
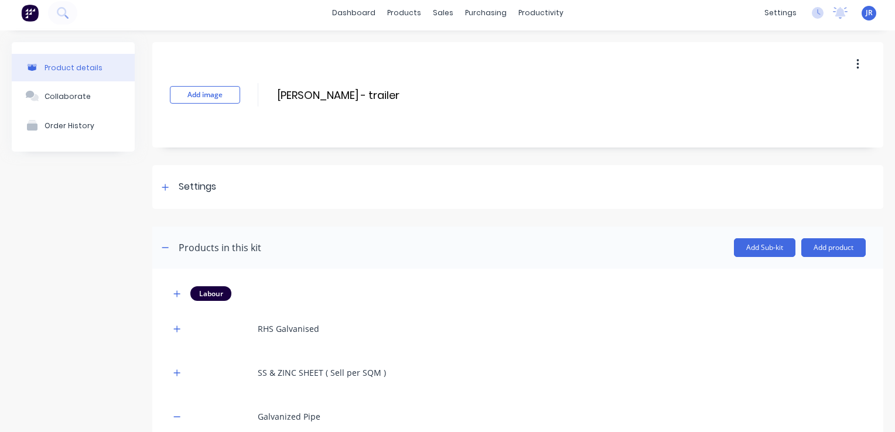
scroll to position [0, 0]
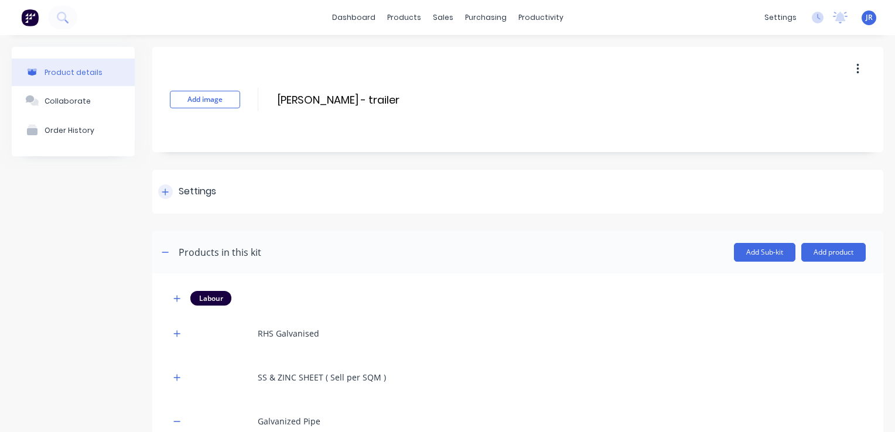
click at [173, 196] on div "Settings" at bounding box center [187, 192] width 58 height 15
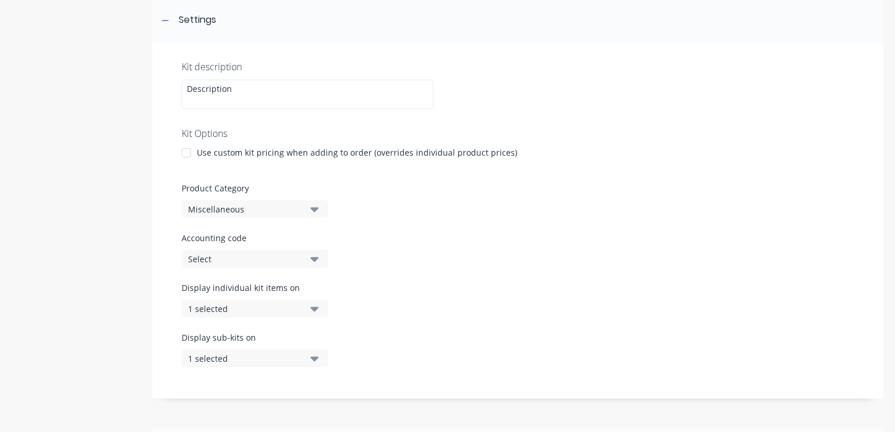
scroll to position [176, 0]
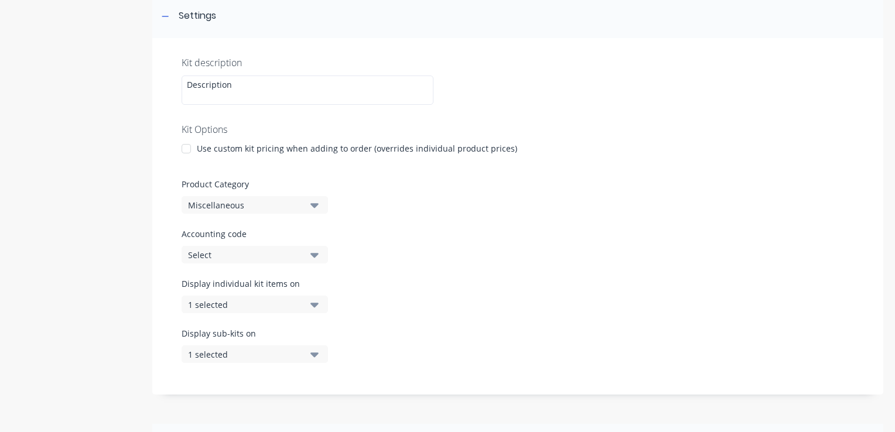
click at [246, 255] on div "Select" at bounding box center [245, 255] width 114 height 12
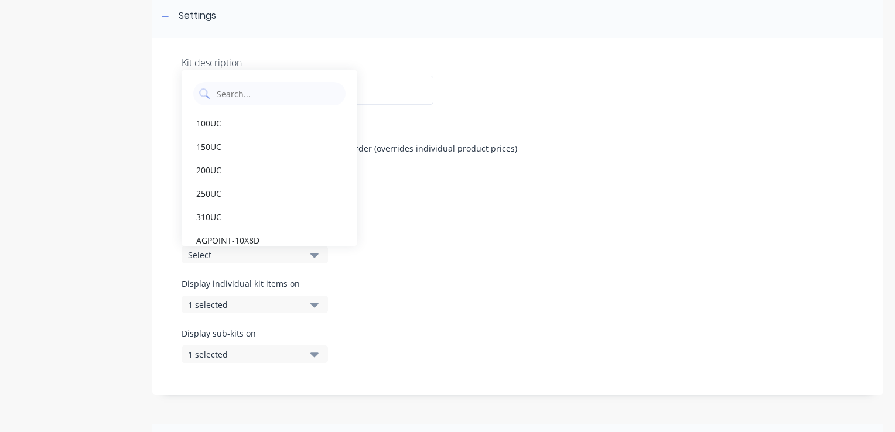
click at [247, 255] on div "Select" at bounding box center [245, 255] width 114 height 12
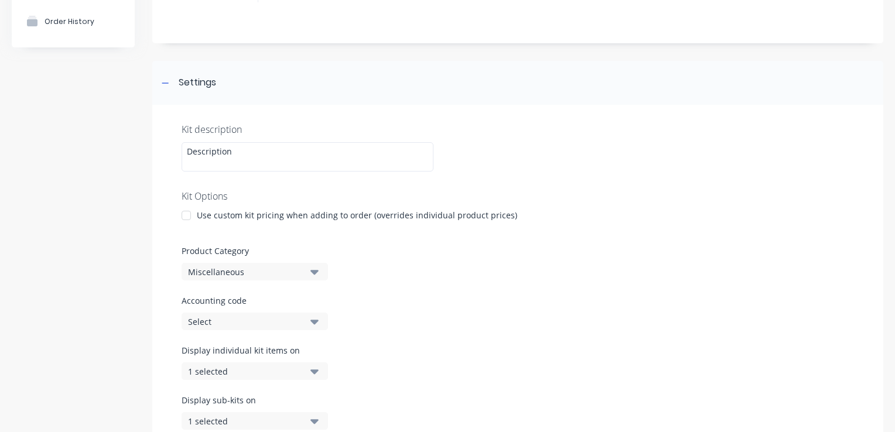
scroll to position [59, 0]
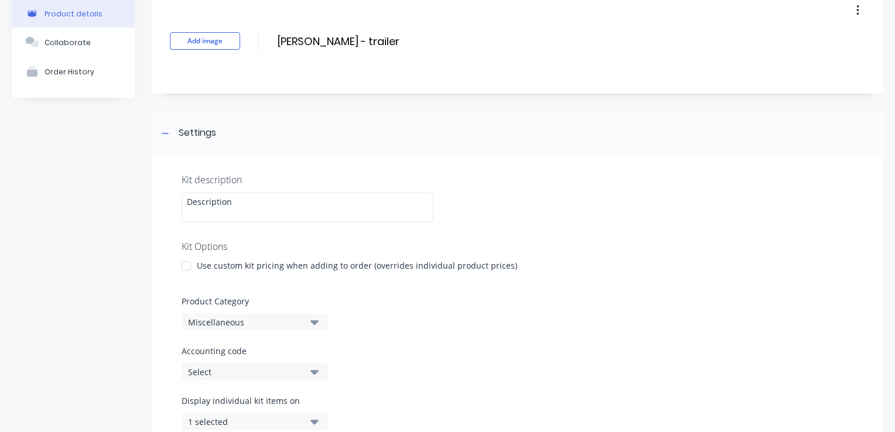
click at [185, 269] on div at bounding box center [186, 265] width 23 height 23
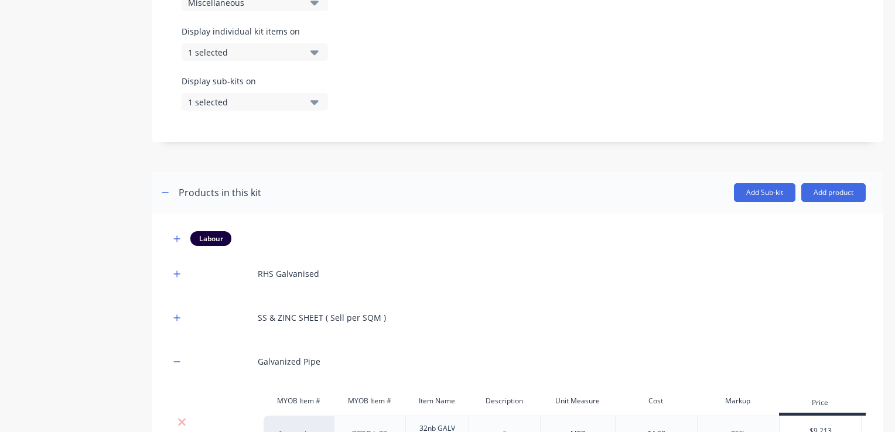
scroll to position [431, 0]
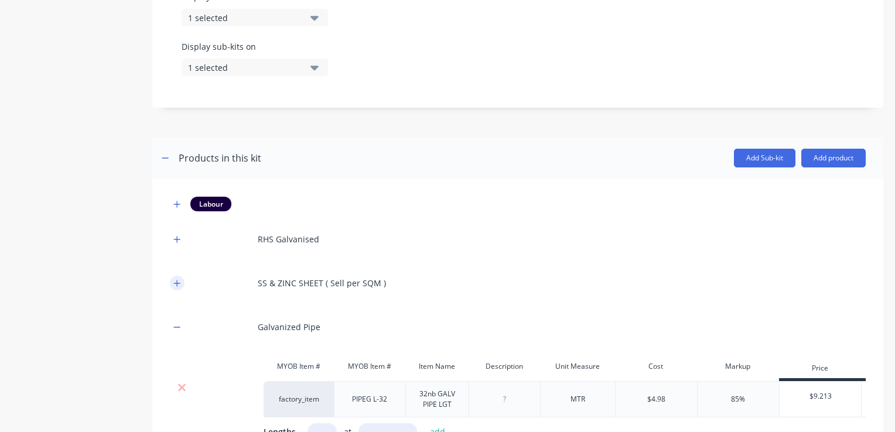
click at [180, 282] on icon "button" at bounding box center [176, 283] width 7 height 8
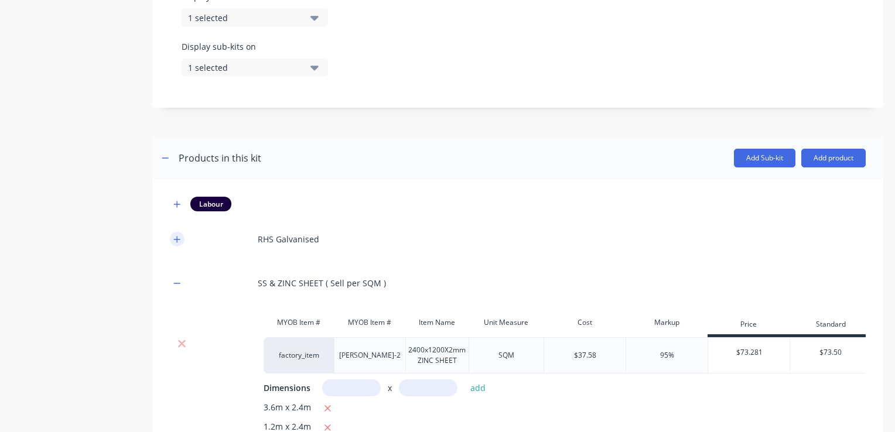
click at [180, 240] on icon "button" at bounding box center [176, 239] width 7 height 8
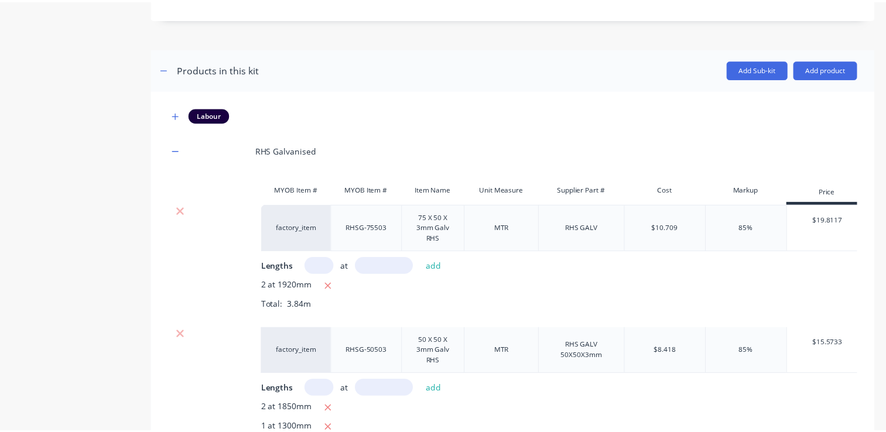
scroll to position [255, 0]
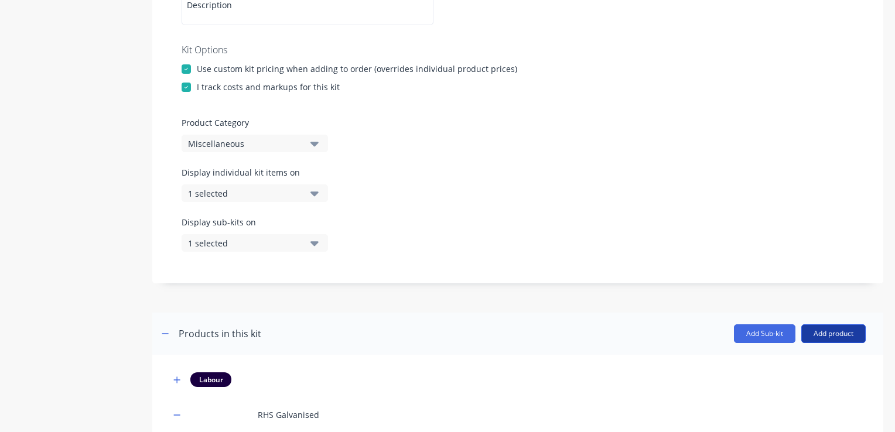
click at [825, 337] on button "Add product" at bounding box center [833, 333] width 64 height 19
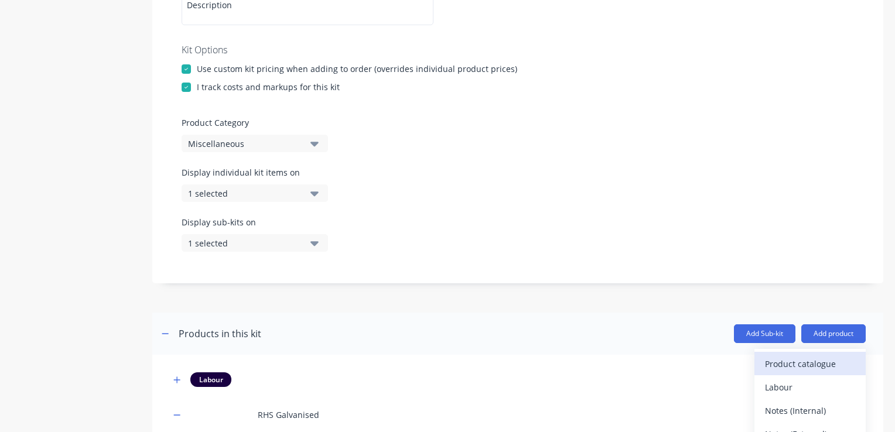
click at [788, 360] on div "Product catalogue" at bounding box center [810, 364] width 90 height 17
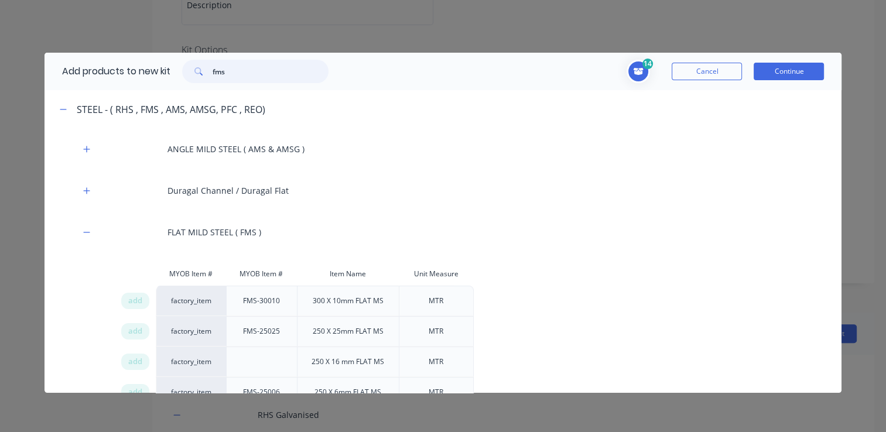
drag, startPoint x: 259, startPoint y: 73, endPoint x: 191, endPoint y: 86, distance: 69.3
click at [190, 86] on div "Add products to new kit fms" at bounding box center [193, 71] width 296 height 37
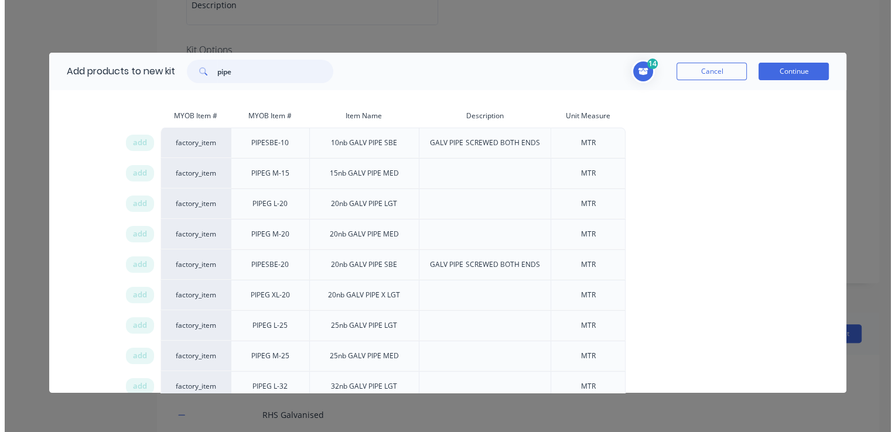
scroll to position [117, 0]
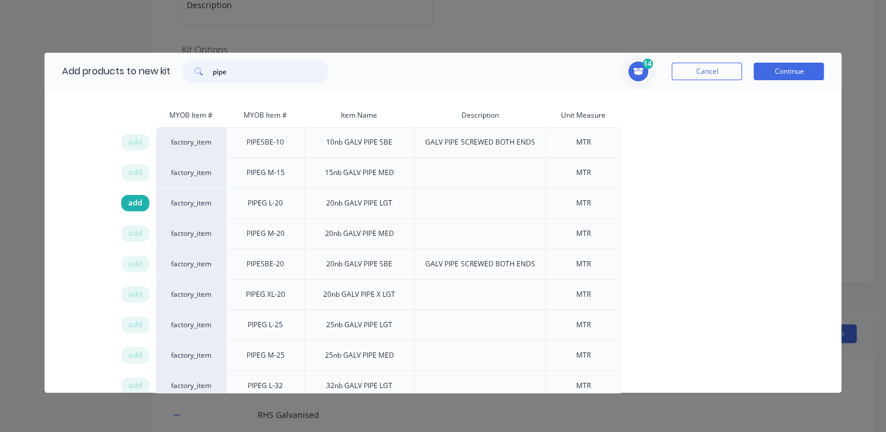
type input "pipe"
click at [133, 199] on span "add" at bounding box center [135, 203] width 14 height 12
drag, startPoint x: 771, startPoint y: 71, endPoint x: 765, endPoint y: 71, distance: 5.9
click at [772, 71] on button "Continue" at bounding box center [789, 72] width 70 height 18
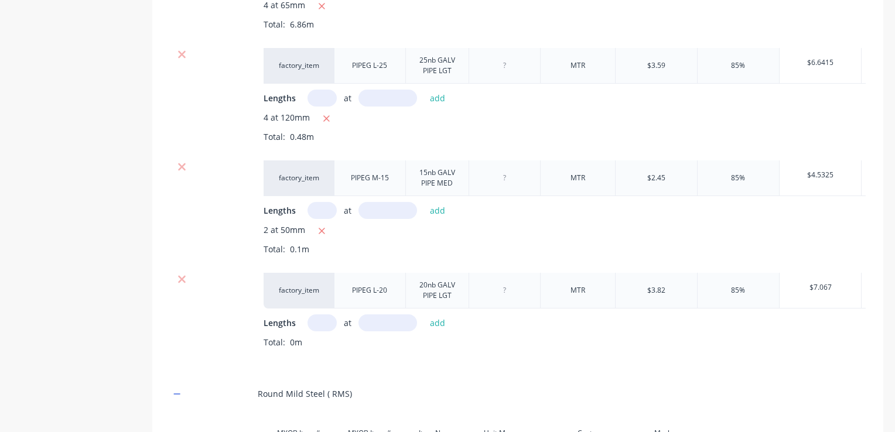
scroll to position [1661, 0]
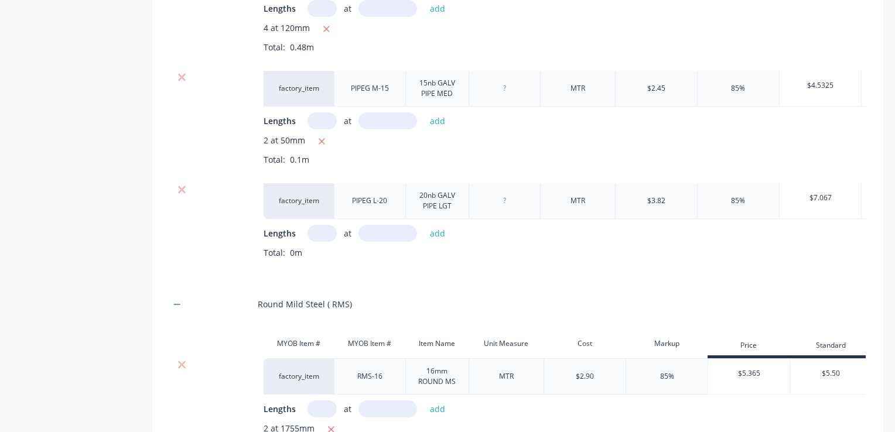
click at [319, 242] on input "text" at bounding box center [322, 233] width 29 height 17
type input "1"
type input "1700"
click at [435, 241] on button "add" at bounding box center [438, 234] width 28 height 16
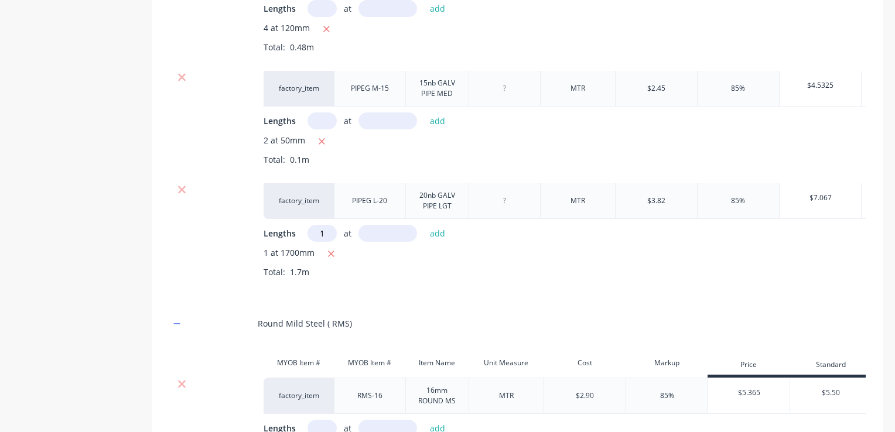
type input "1"
type input "1200"
click at [439, 241] on button "add" at bounding box center [438, 234] width 28 height 16
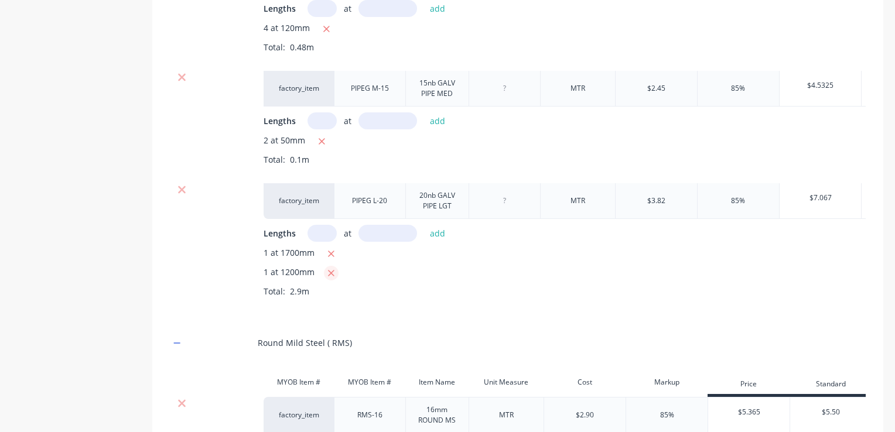
click at [333, 279] on icon "button" at bounding box center [331, 273] width 8 height 11
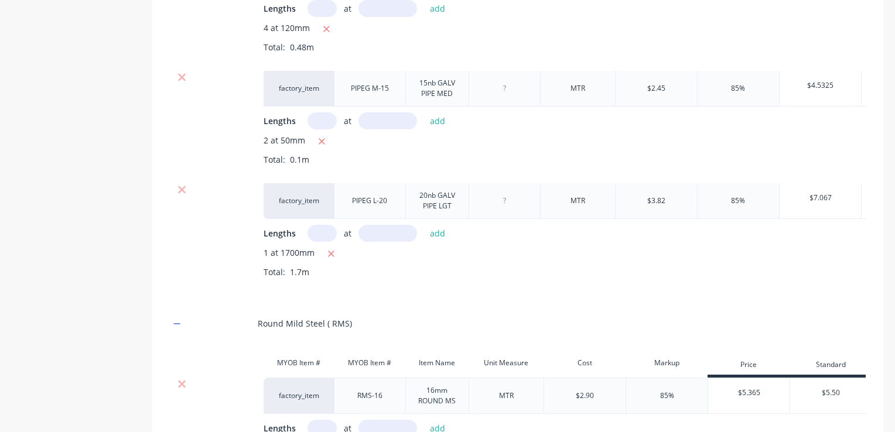
click at [319, 242] on input "text" at bounding box center [322, 233] width 29 height 17
type input "1"
type input "1200"
click at [438, 241] on button "add" at bounding box center [438, 234] width 28 height 16
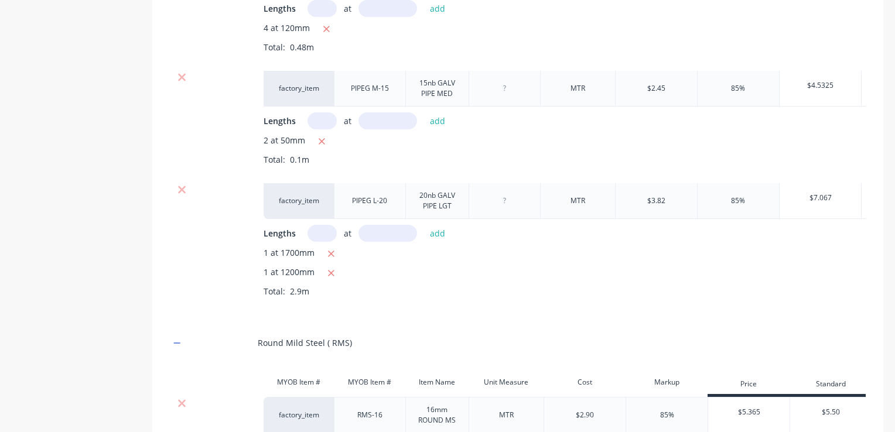
click at [321, 242] on input "text" at bounding box center [322, 233] width 29 height 17
type input "1"
click at [368, 242] on input "text" at bounding box center [387, 233] width 59 height 17
type input "1350"
click at [432, 241] on button "add" at bounding box center [438, 234] width 28 height 16
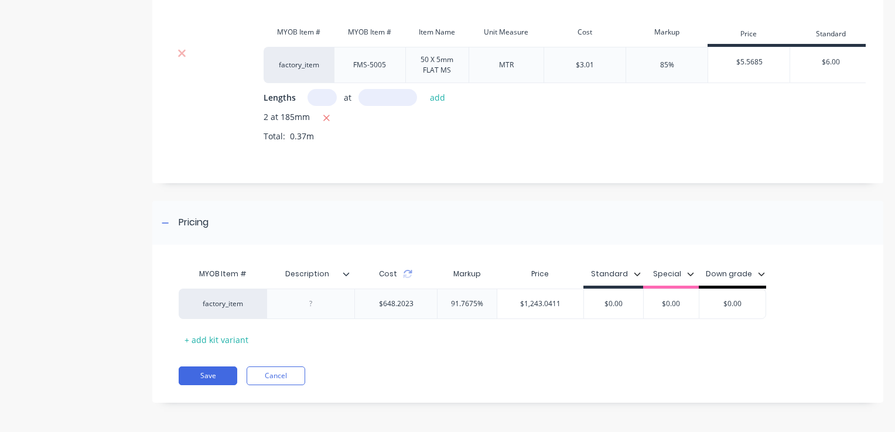
scroll to position [2680, 0]
click at [226, 378] on button "Save" at bounding box center [208, 376] width 59 height 19
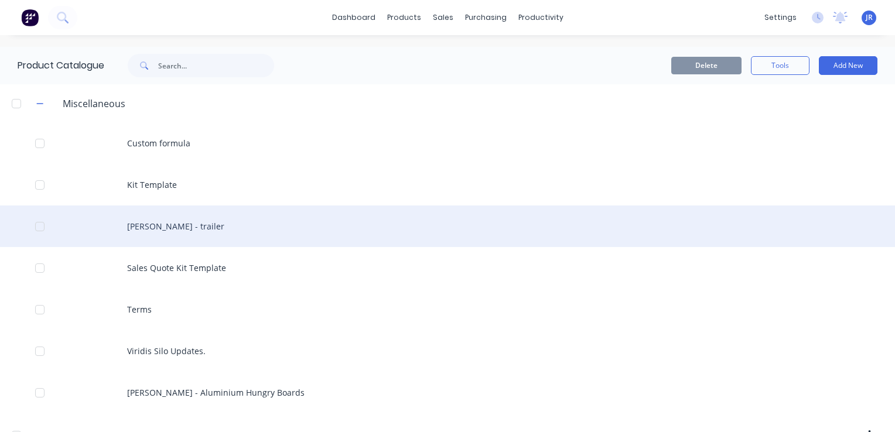
click at [217, 223] on div "[PERSON_NAME] - trailer" at bounding box center [447, 227] width 895 height 42
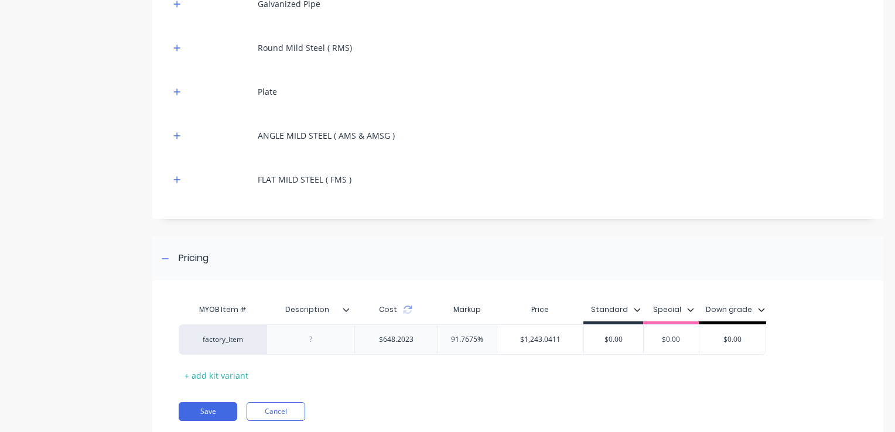
scroll to position [452, 0]
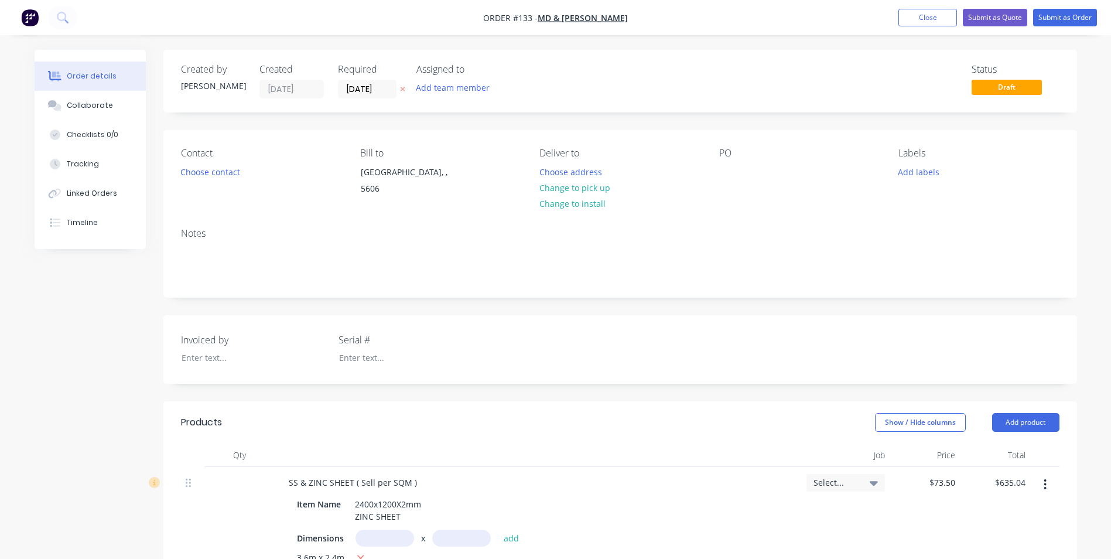
scroll to position [351, 0]
